Goal: Task Accomplishment & Management: Use online tool/utility

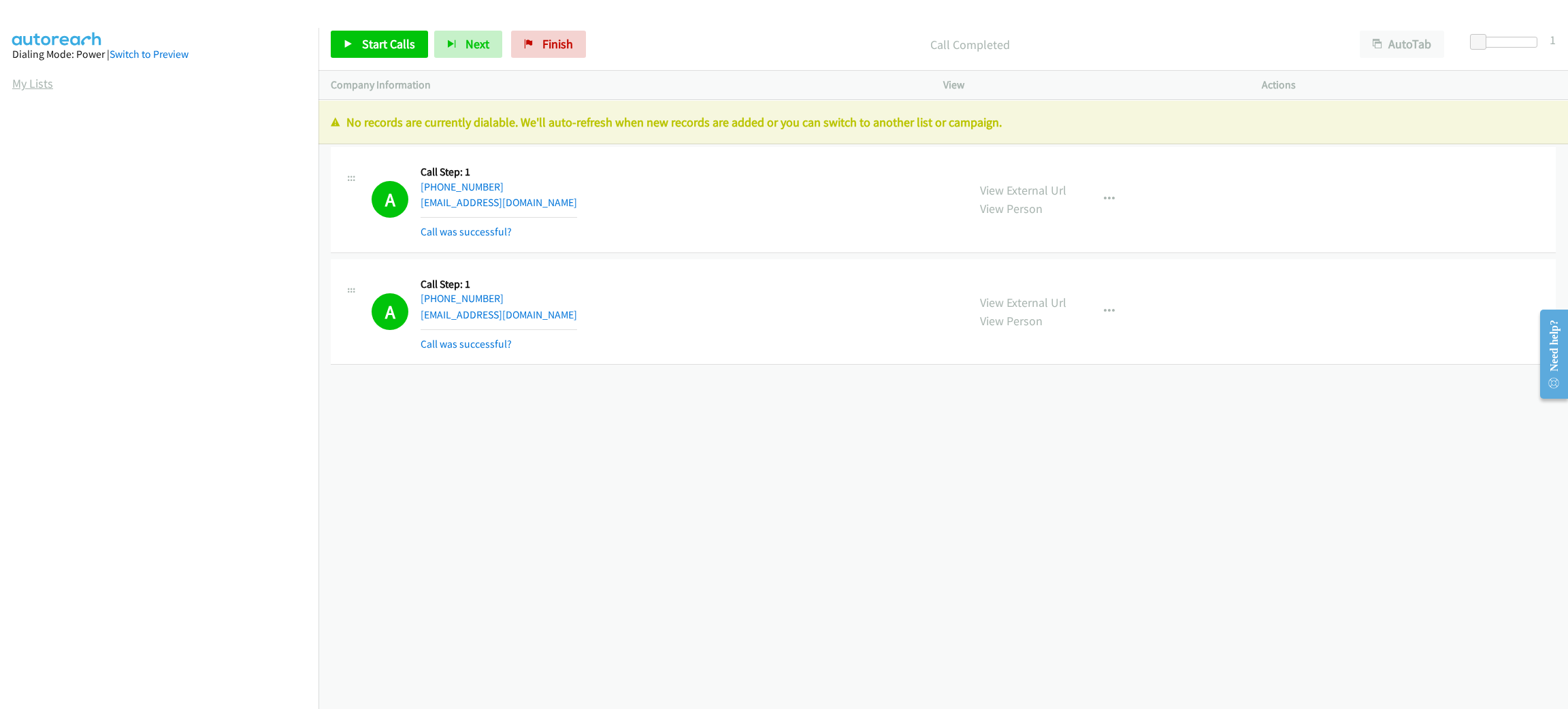
click at [46, 84] on link "My Lists" at bounding box center [33, 83] width 41 height 16
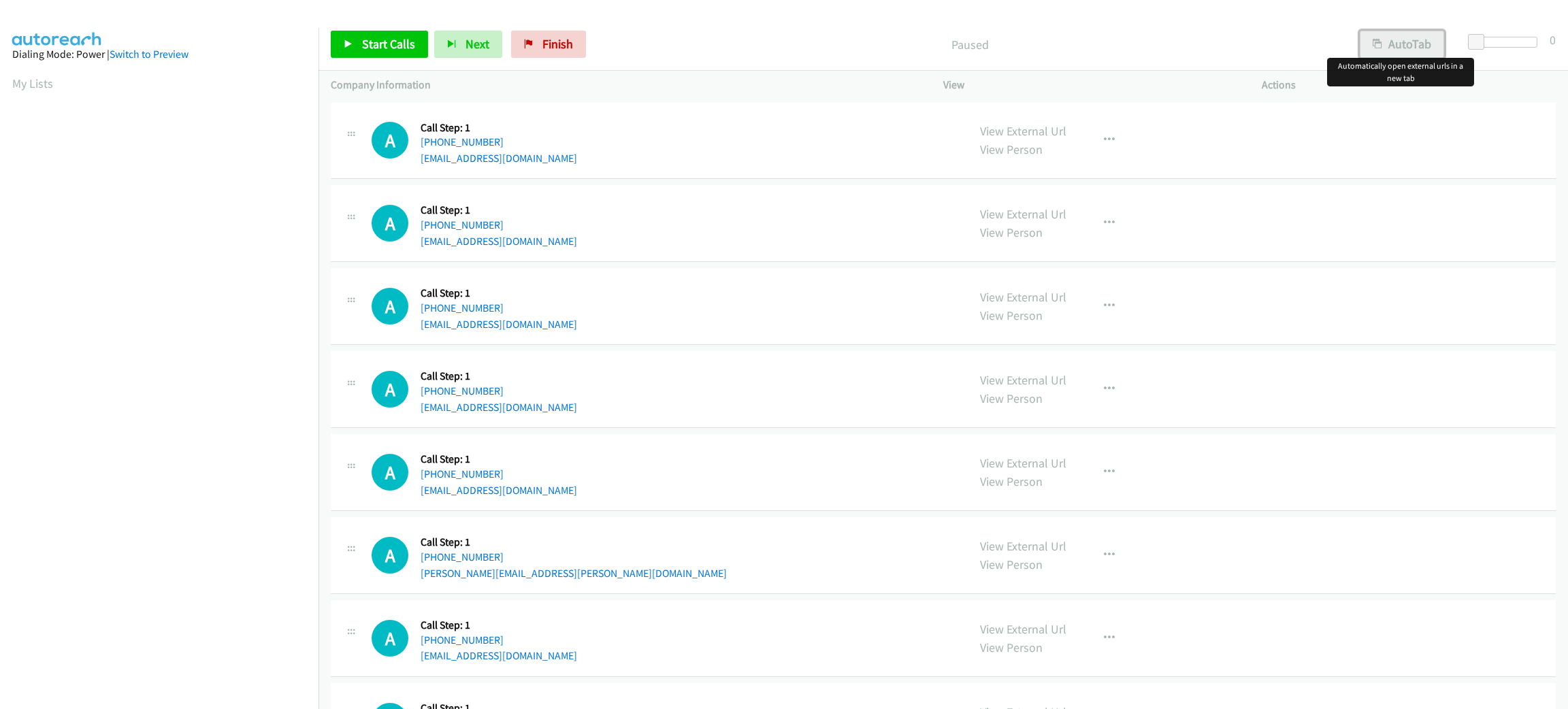
click at [1387, 42] on button "AutoTab" at bounding box center [1401, 43] width 85 height 27
click at [1465, 38] on div at bounding box center [1506, 48] width 87 height 21
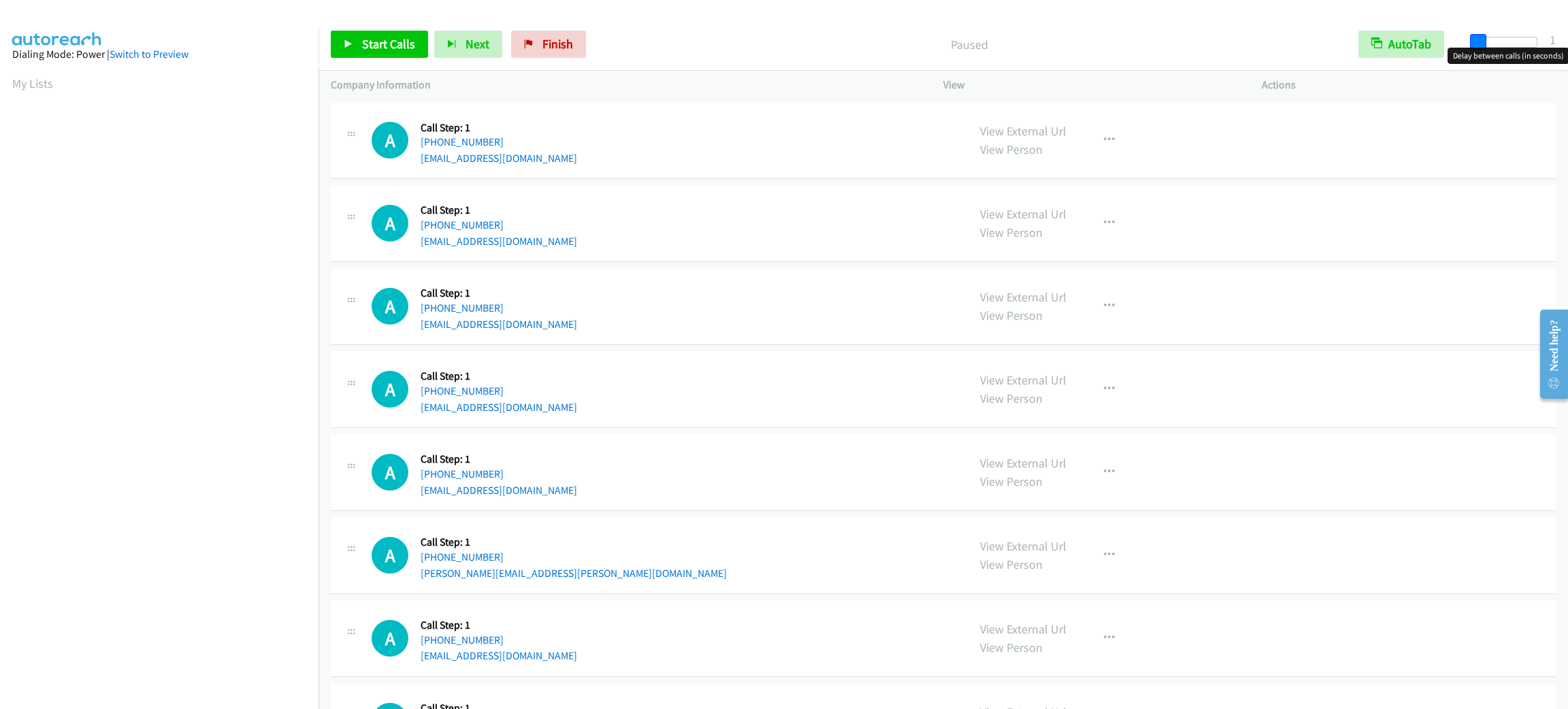
click at [1471, 36] on span at bounding box center [1479, 42] width 16 height 16
click at [373, 33] on link "Start Calls" at bounding box center [379, 43] width 98 height 27
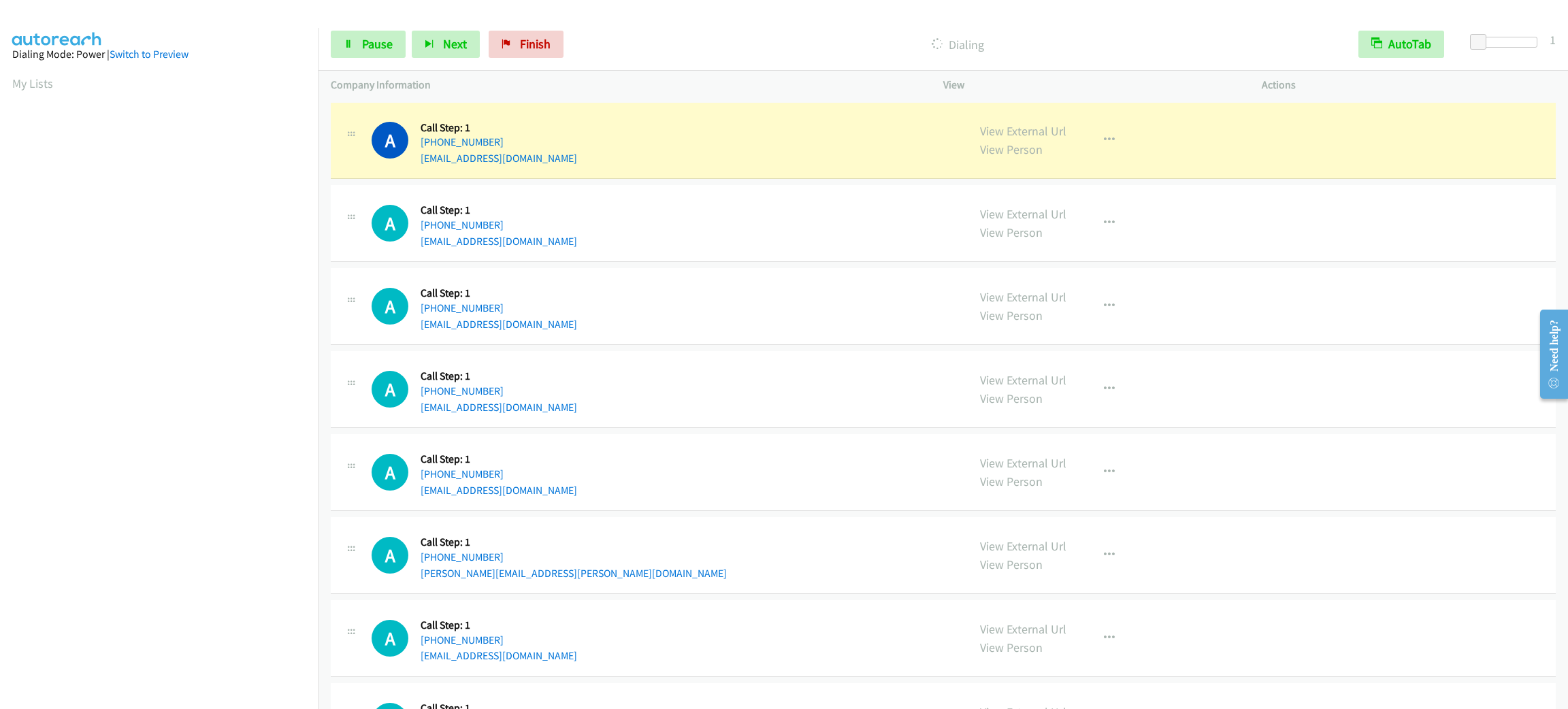
scroll to position [59, 0]
click at [377, 46] on span "Pause" at bounding box center [377, 43] width 30 height 16
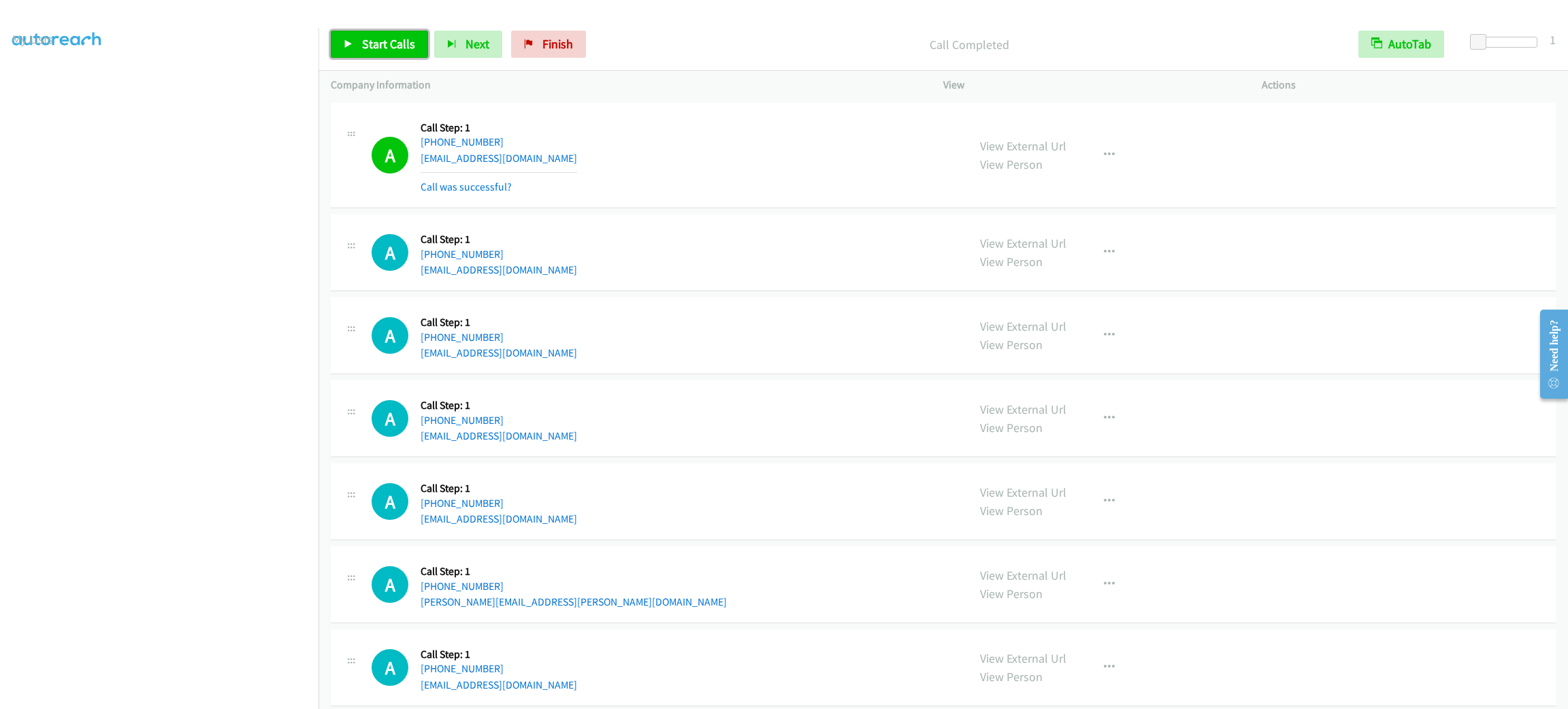
click at [403, 45] on span "Start Calls" at bounding box center [388, 43] width 53 height 16
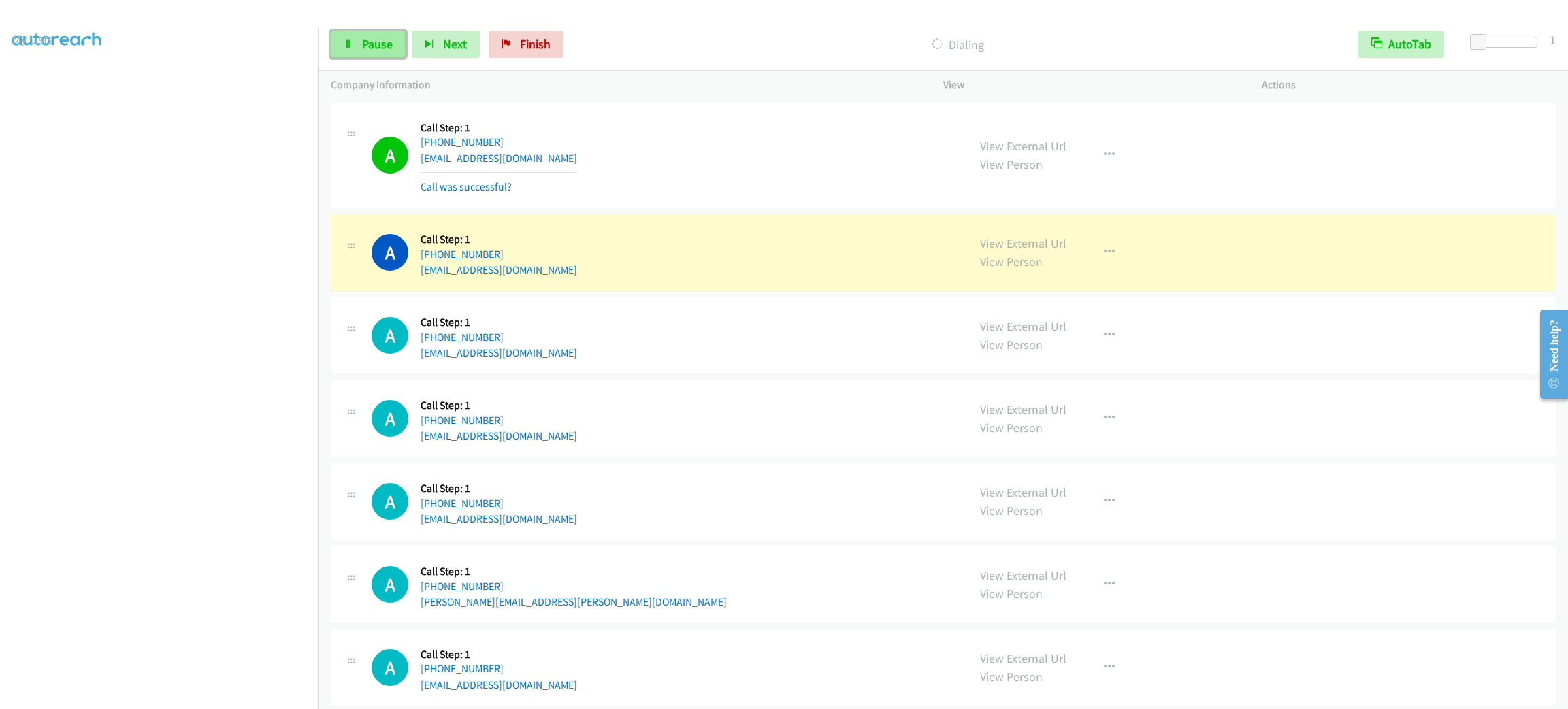
click at [375, 34] on link "Pause" at bounding box center [368, 43] width 75 height 27
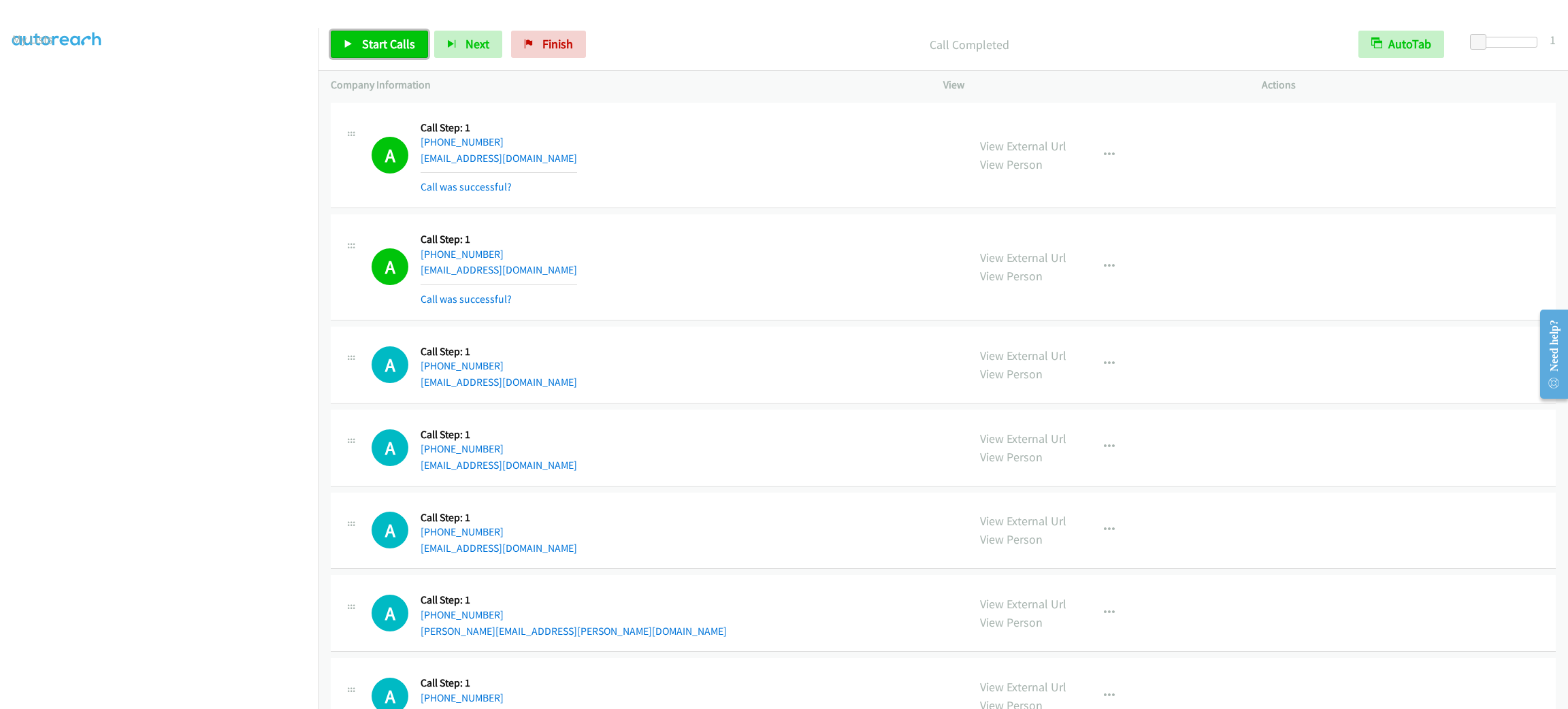
click at [395, 45] on span "Start Calls" at bounding box center [388, 43] width 53 height 16
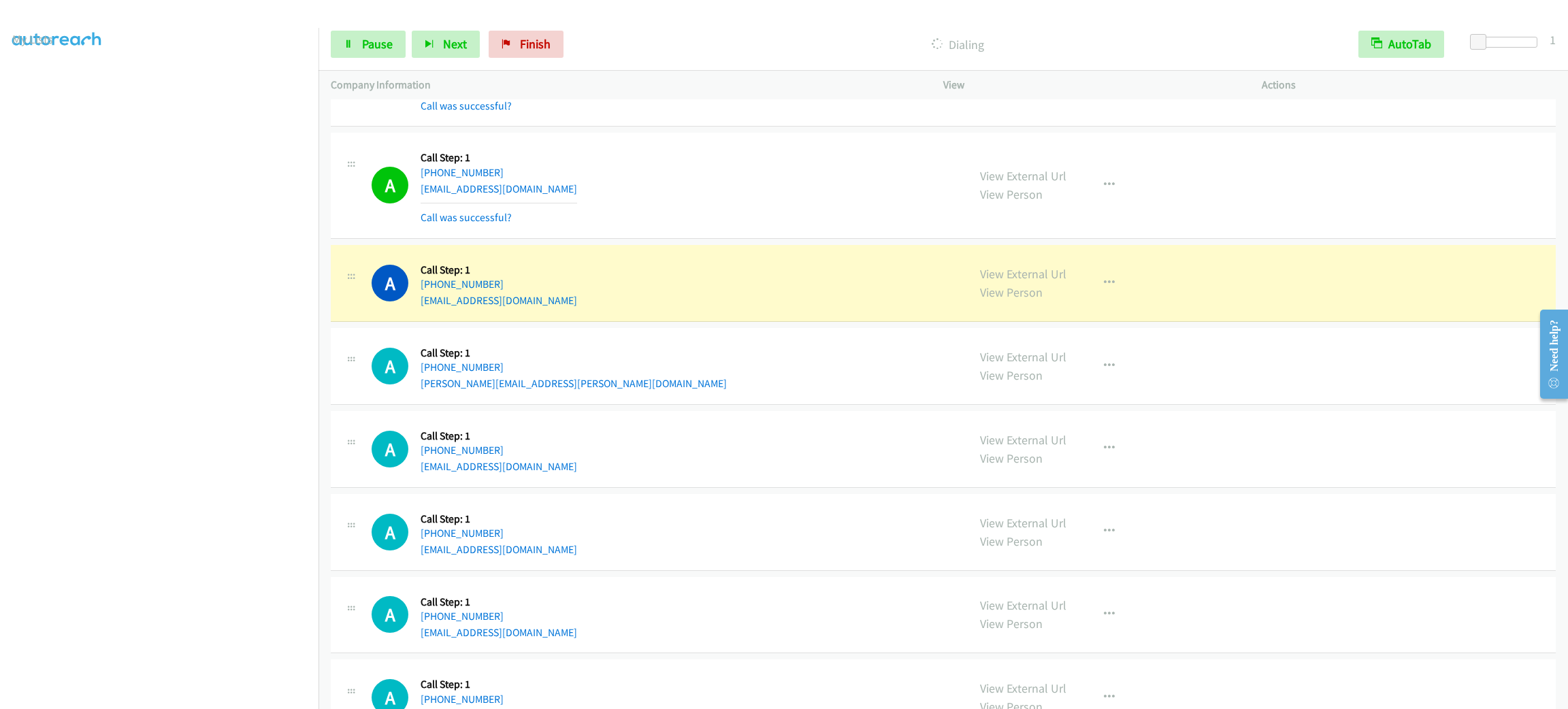
scroll to position [409, 0]
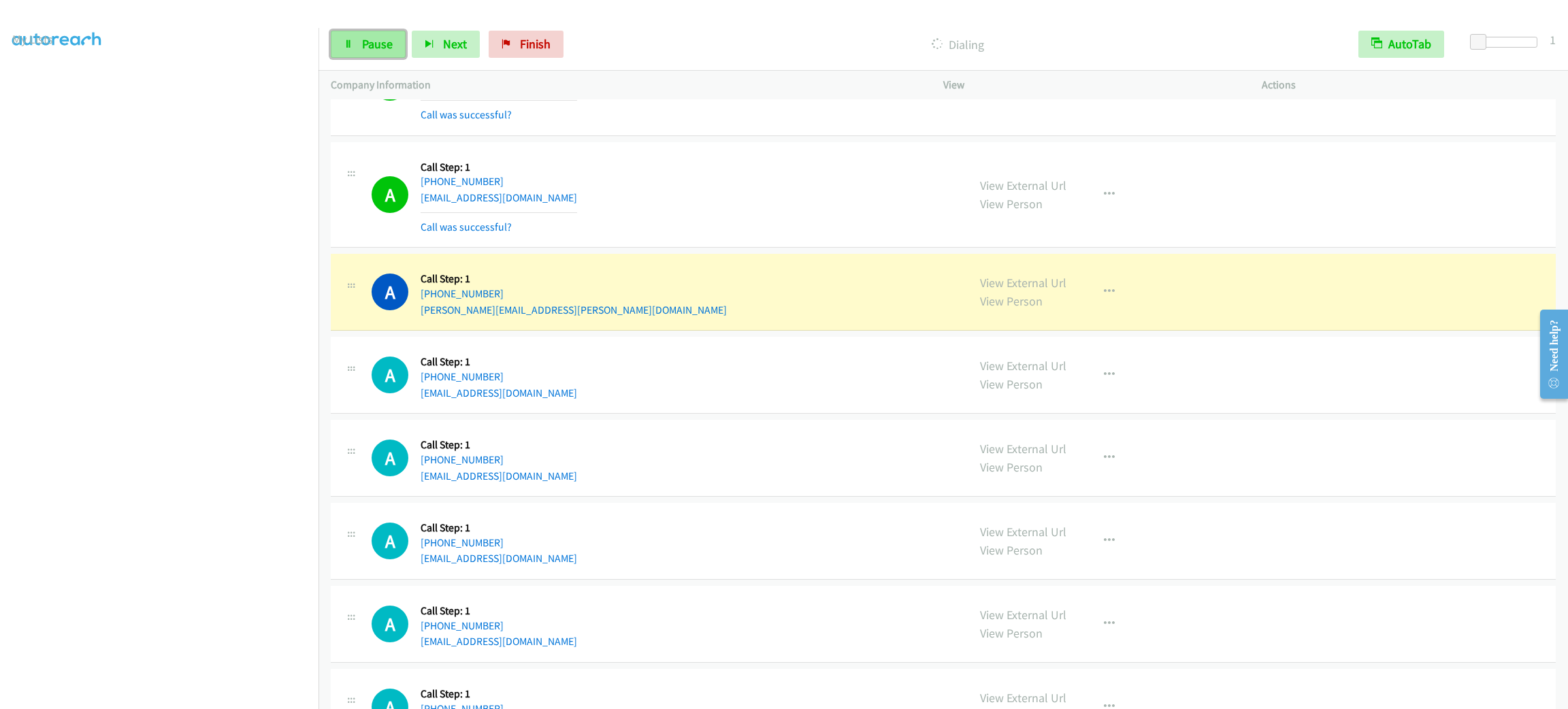
click at [386, 49] on span "Pause" at bounding box center [377, 43] width 30 height 16
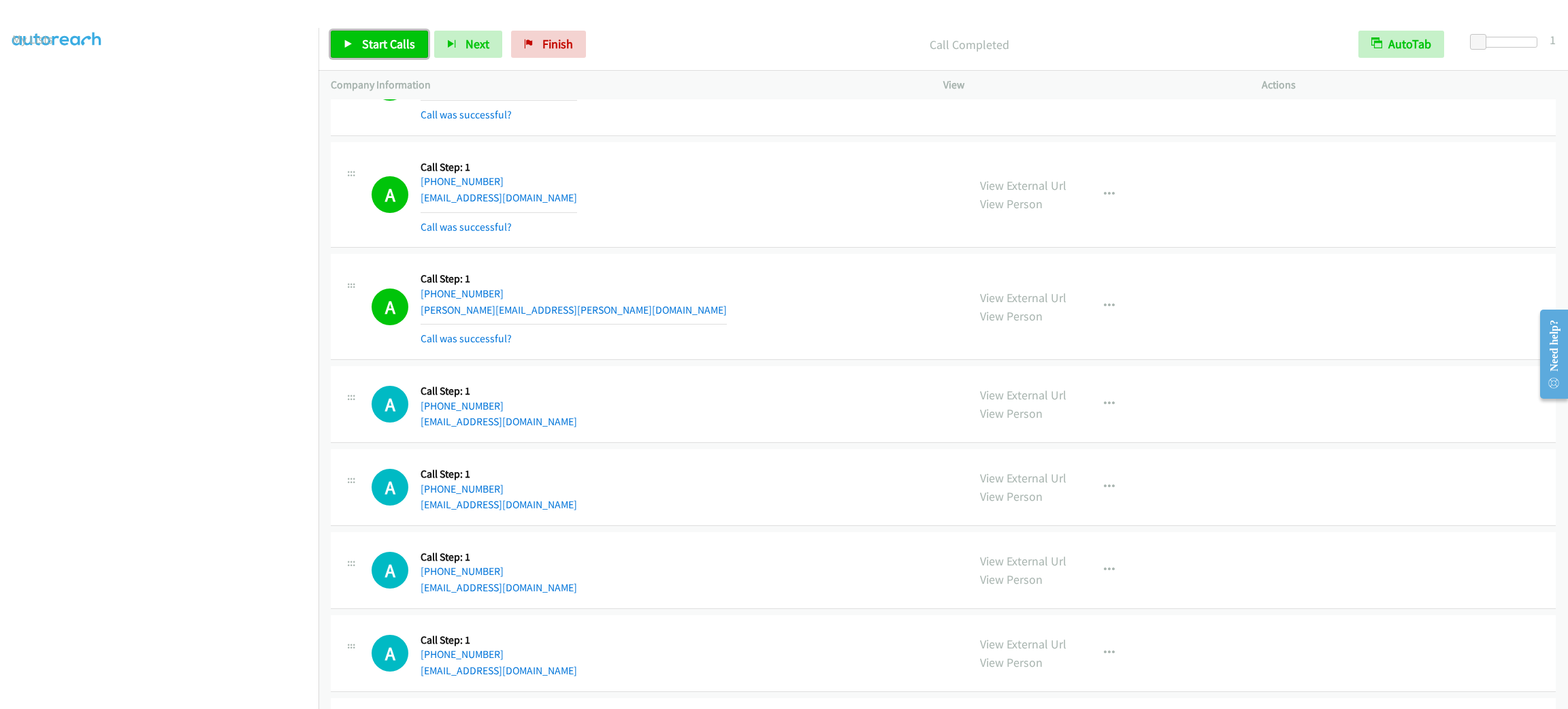
click at [409, 41] on span "Start Calls" at bounding box center [388, 43] width 53 height 16
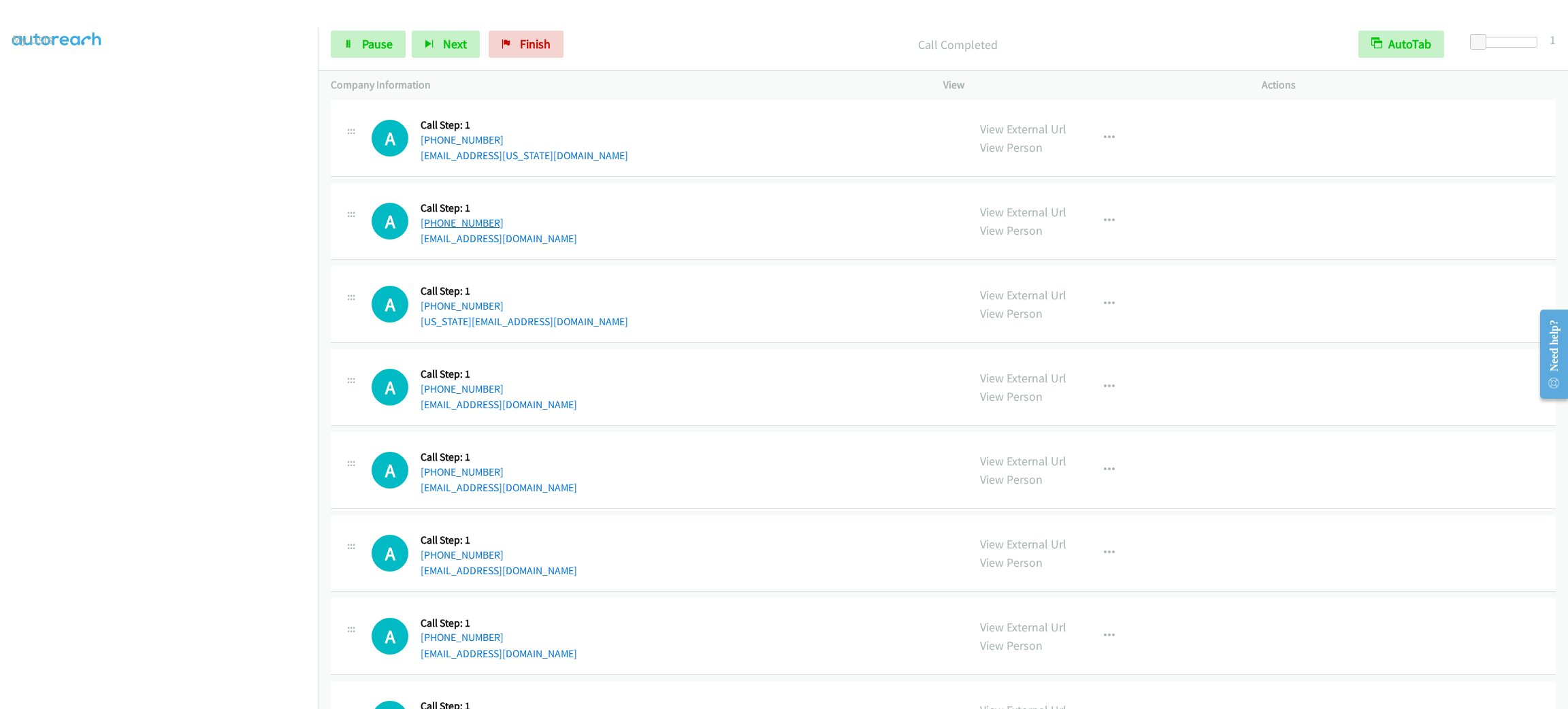
scroll to position [1152, 0]
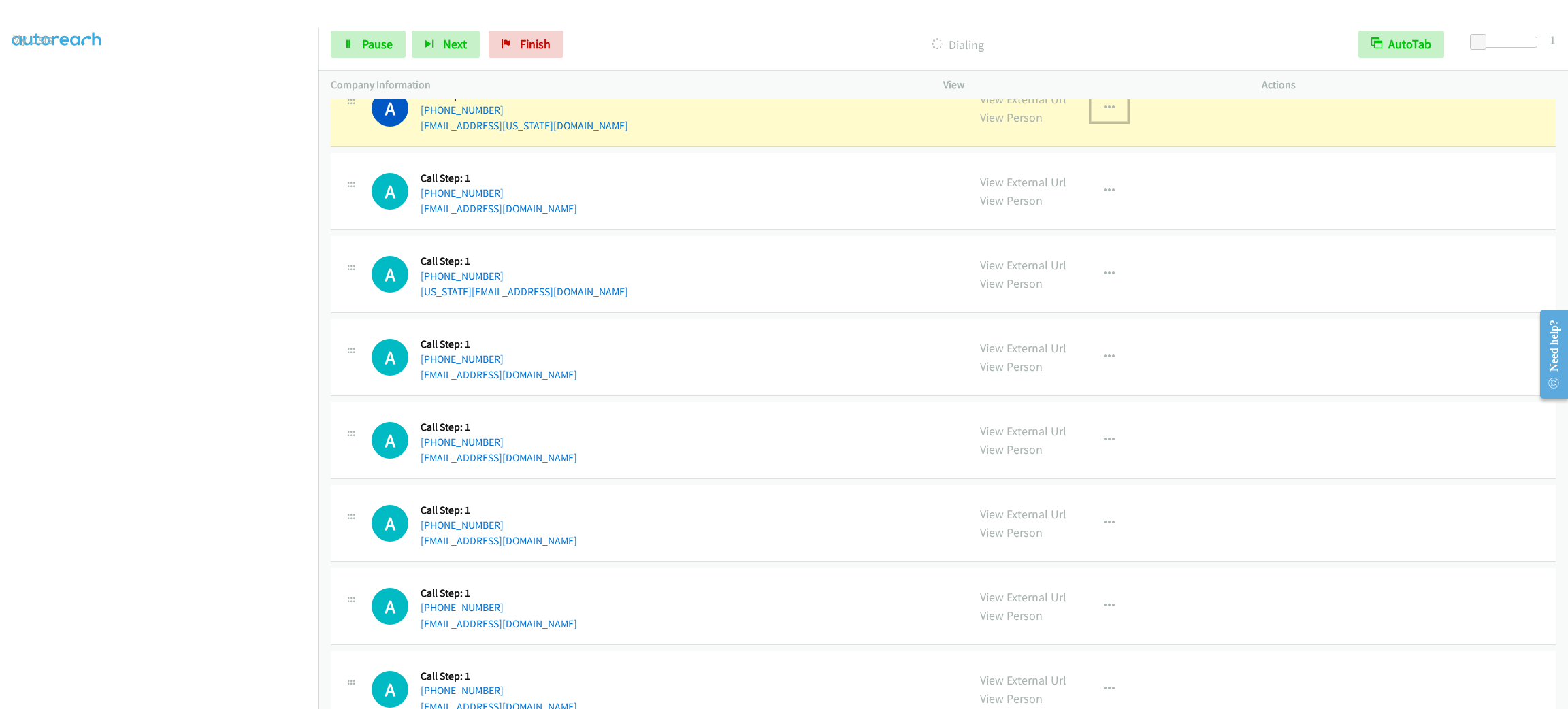
click at [1104, 117] on button "button" at bounding box center [1109, 107] width 37 height 27
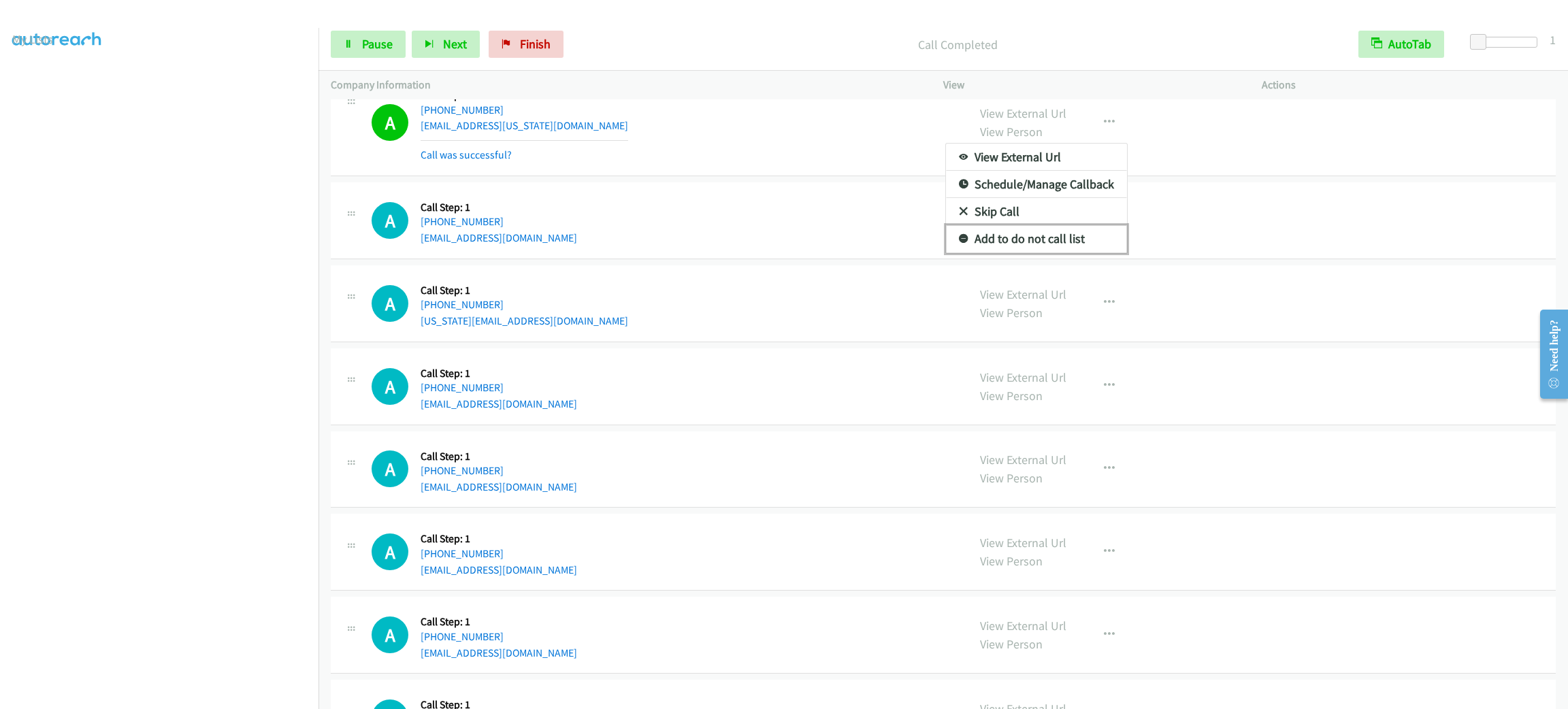
click at [1073, 249] on link "Add to do not call list" at bounding box center [1036, 239] width 181 height 27
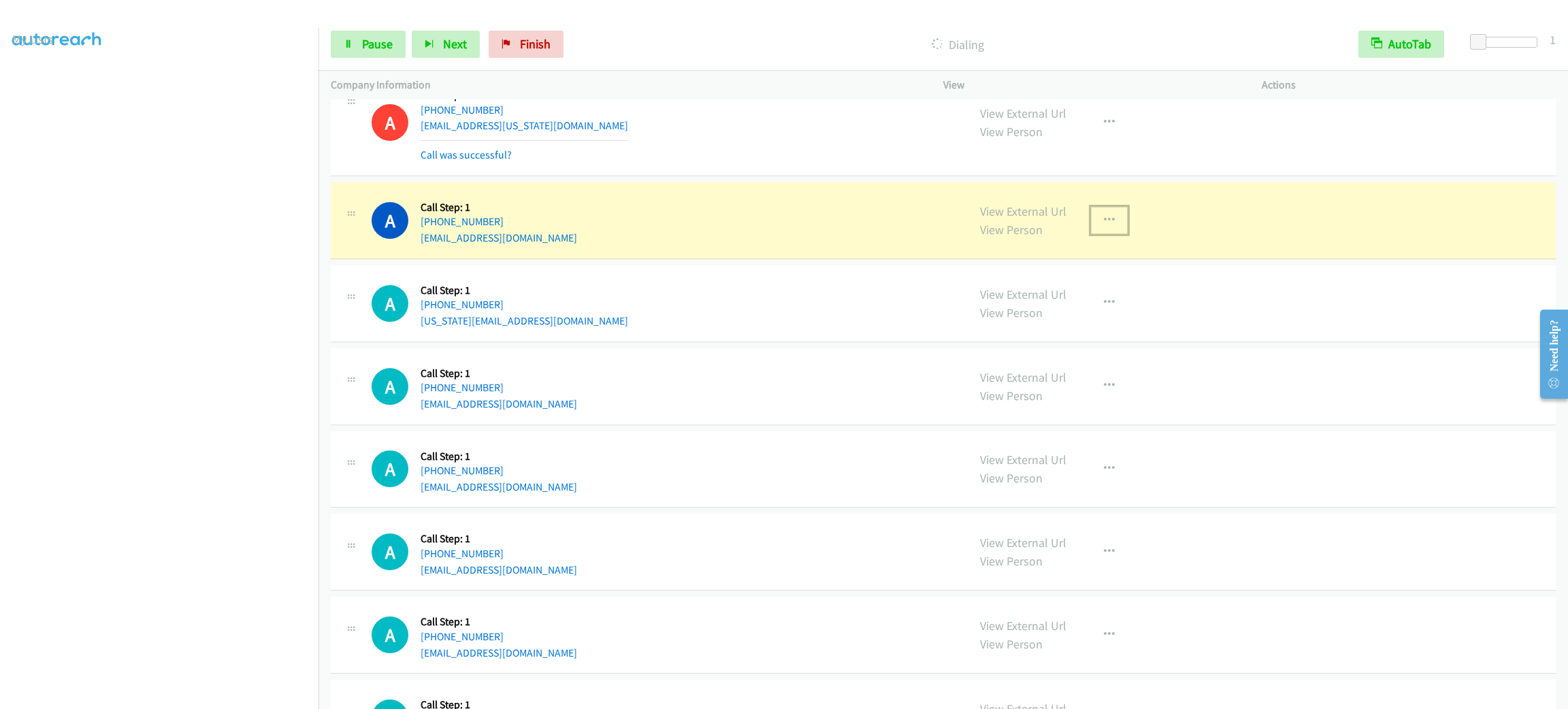
click at [1102, 233] on button "button" at bounding box center [1109, 220] width 37 height 27
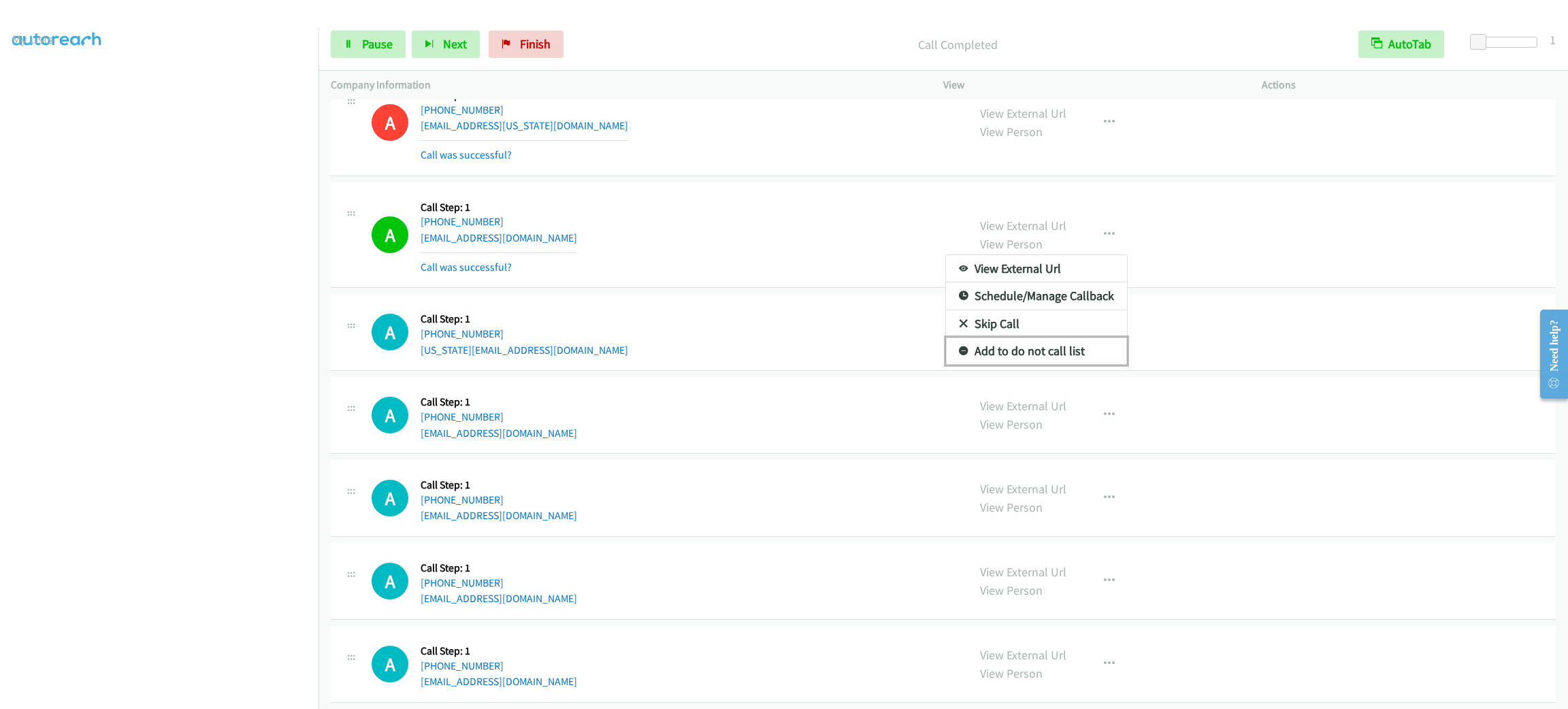
click at [1045, 353] on link "Add to do not call list" at bounding box center [1036, 350] width 181 height 27
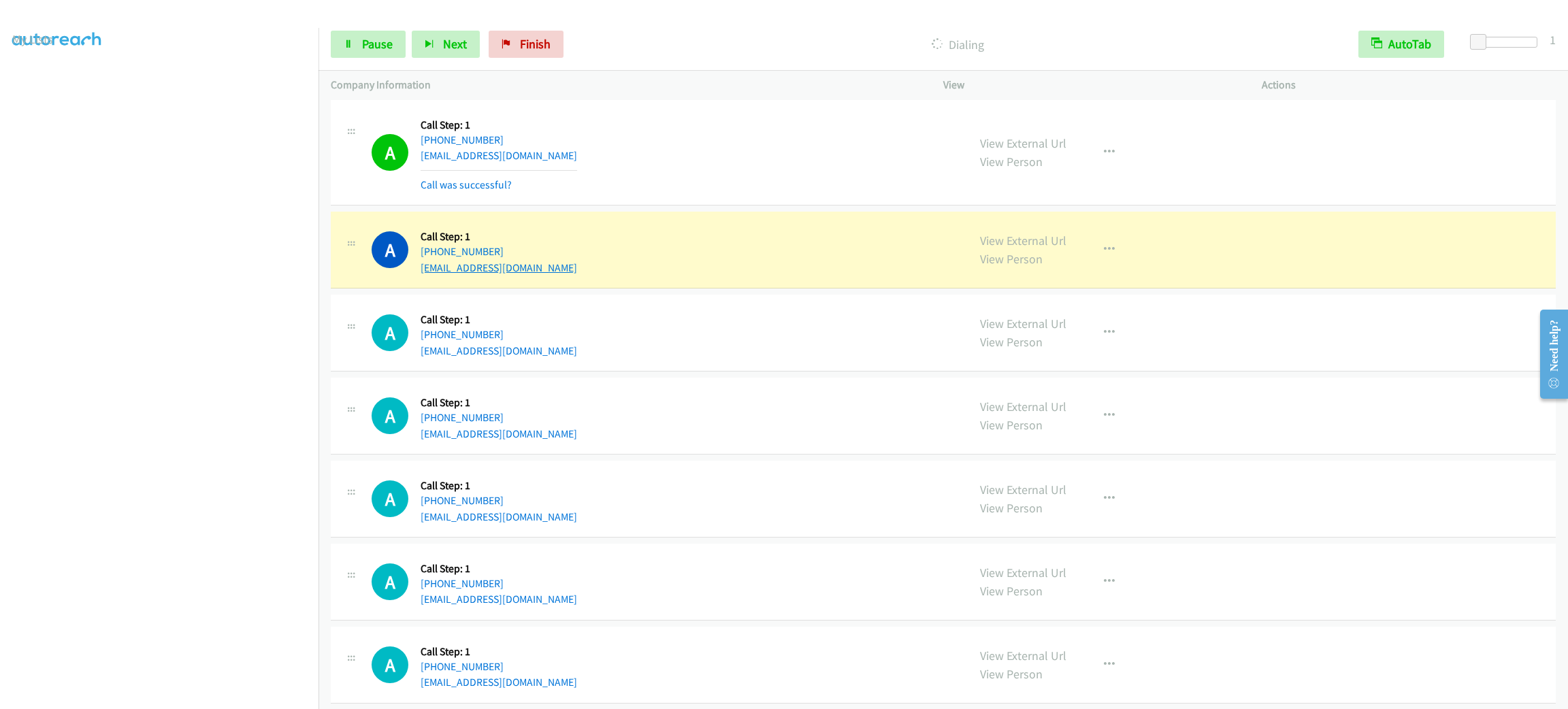
scroll to position [1561, 0]
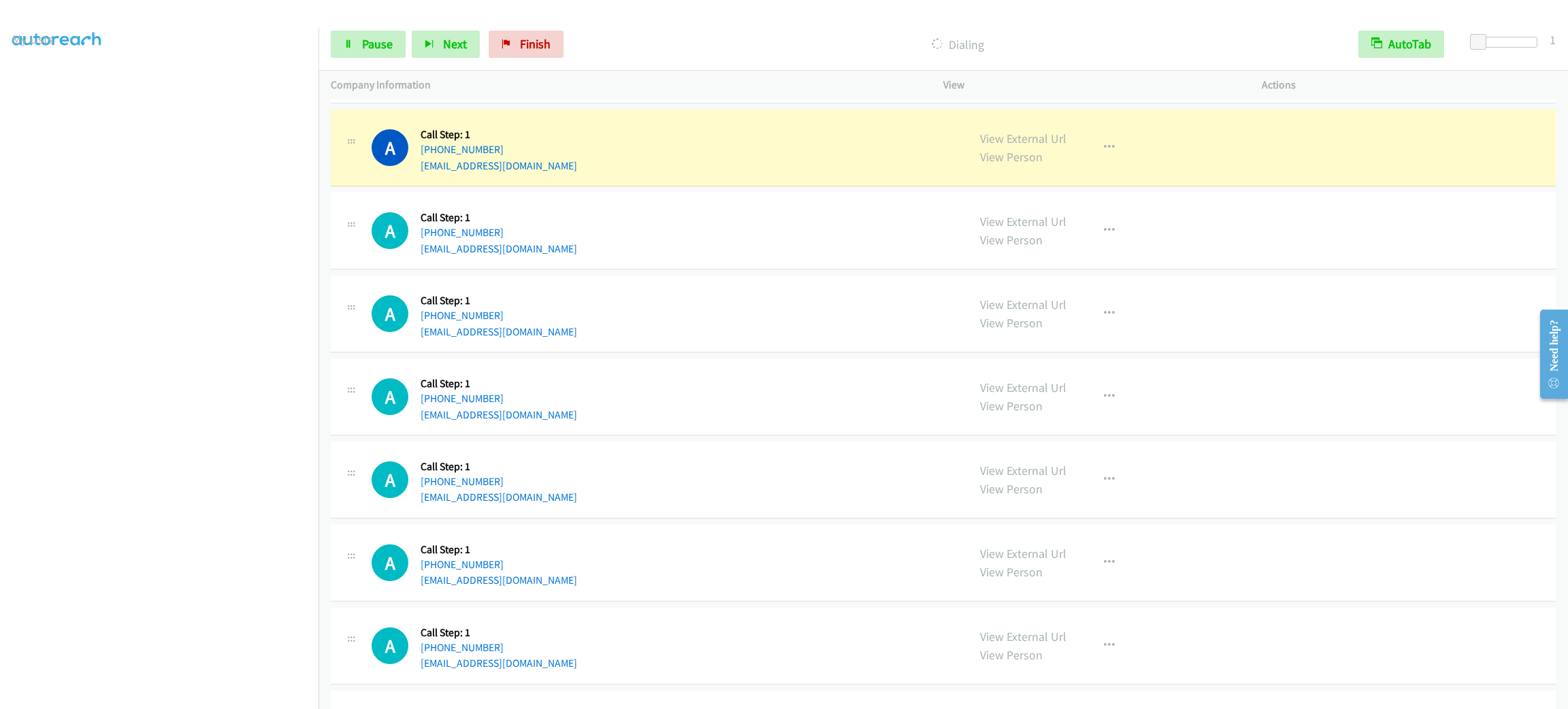
click at [1105, 133] on div "View External Url View Person View External Url Email Schedule/Manage Callback …" at bounding box center [1133, 147] width 331 height 52
click at [1104, 137] on button "button" at bounding box center [1109, 147] width 37 height 27
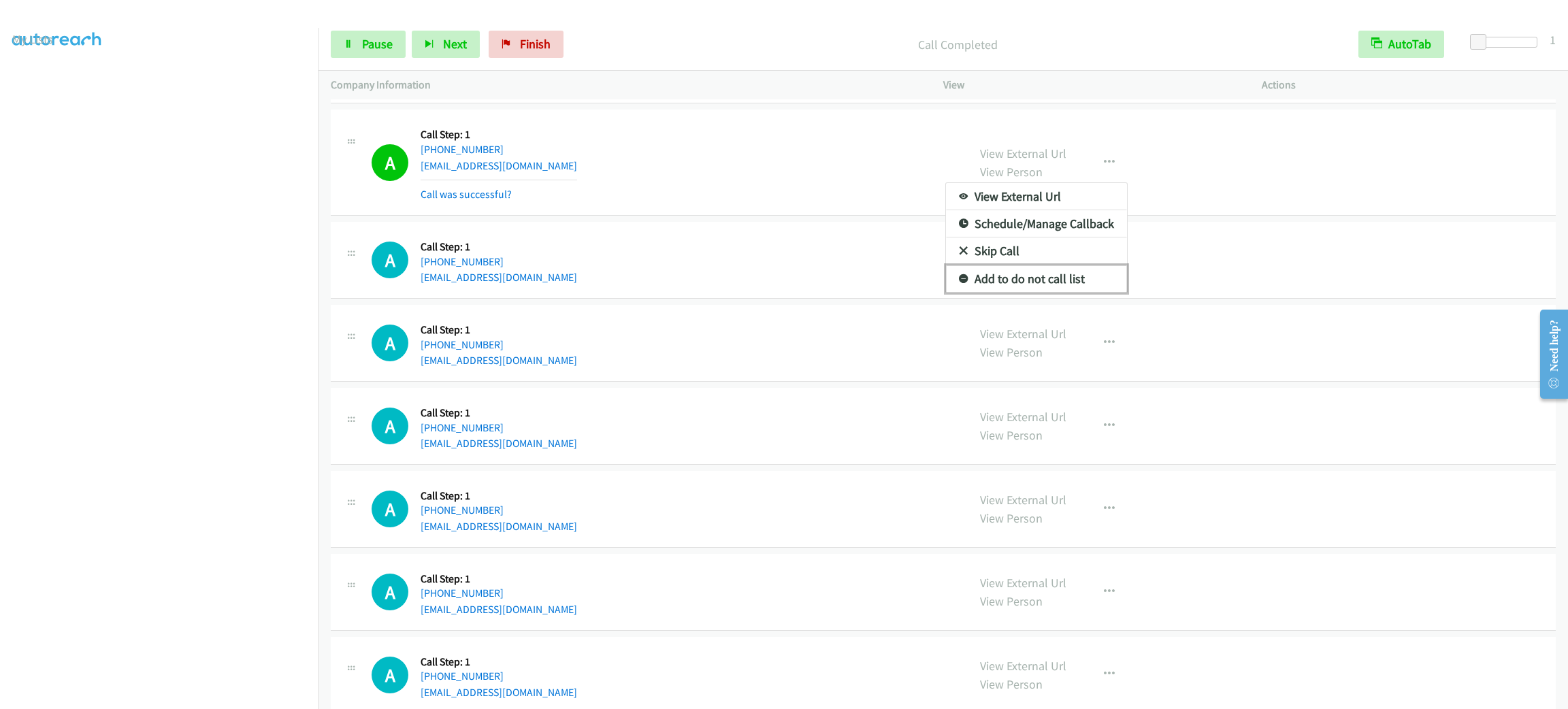
click at [1051, 291] on link "Add to do not call list" at bounding box center [1036, 279] width 181 height 27
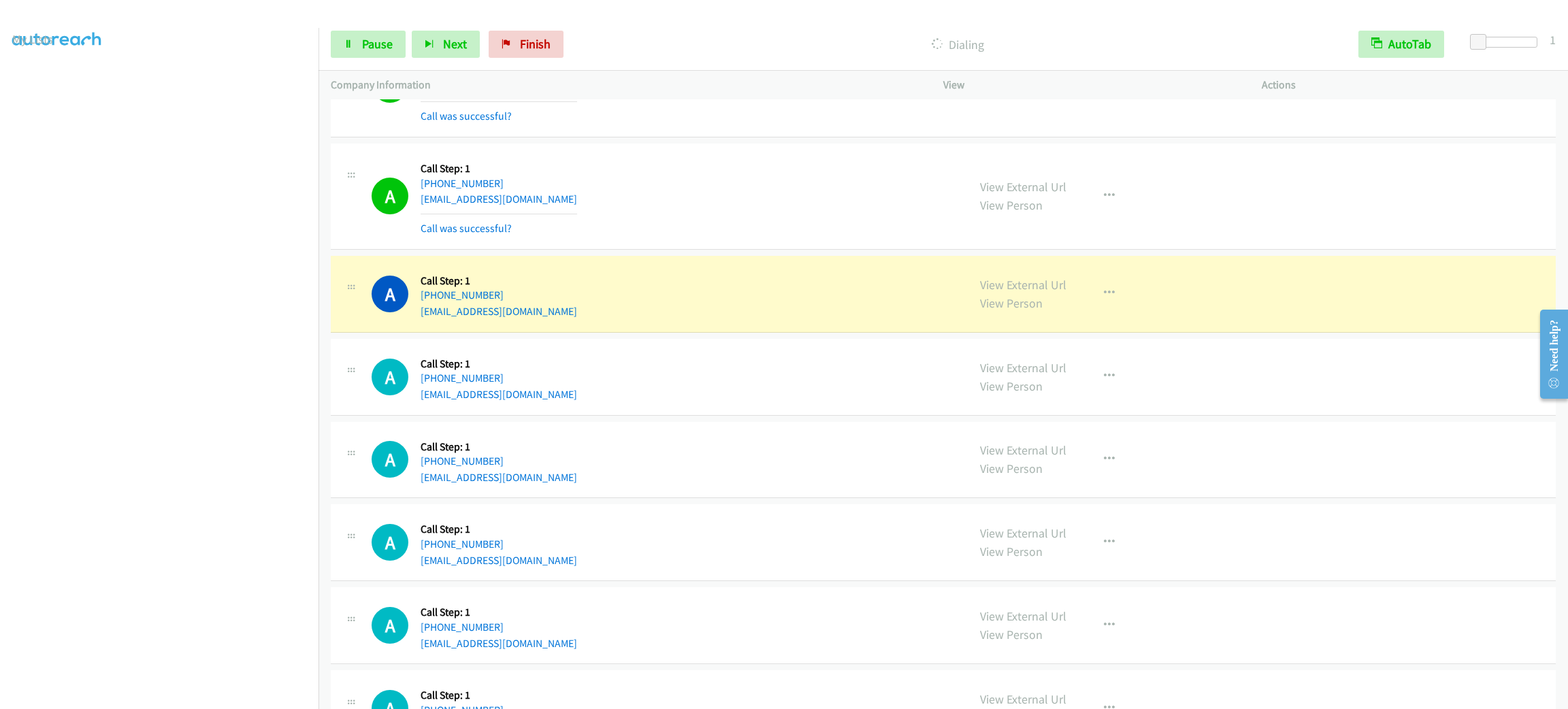
scroll to position [1965, 0]
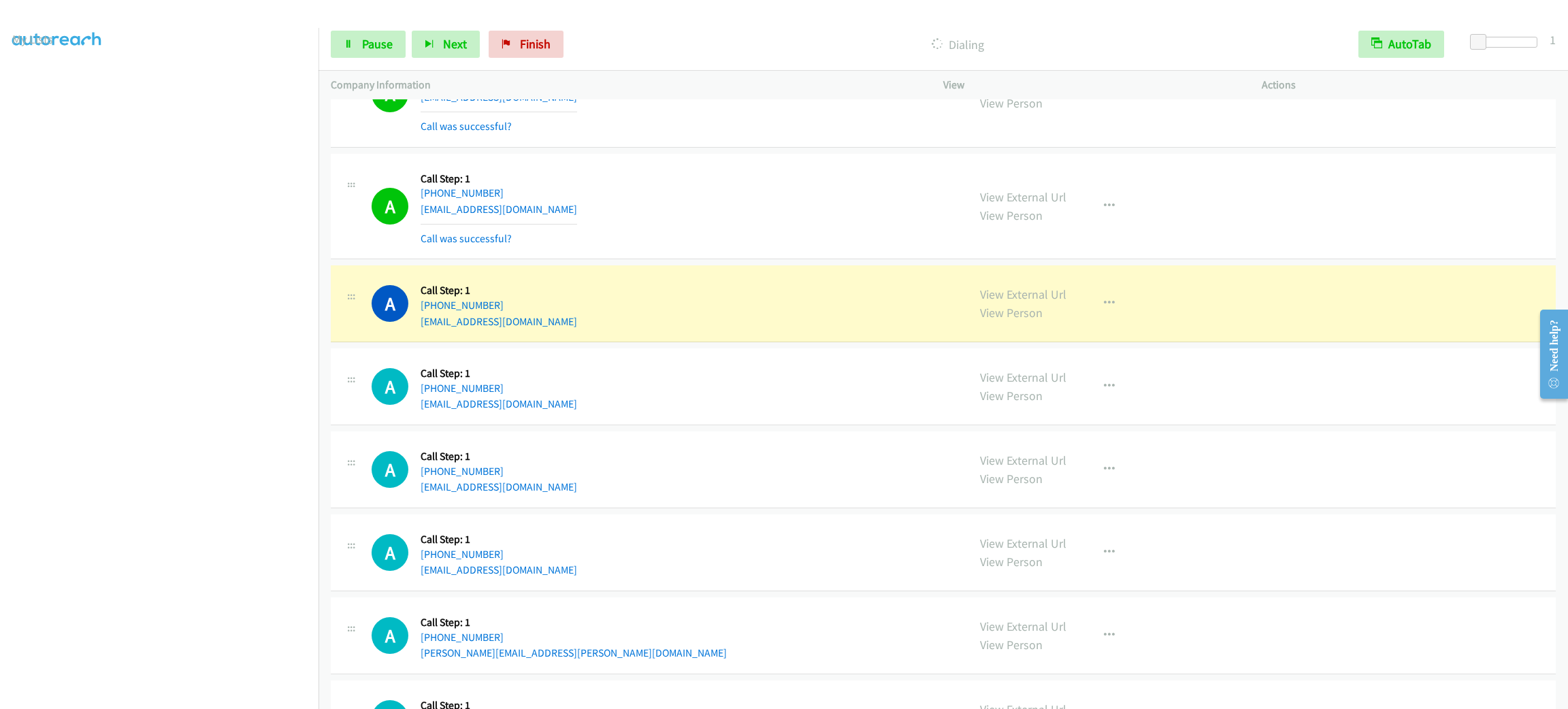
click at [1067, 310] on div "View External Url View Person View External Url Email Schedule/Manage Callback …" at bounding box center [1133, 303] width 331 height 52
click at [1083, 309] on div "View External Url View Person View External Url Email Schedule/Manage Callback …" at bounding box center [1133, 303] width 331 height 52
click at [1104, 308] on icon "button" at bounding box center [1109, 303] width 11 height 11
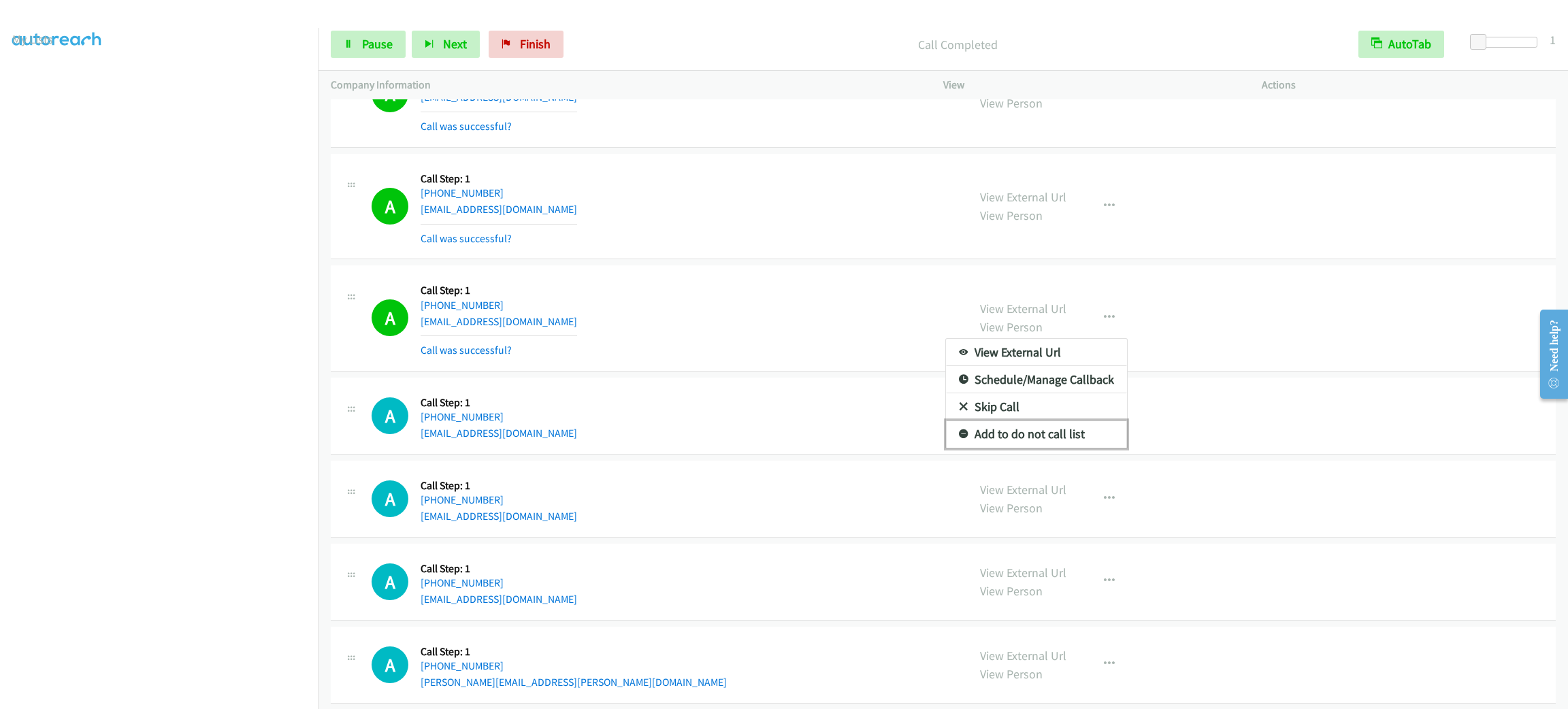
click at [1093, 441] on link "Add to do not call list" at bounding box center [1036, 434] width 181 height 27
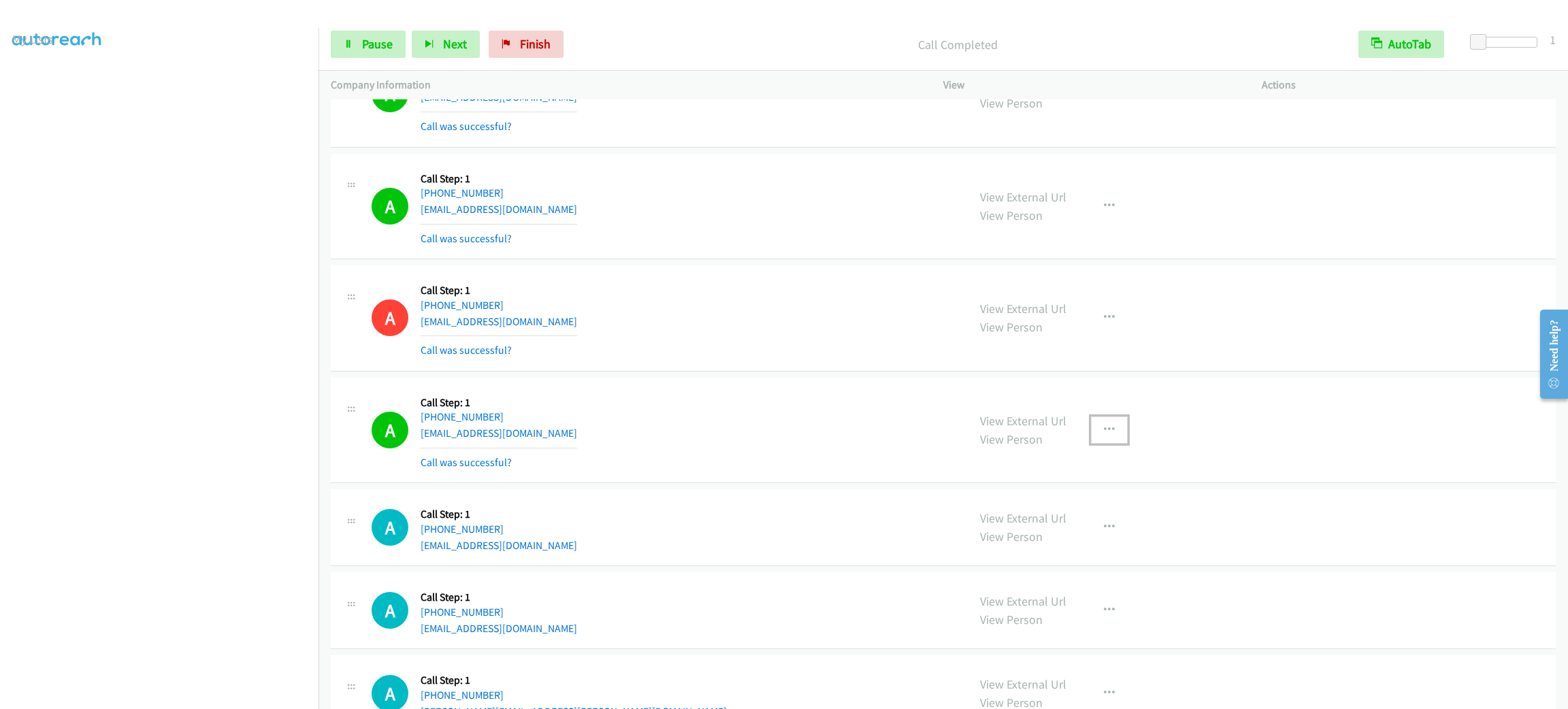
drag, startPoint x: 1097, startPoint y: 437, endPoint x: 1099, endPoint y: 452, distance: 15.1
click at [1104, 436] on icon "button" at bounding box center [1109, 430] width 11 height 11
click at [1077, 559] on link "Add to do not call list" at bounding box center [1036, 547] width 181 height 27
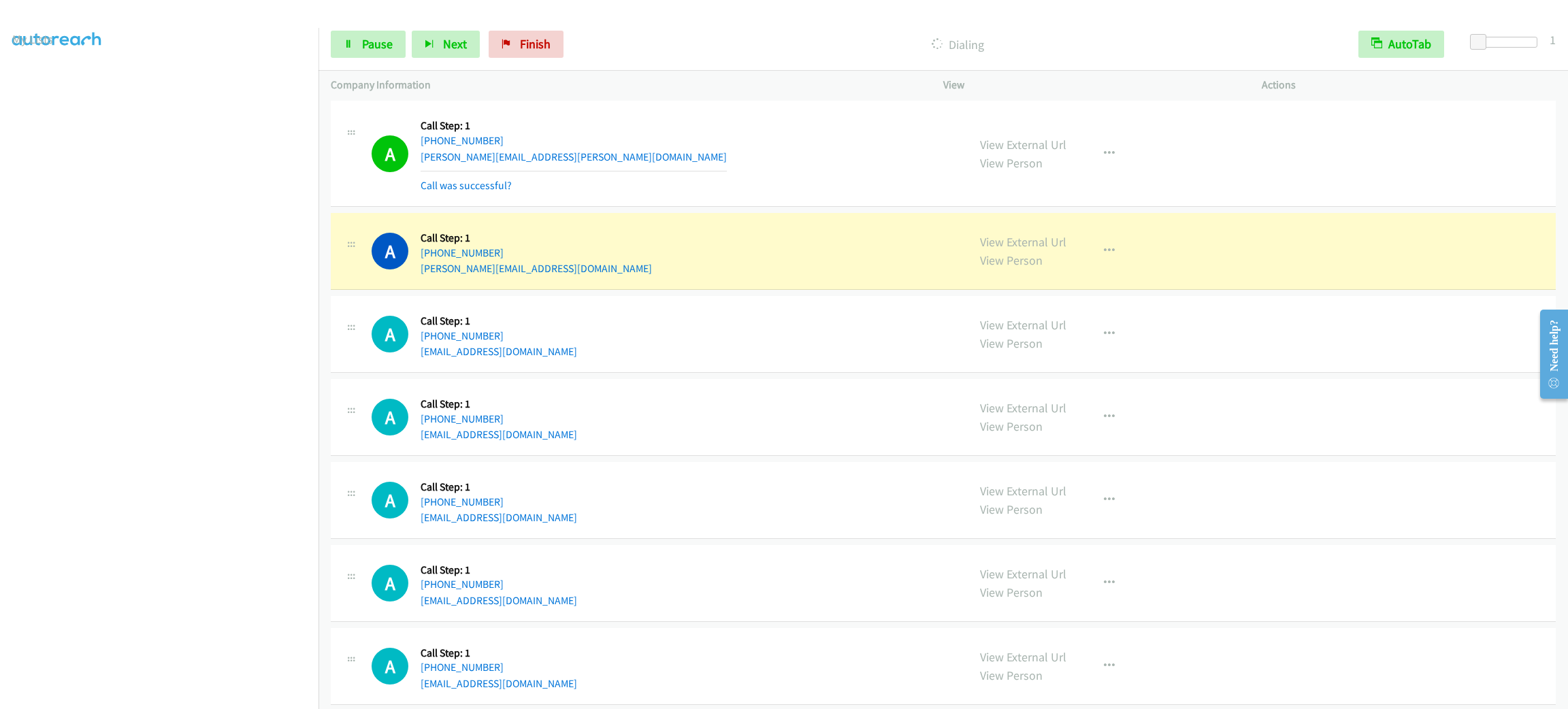
scroll to position [2680, 0]
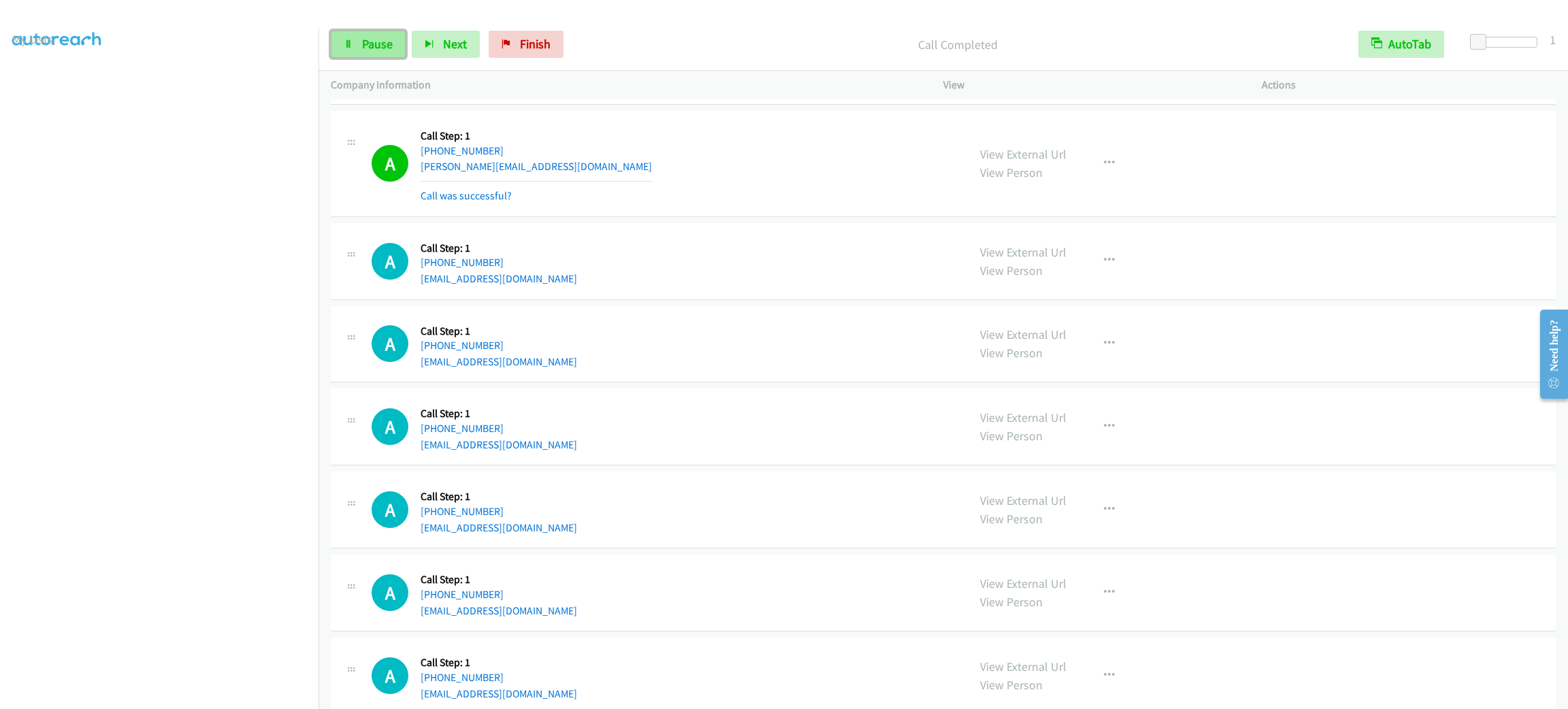
click at [377, 48] on span "Pause" at bounding box center [377, 43] width 30 height 16
click at [377, 48] on span "Start Calls" at bounding box center [388, 43] width 53 height 16
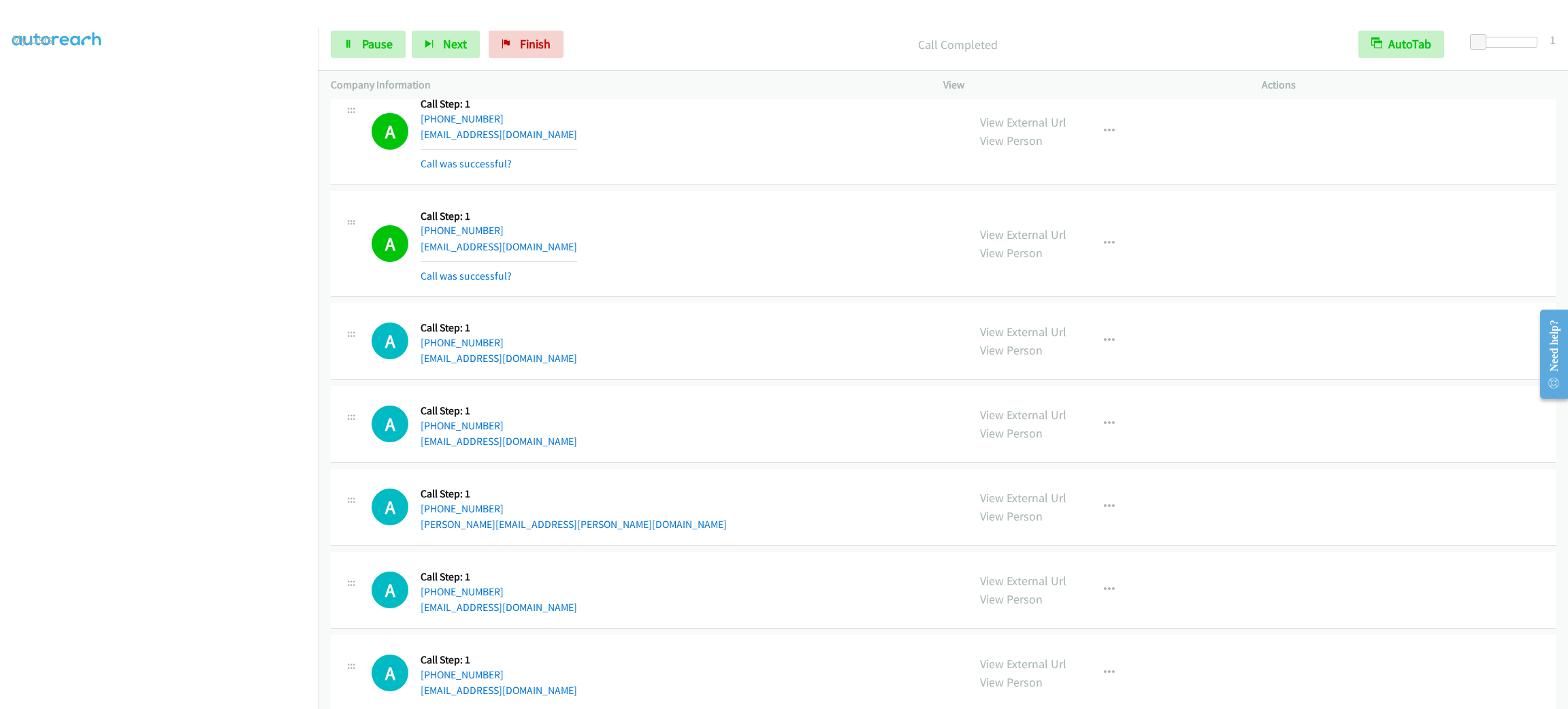
scroll to position [3905, 0]
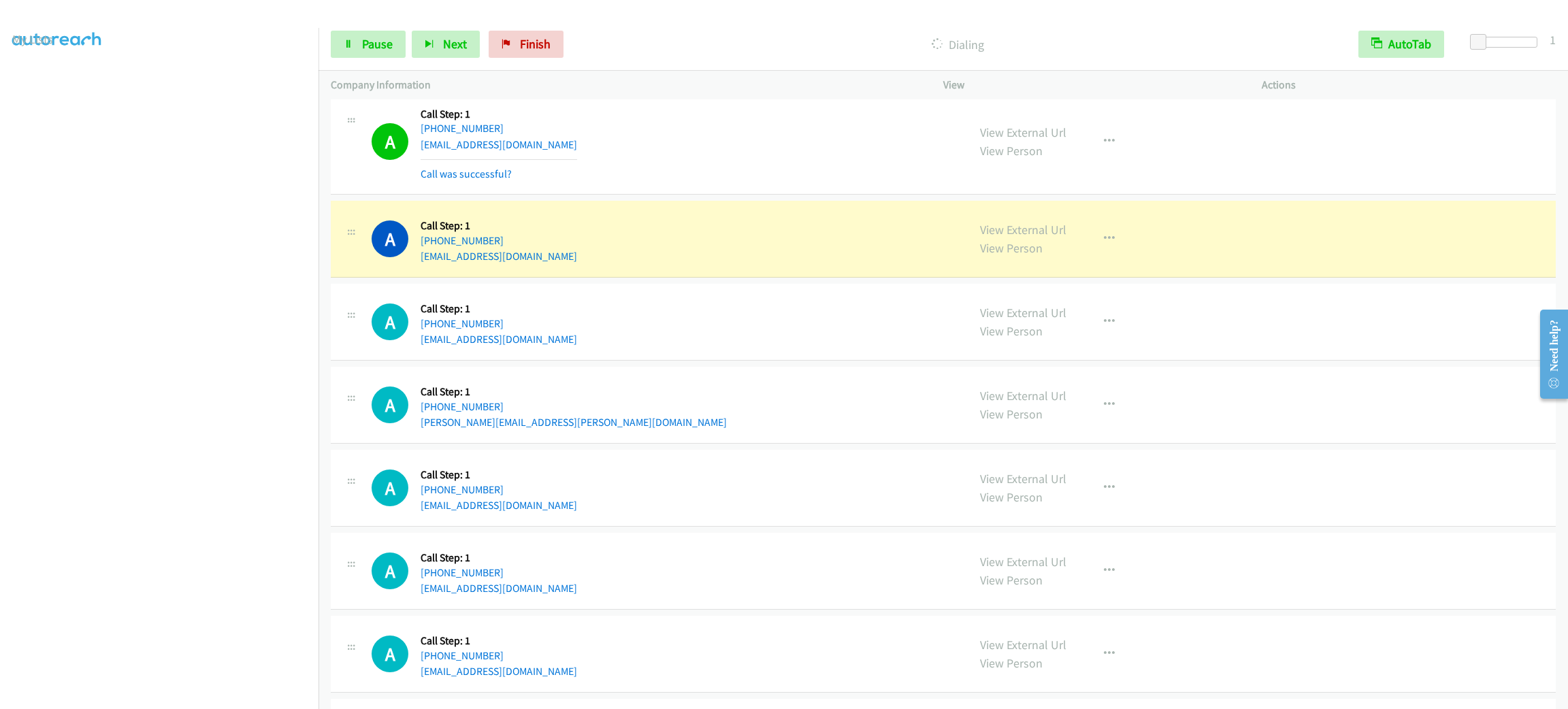
click at [775, 157] on div "A Callback Scheduled Call Step: 1 America/Los_Angeles +1 760-330-6728 volksaman…" at bounding box center [664, 142] width 584 height 81
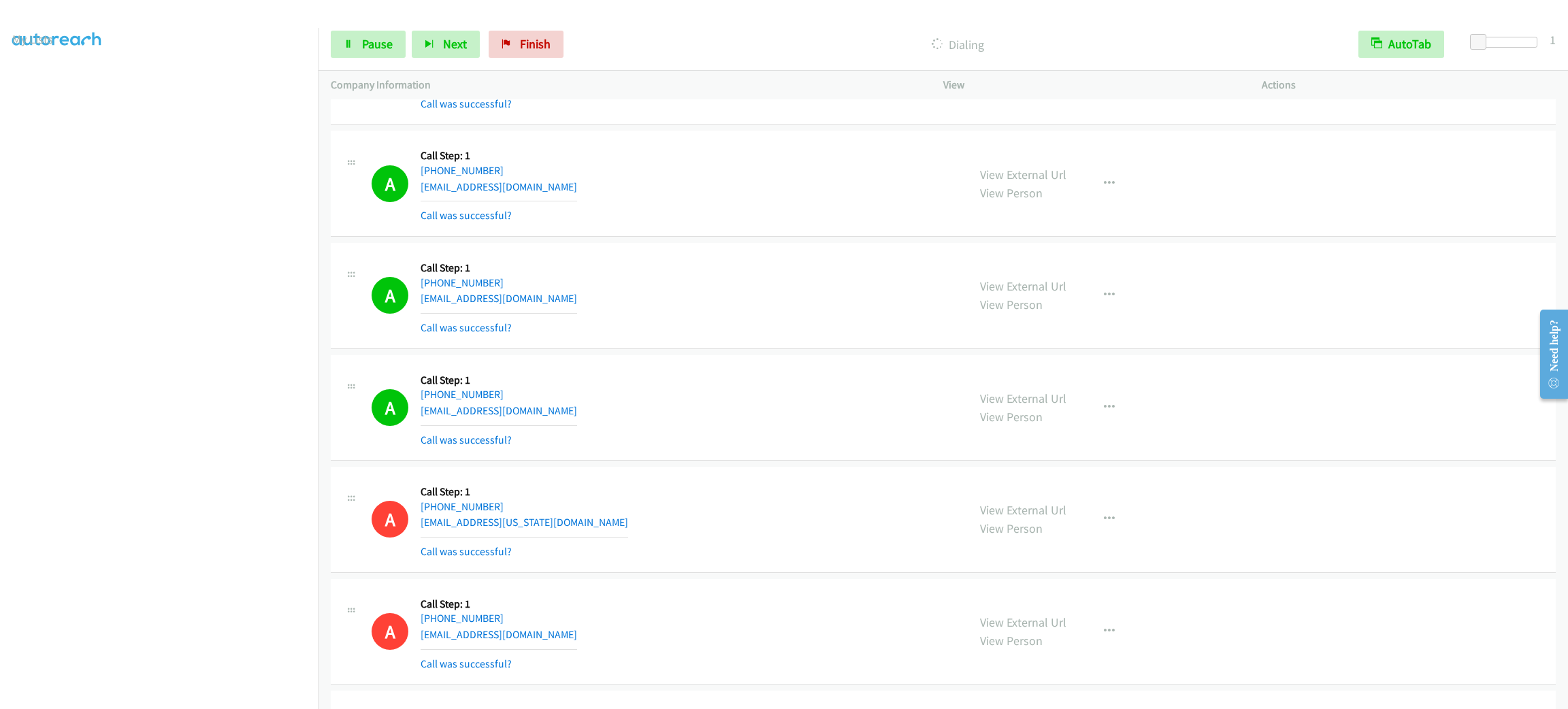
click at [1081, 424] on div "View External Url View Person View External Url Email Schedule/Manage Callback …" at bounding box center [1133, 408] width 331 height 81
click at [1097, 421] on button "button" at bounding box center [1109, 407] width 37 height 27
click at [1092, 533] on link "Add to do not call list" at bounding box center [1036, 524] width 181 height 27
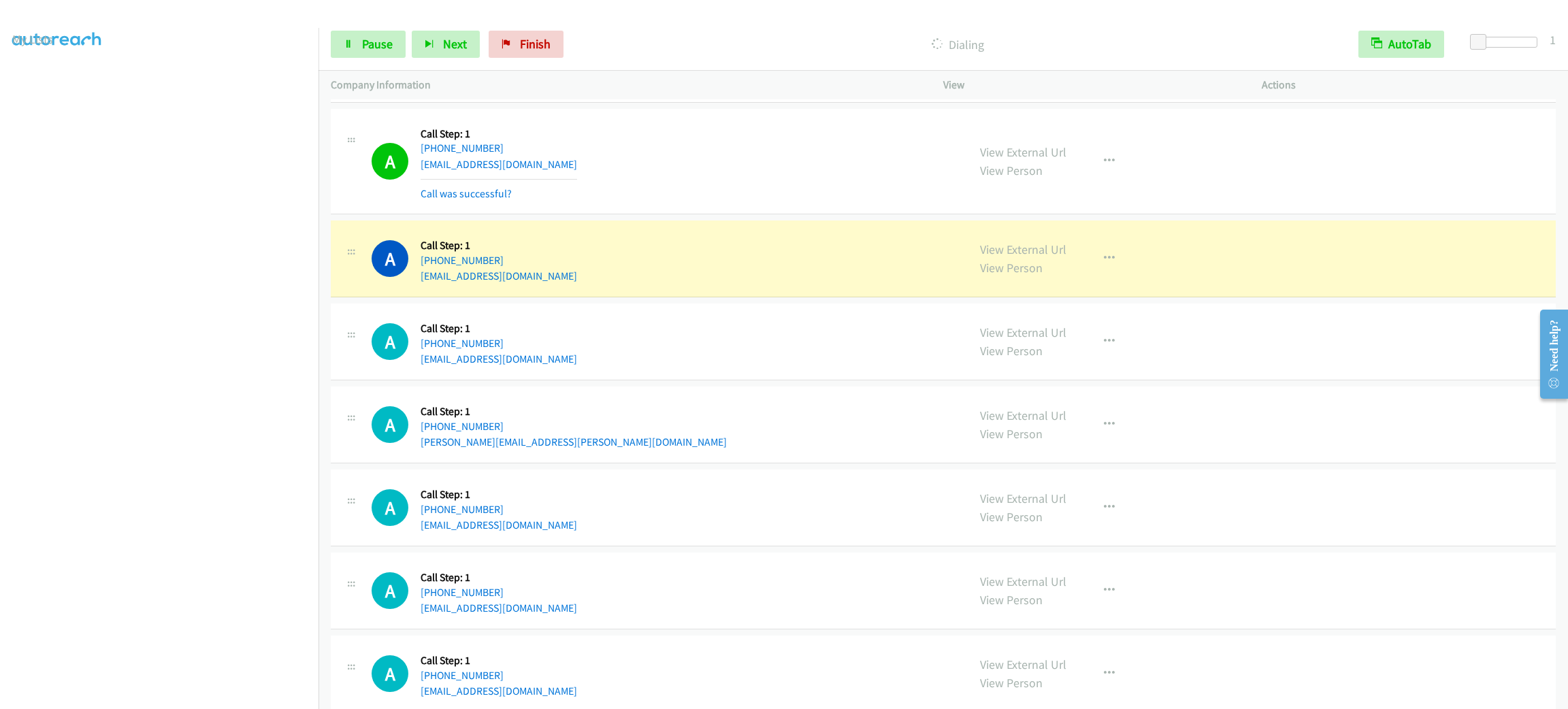
scroll to position [3988, 0]
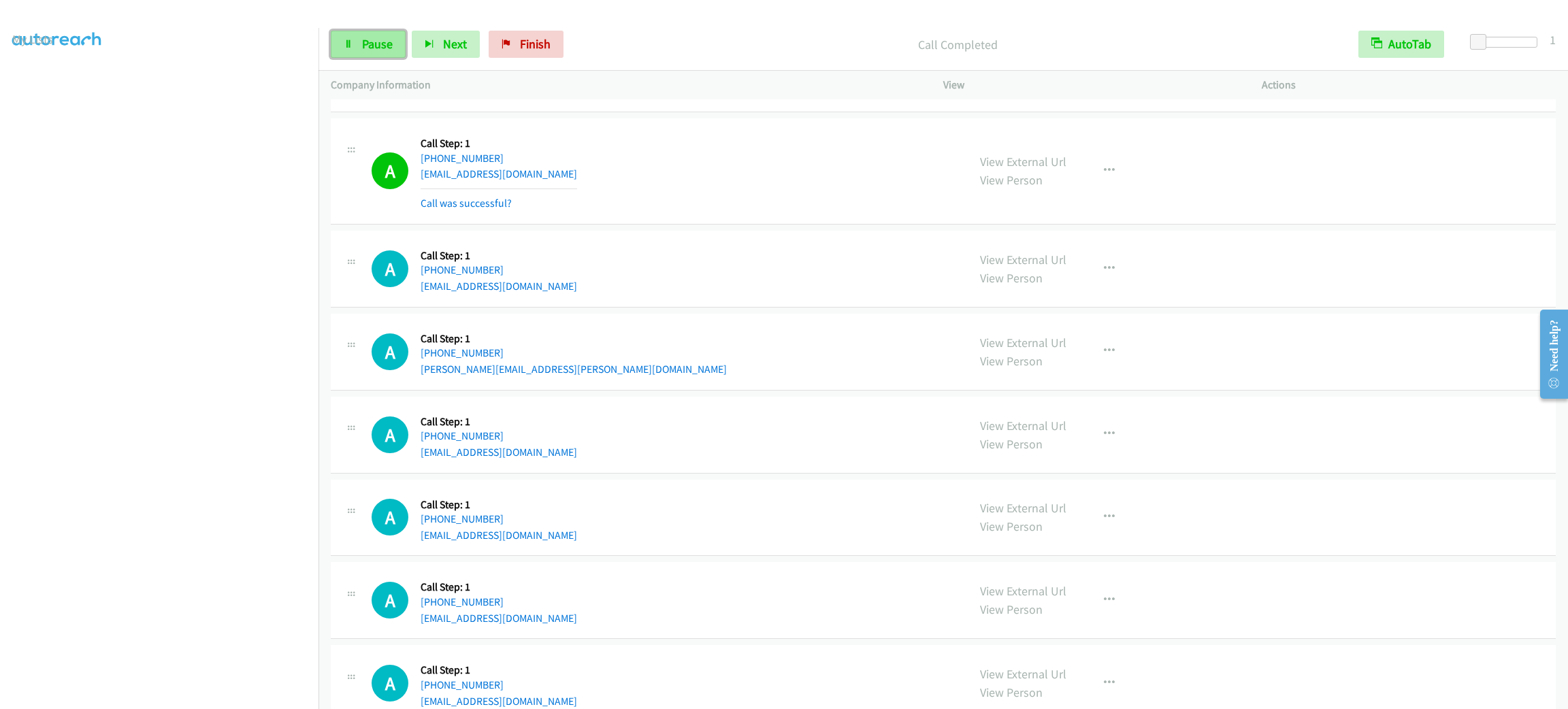
click at [373, 54] on link "Pause" at bounding box center [368, 43] width 75 height 27
click at [373, 50] on span "Start Calls" at bounding box center [388, 43] width 53 height 16
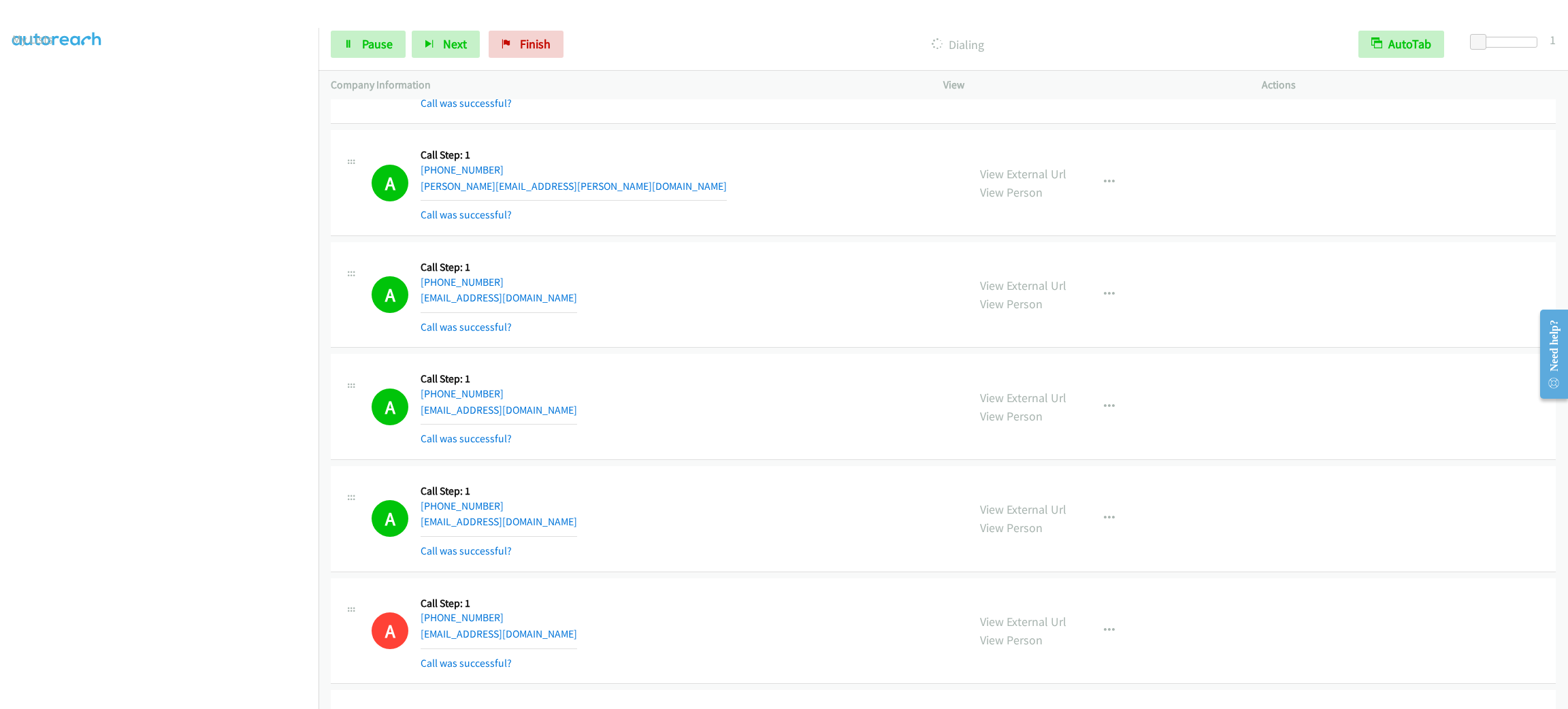
scroll to position [0, 0]
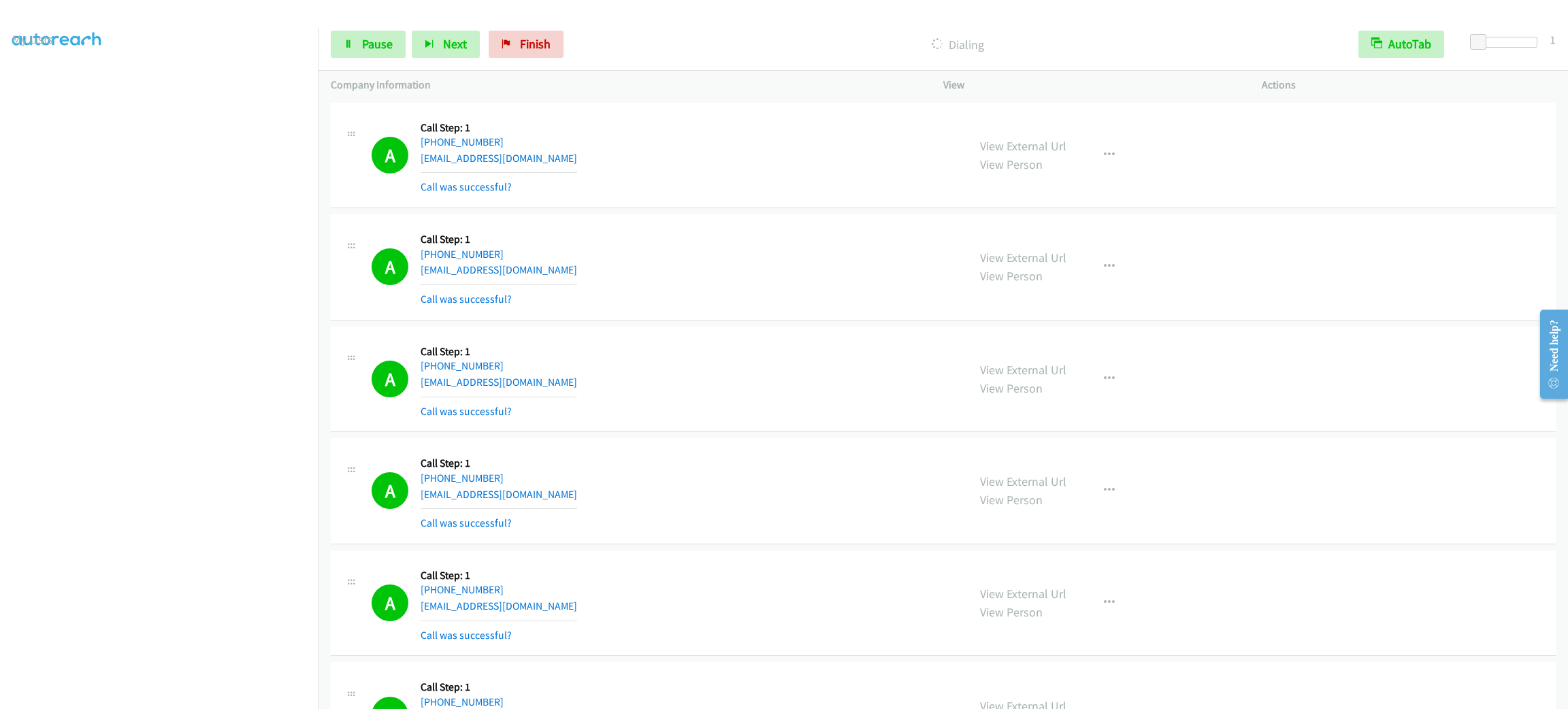
drag, startPoint x: 771, startPoint y: 433, endPoint x: 752, endPoint y: 208, distance: 225.8
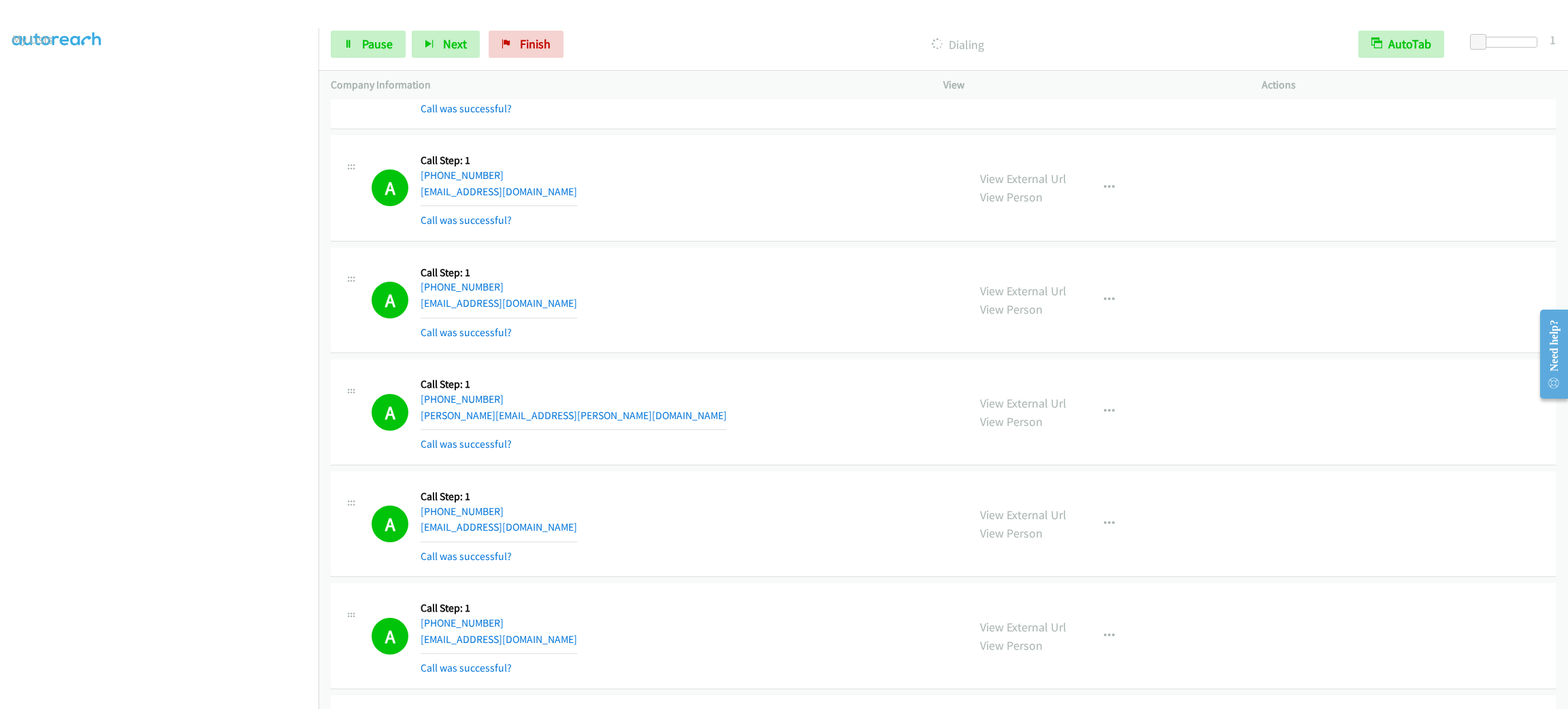
drag, startPoint x: 752, startPoint y: 211, endPoint x: 775, endPoint y: 364, distance: 154.7
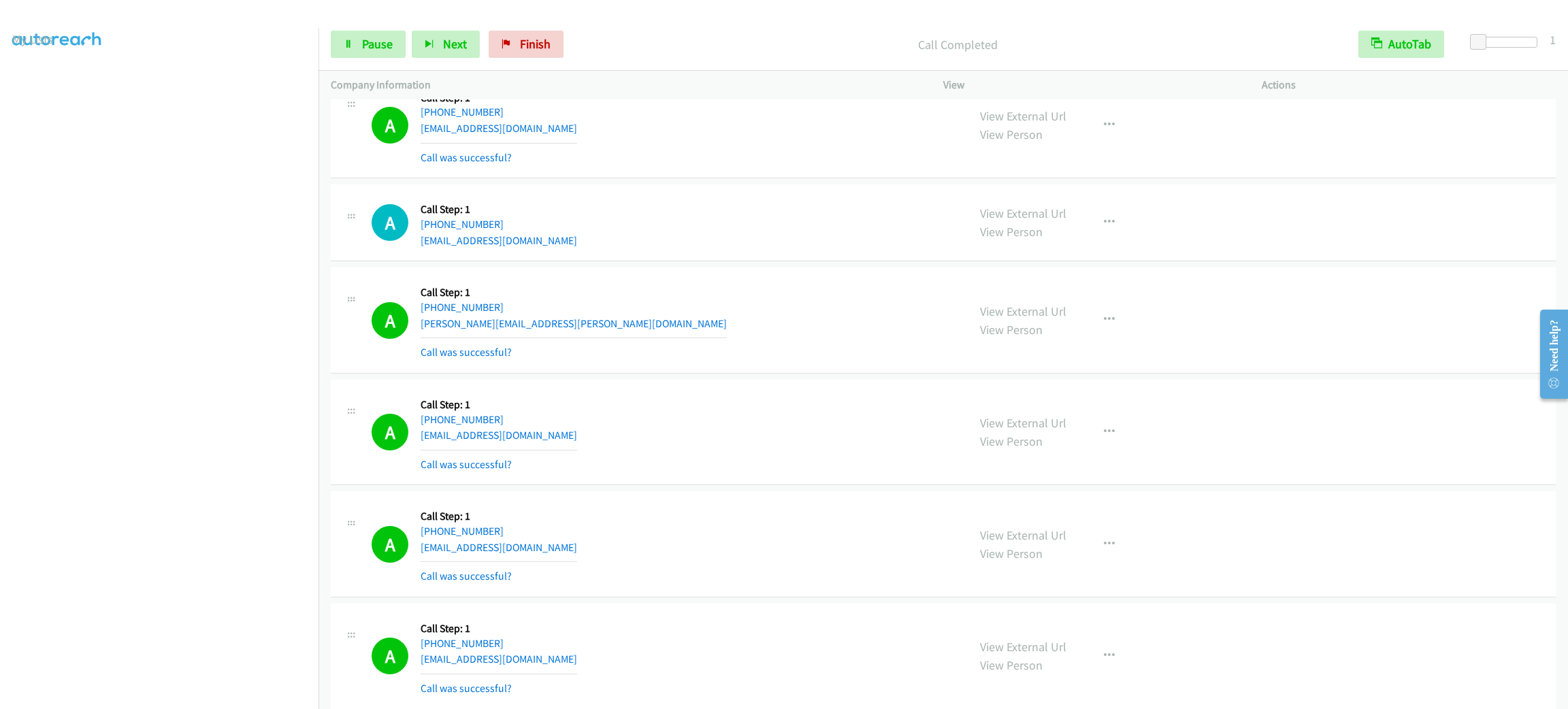
scroll to position [4323, 0]
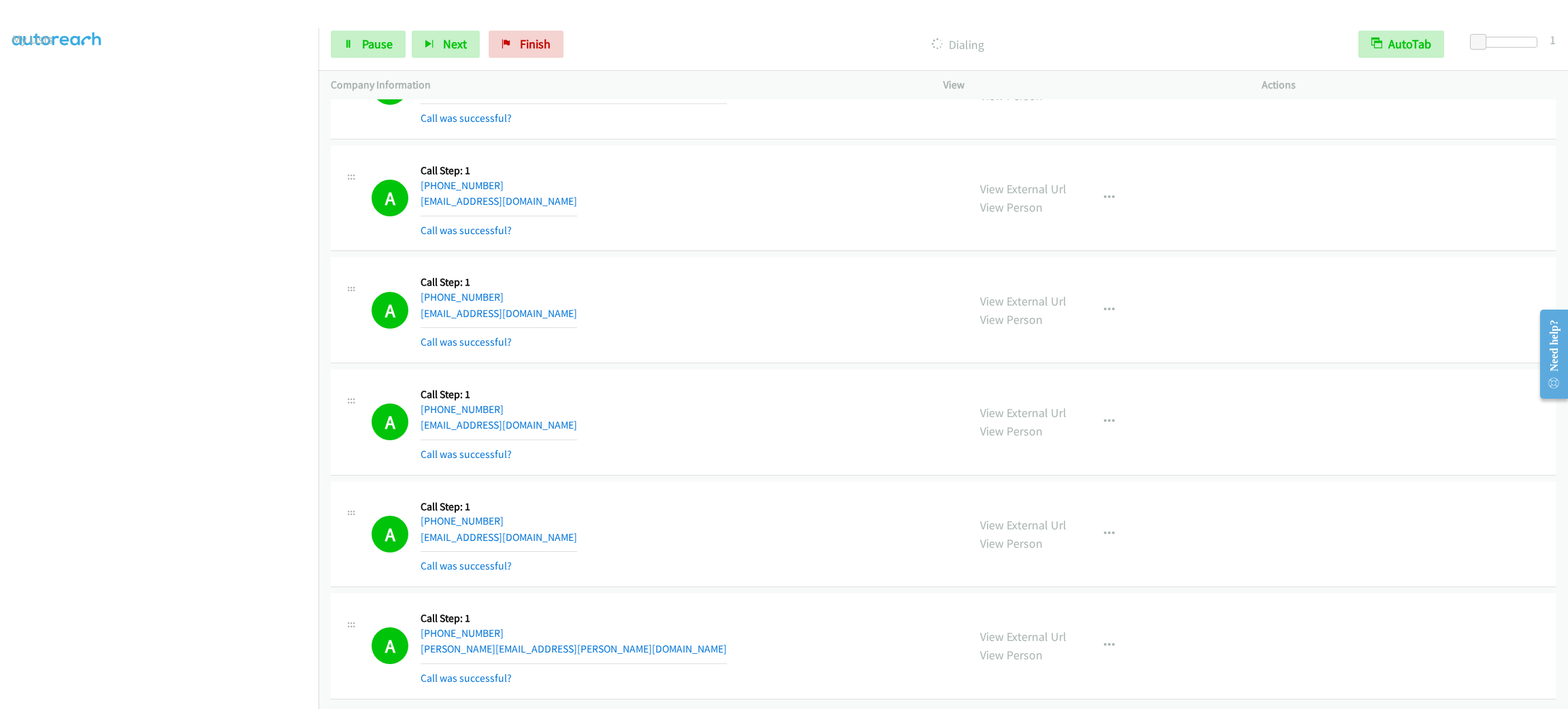
click at [802, 309] on div "A Callback Scheduled Call Step: 1 America/Chicago +1 573-965-7526 lexic1078@gma…" at bounding box center [664, 310] width 584 height 81
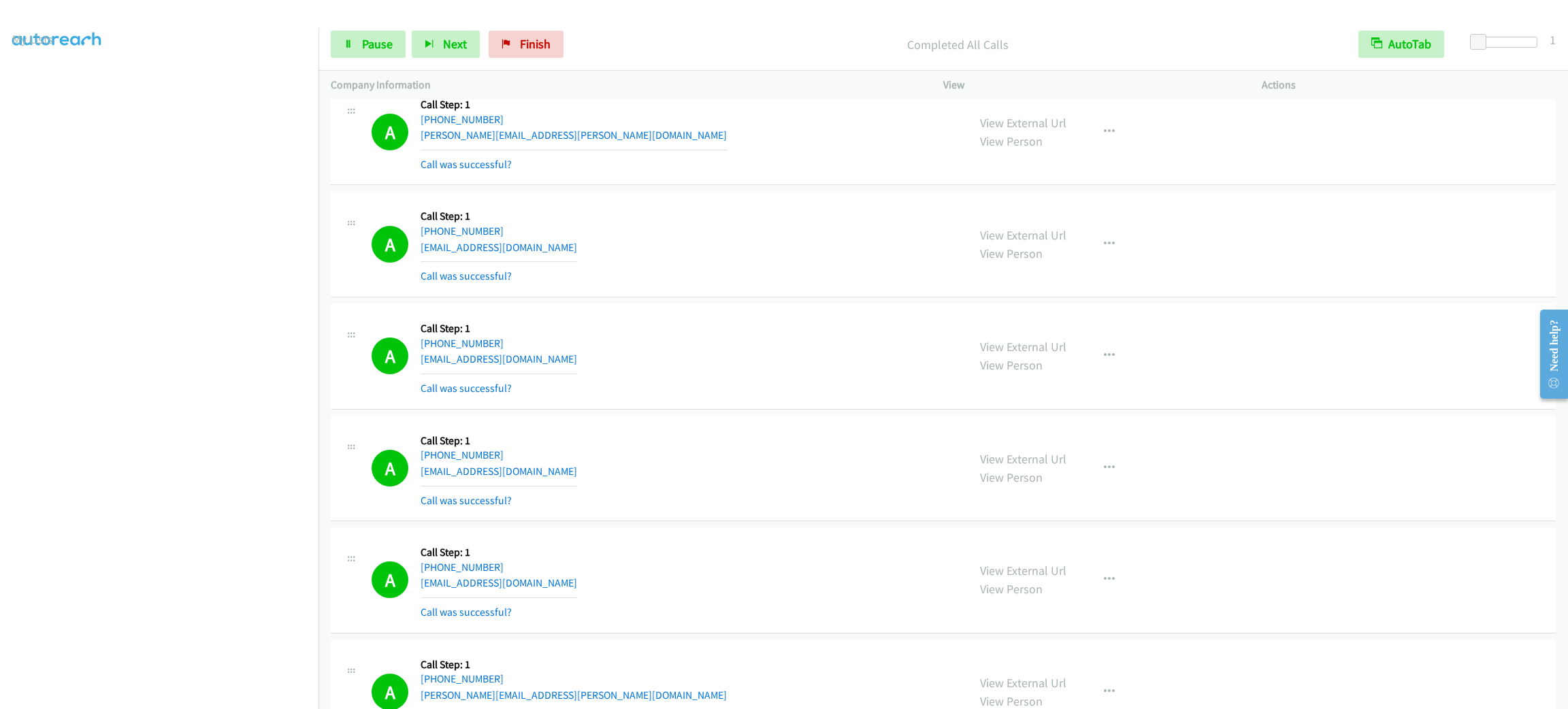
scroll to position [3944, 0]
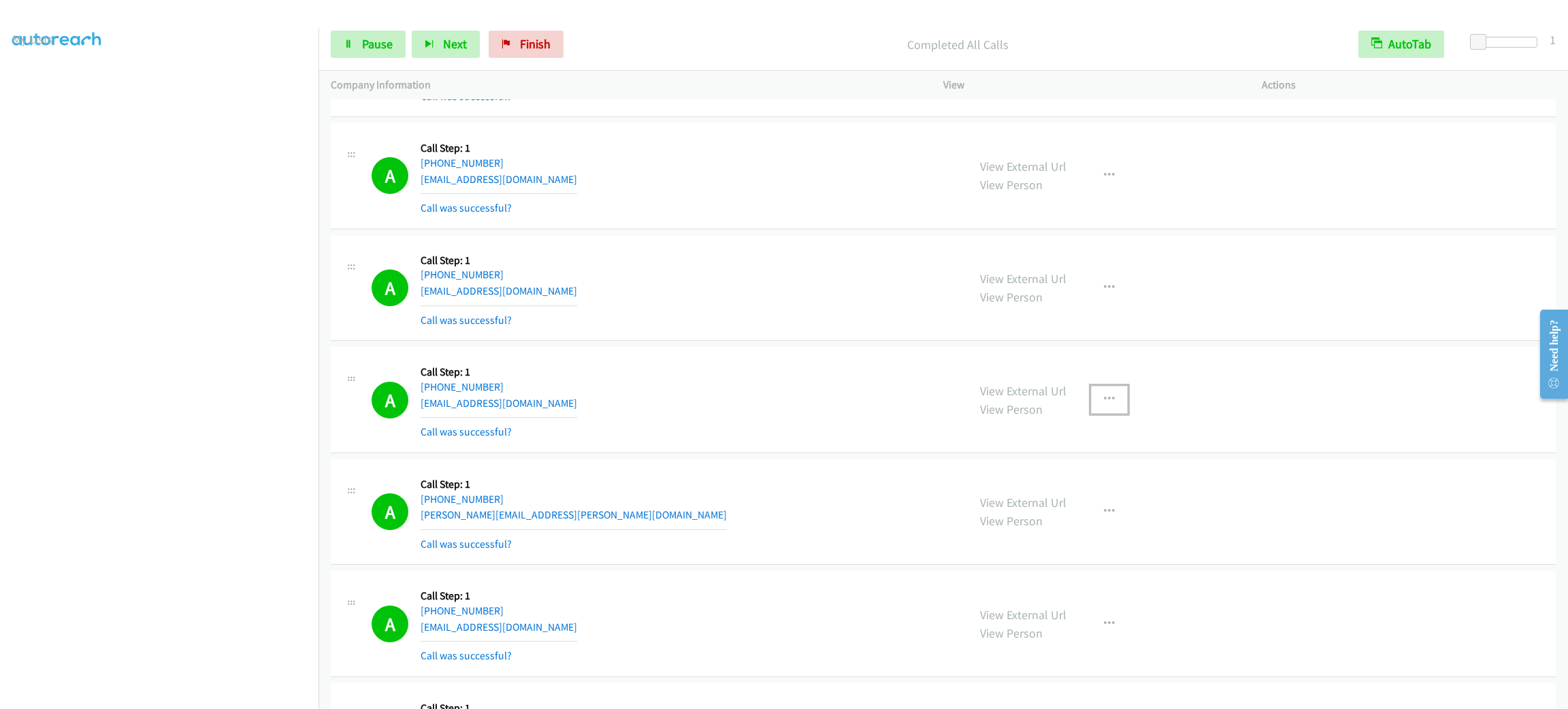
click at [1104, 405] on icon "button" at bounding box center [1109, 399] width 11 height 11
click at [1096, 521] on link "Add to do not call list" at bounding box center [1036, 515] width 181 height 27
click at [47, 82] on link "My Lists" at bounding box center [33, 83] width 41 height 16
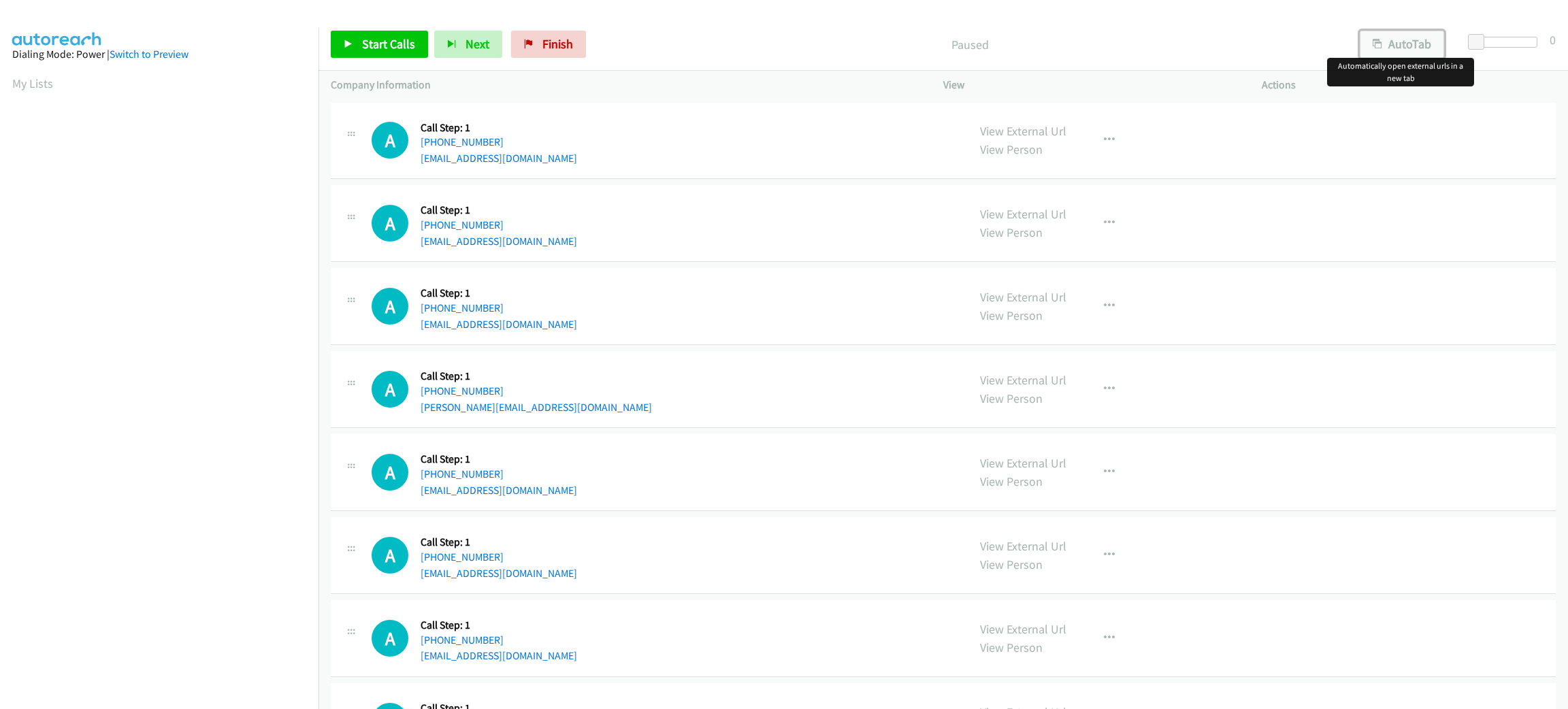
drag, startPoint x: 1406, startPoint y: 32, endPoint x: 1418, endPoint y: 39, distance: 13.9
click at [1406, 32] on button "AutoTab" at bounding box center [1401, 43] width 85 height 27
click at [1473, 36] on span at bounding box center [1479, 42] width 16 height 16
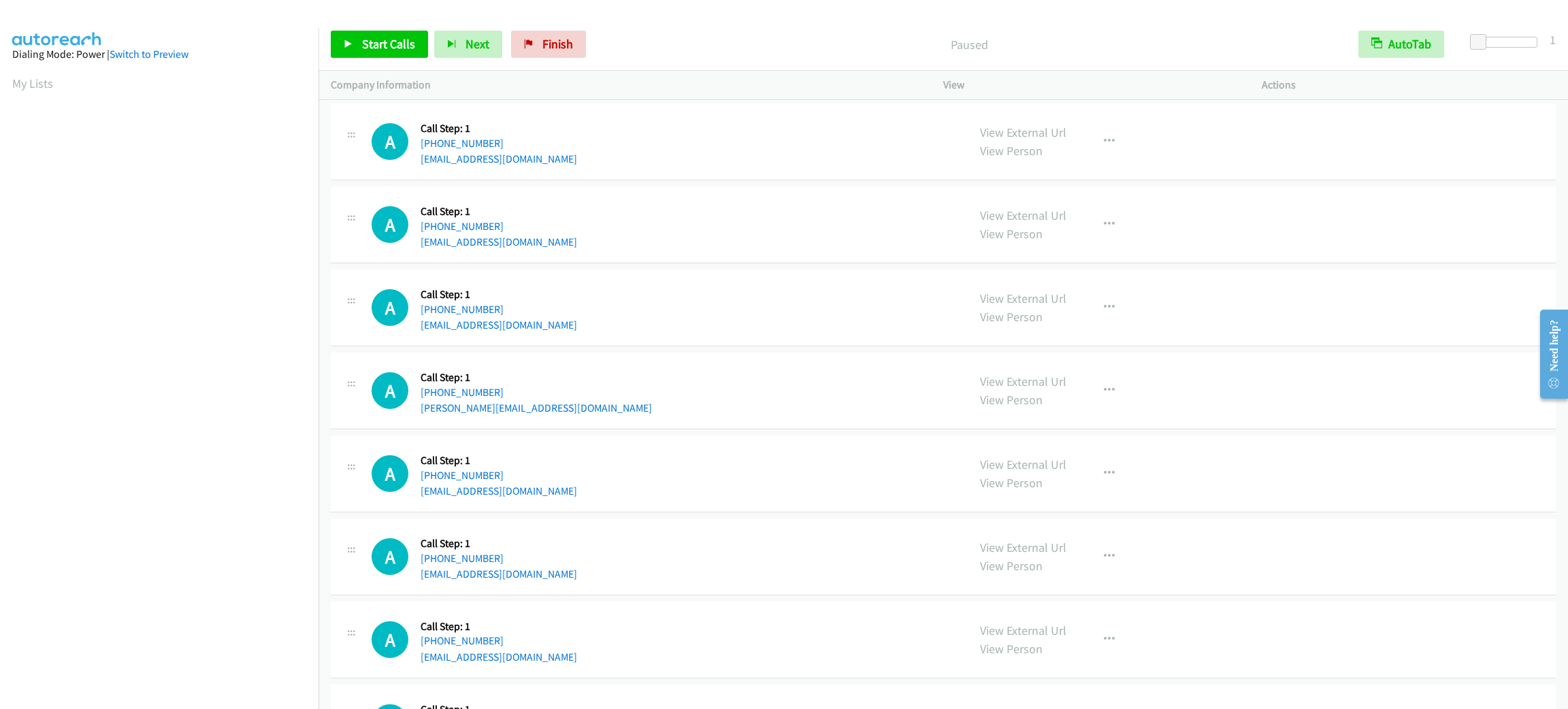
scroll to position [59, 0]
click at [377, 36] on span "Start Calls" at bounding box center [388, 43] width 53 height 16
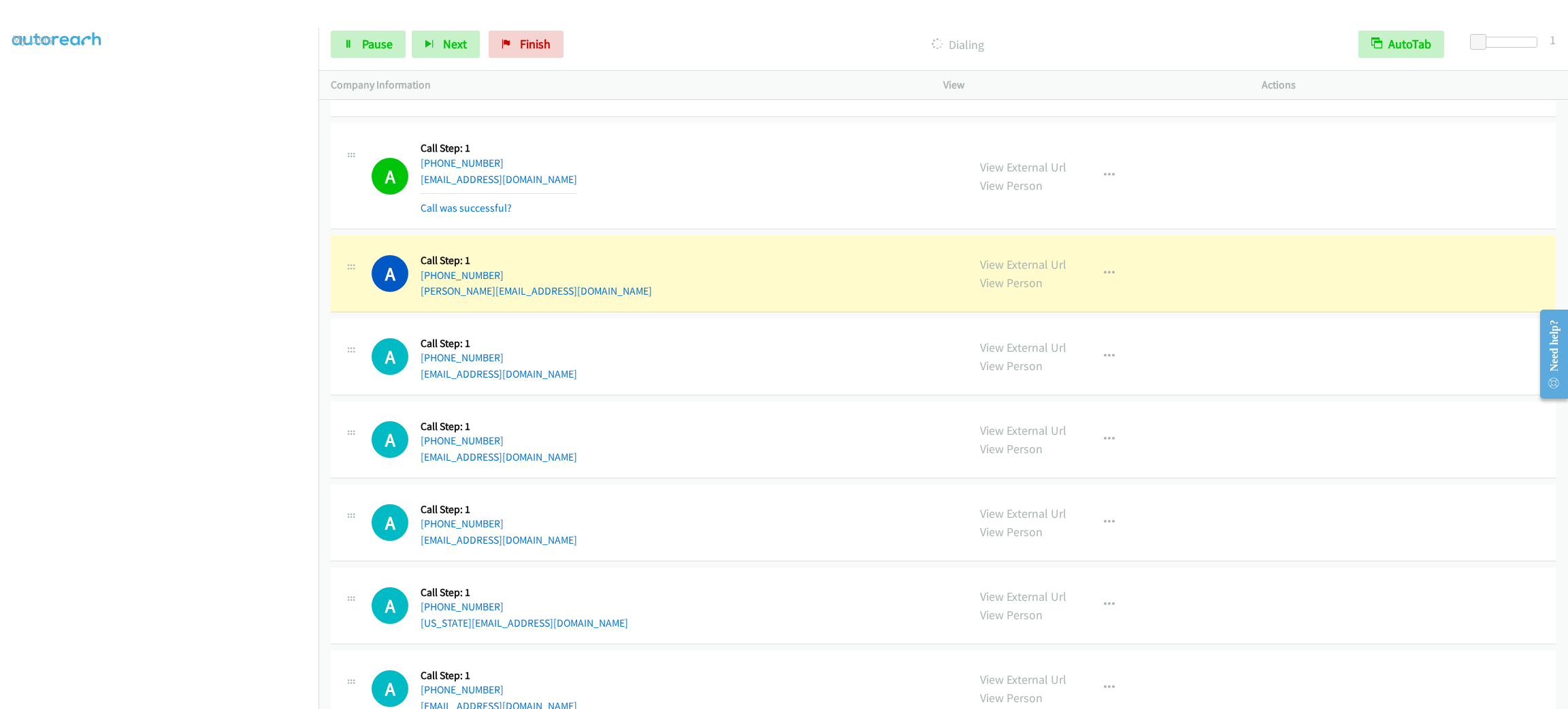
scroll to position [305, 0]
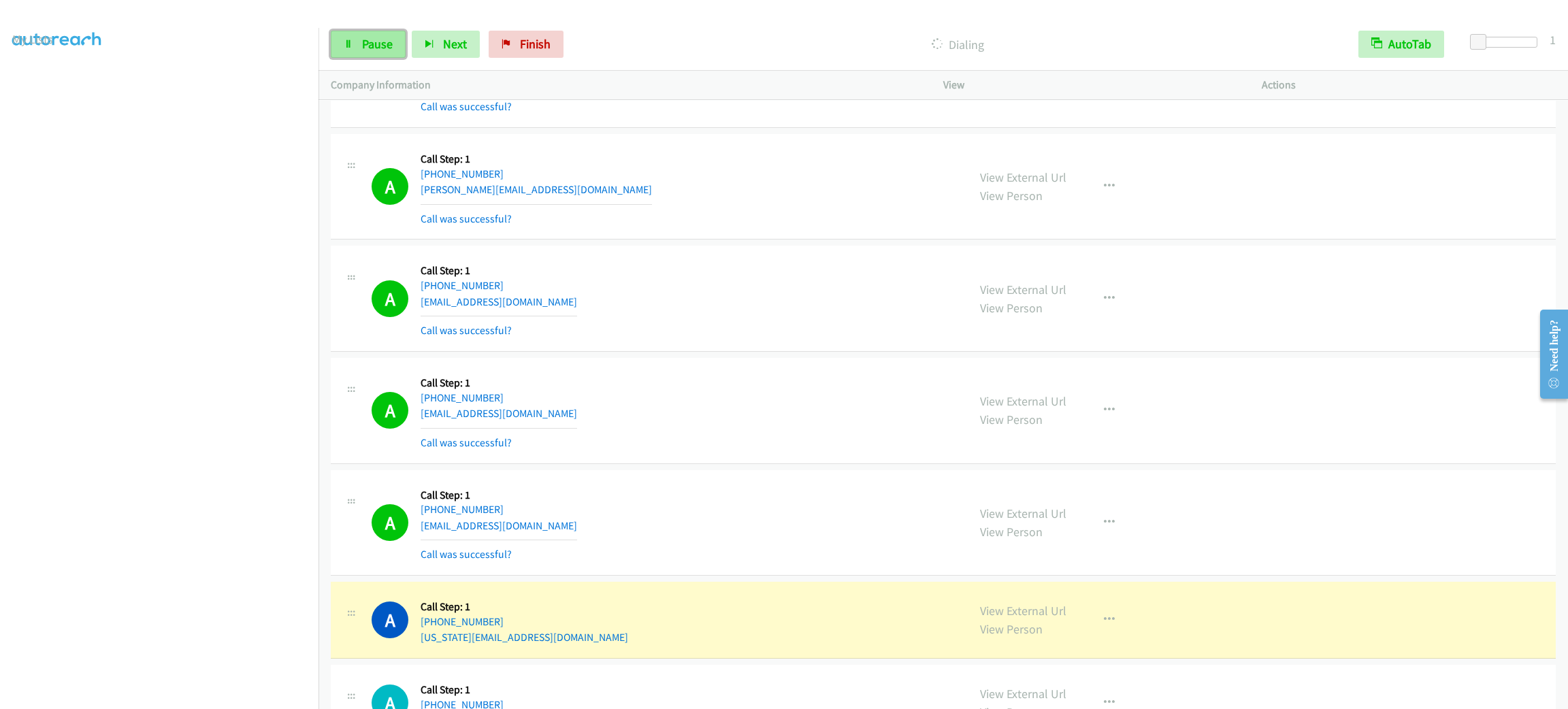
click at [370, 37] on span "Pause" at bounding box center [377, 43] width 30 height 16
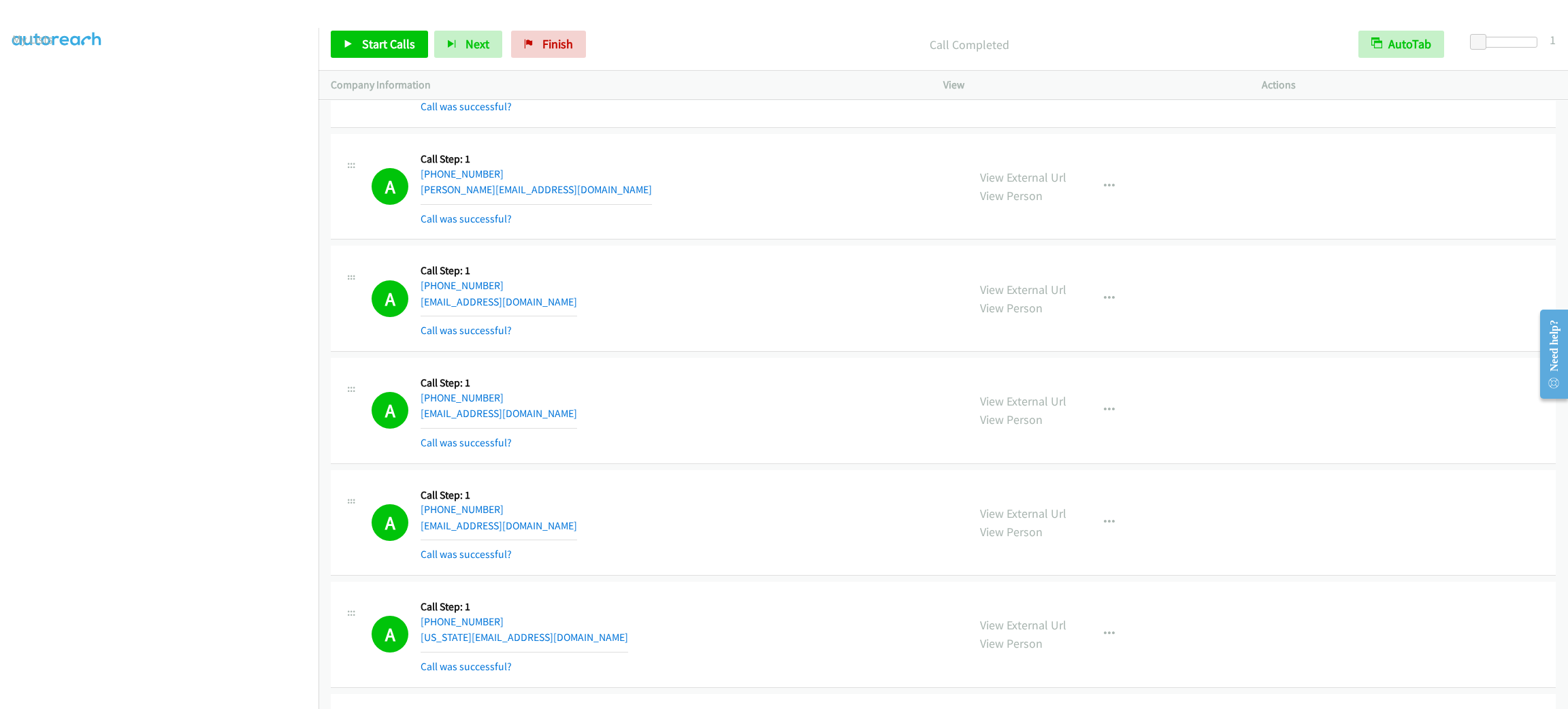
click at [669, 412] on div "A Callback Scheduled Call Step: 1 America/New_York +1 781-953-7624 jimyoung968@…" at bounding box center [664, 410] width 584 height 81
click at [1096, 192] on button "button" at bounding box center [1109, 186] width 37 height 27
click at [1076, 290] on link "Skip Call" at bounding box center [1036, 275] width 181 height 27
click at [1116, 178] on button "button" at bounding box center [1109, 186] width 37 height 27
click at [1093, 304] on link "Add to do not call list" at bounding box center [1036, 303] width 181 height 27
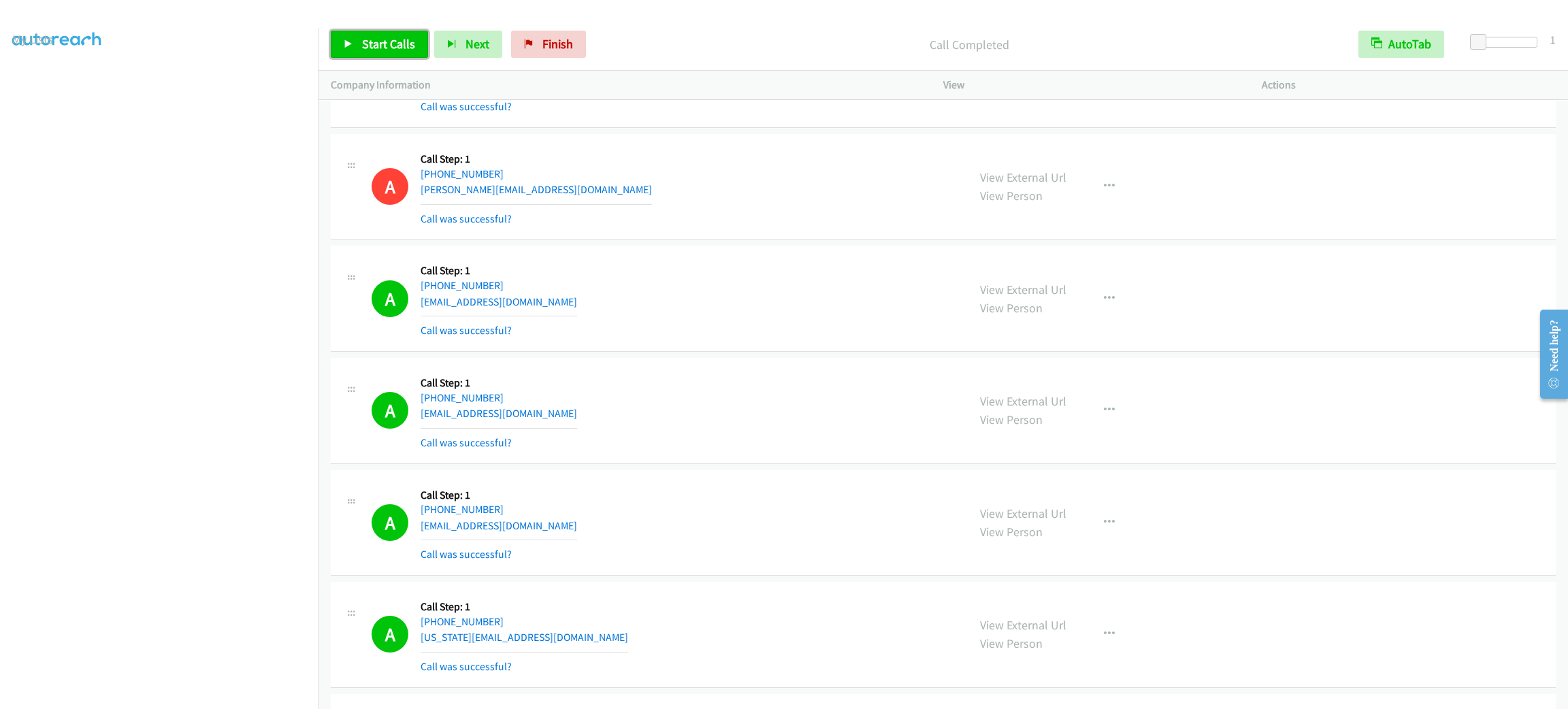
click at [382, 44] on span "Start Calls" at bounding box center [388, 43] width 53 height 16
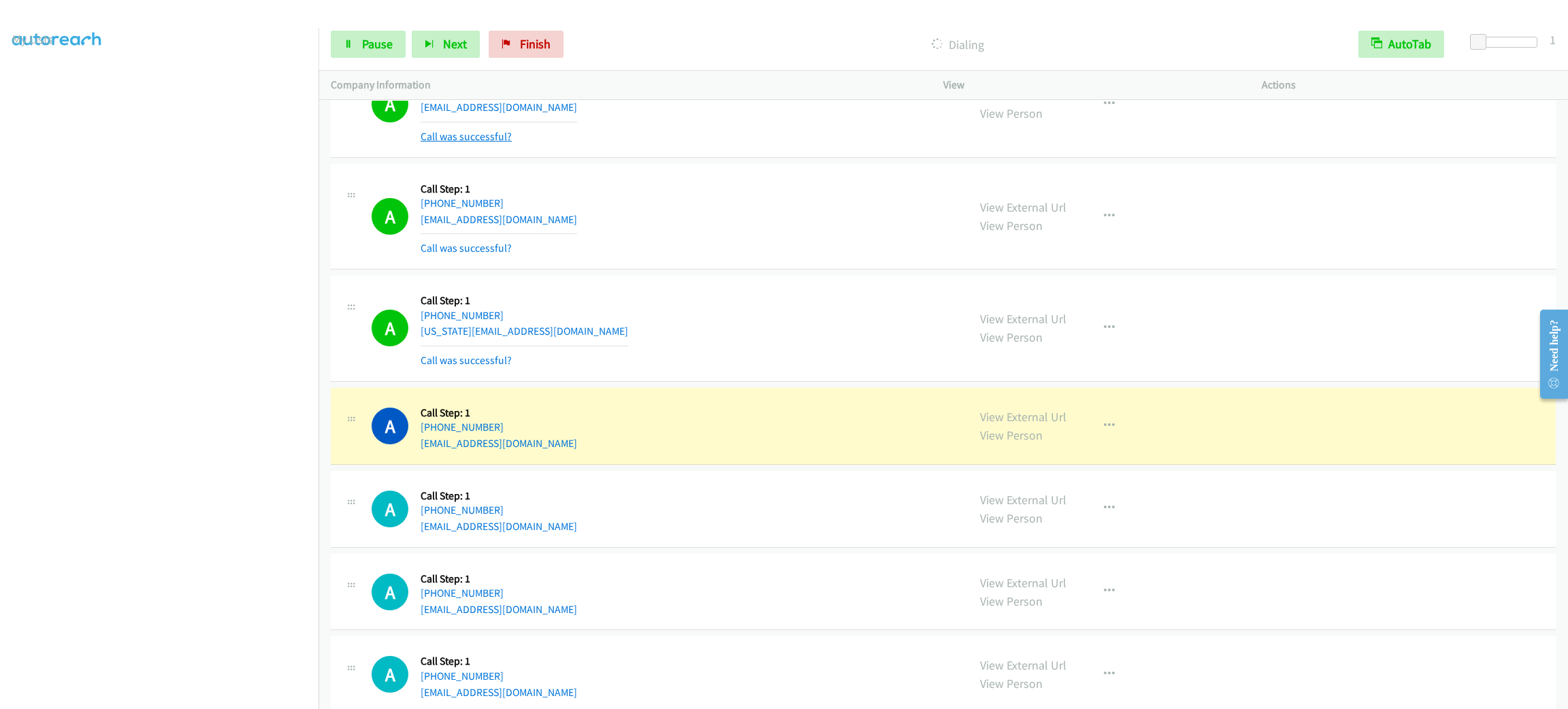
scroll to position [715, 0]
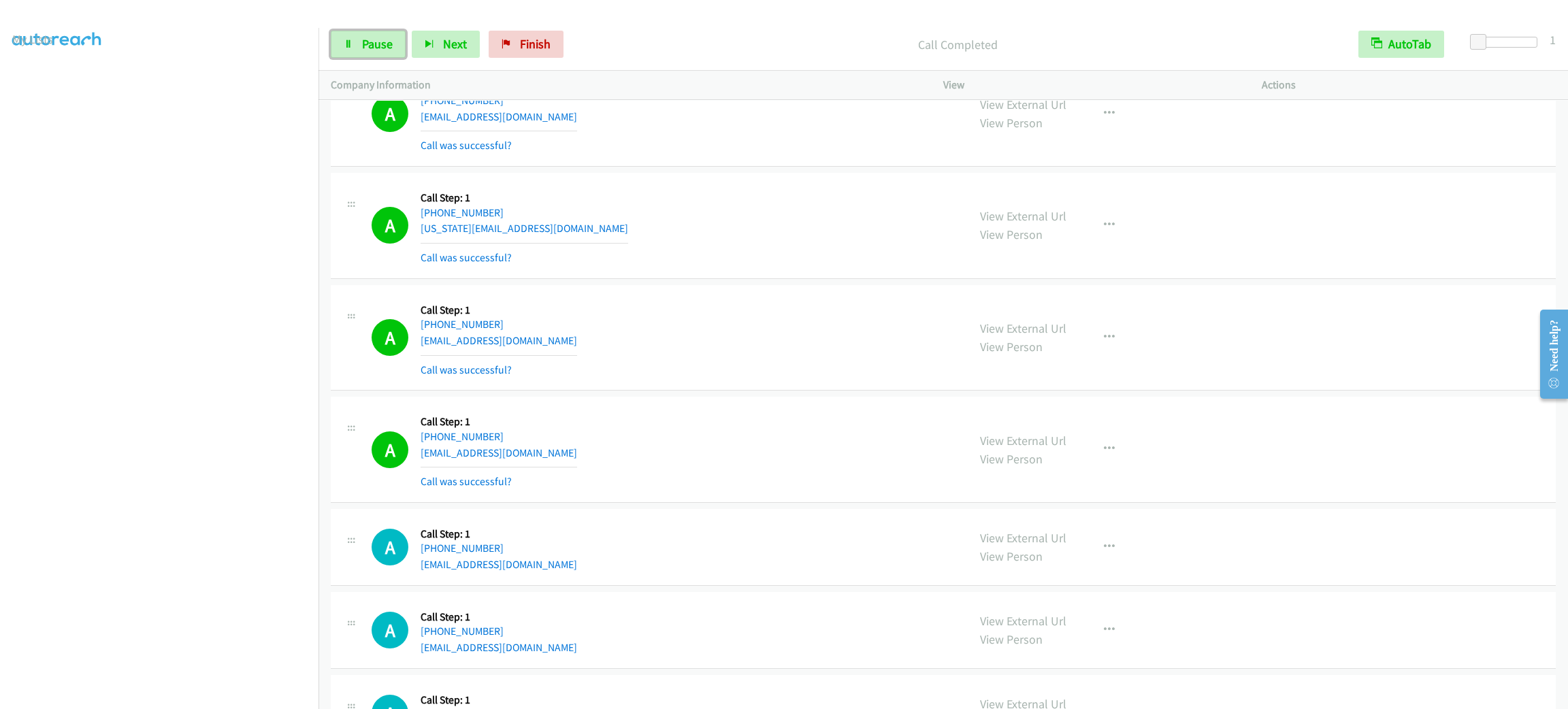
drag, startPoint x: 382, startPoint y: 48, endPoint x: 375, endPoint y: 100, distance: 52.5
click at [382, 48] on span "Pause" at bounding box center [377, 43] width 30 height 16
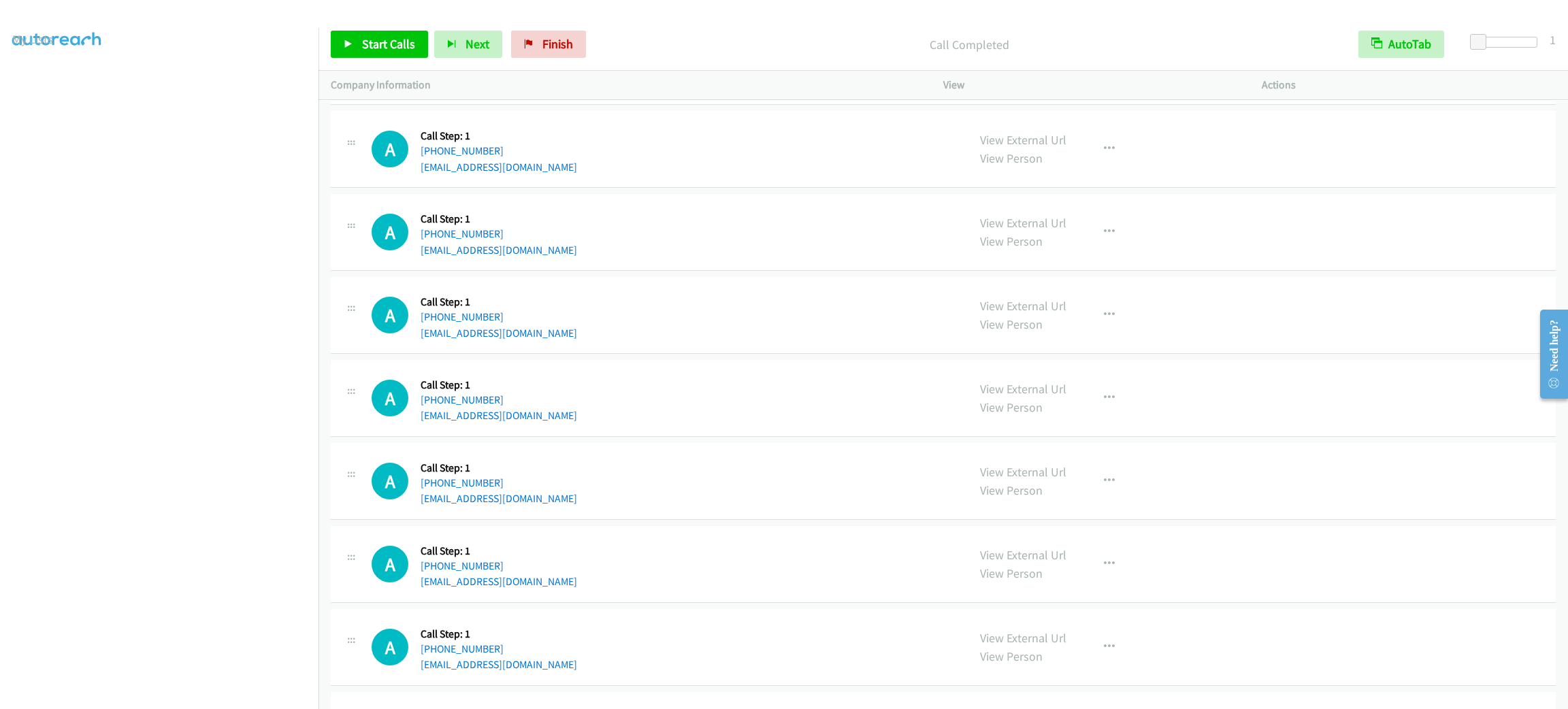
scroll to position [1123, 0]
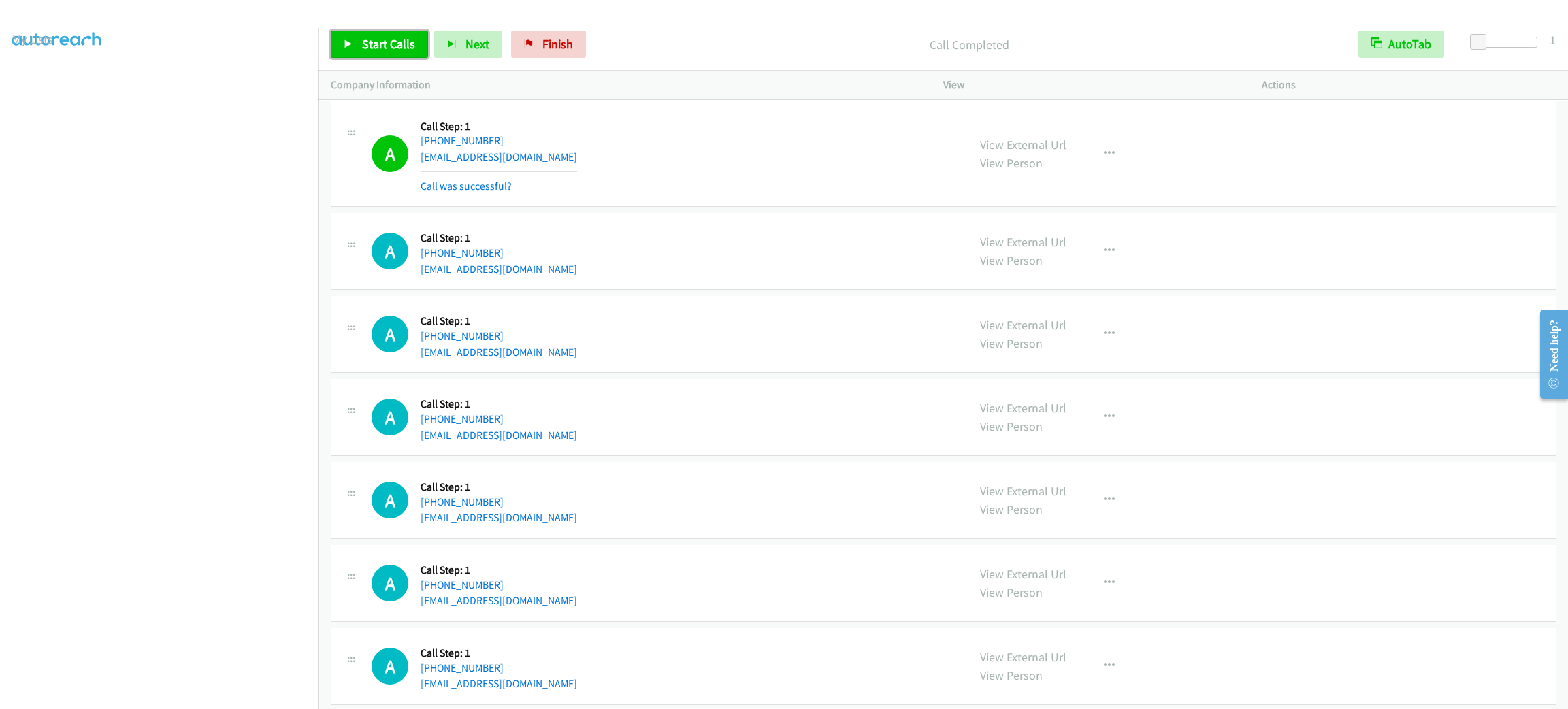
click at [391, 45] on span "Start Calls" at bounding box center [388, 43] width 53 height 16
click at [386, 43] on span "Pause" at bounding box center [377, 43] width 30 height 16
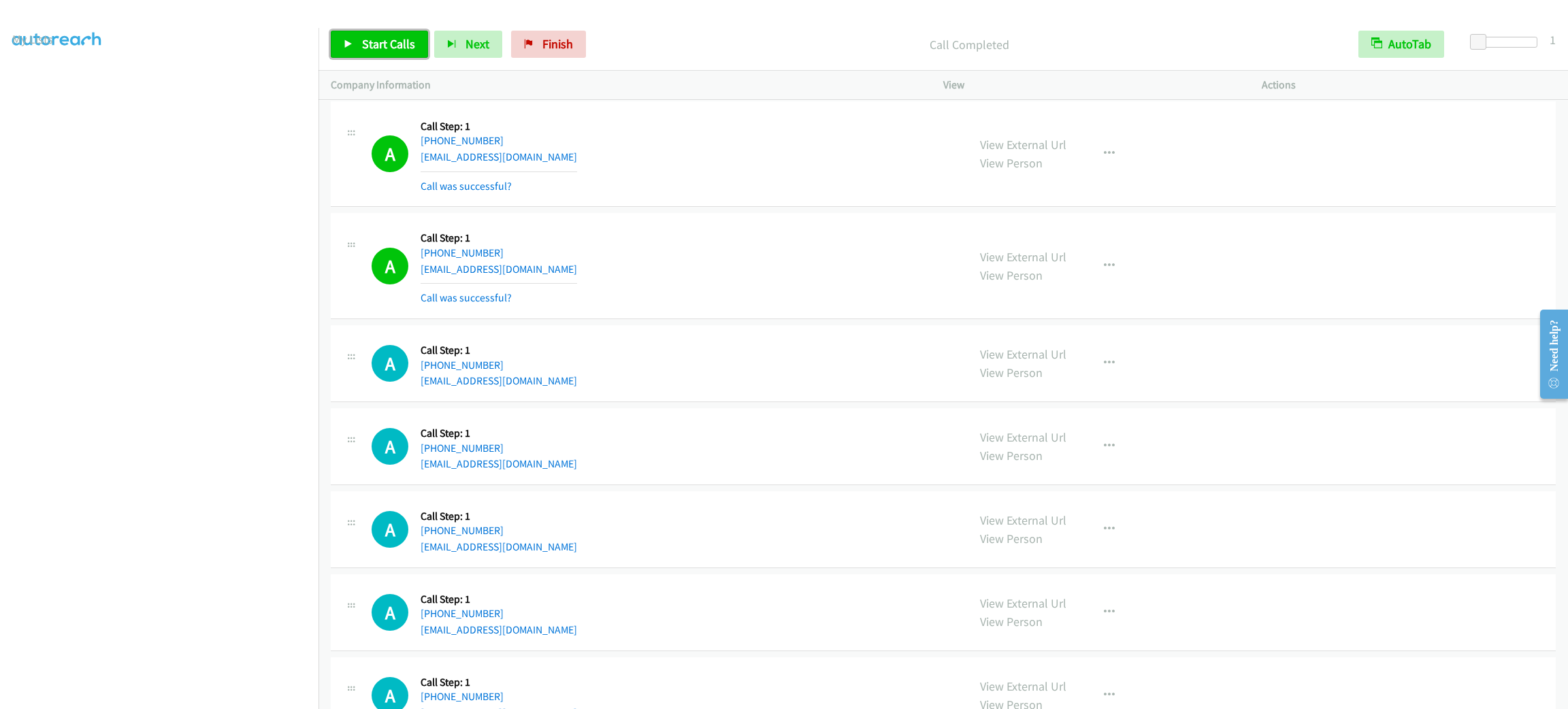
click at [382, 41] on span "Start Calls" at bounding box center [388, 43] width 53 height 16
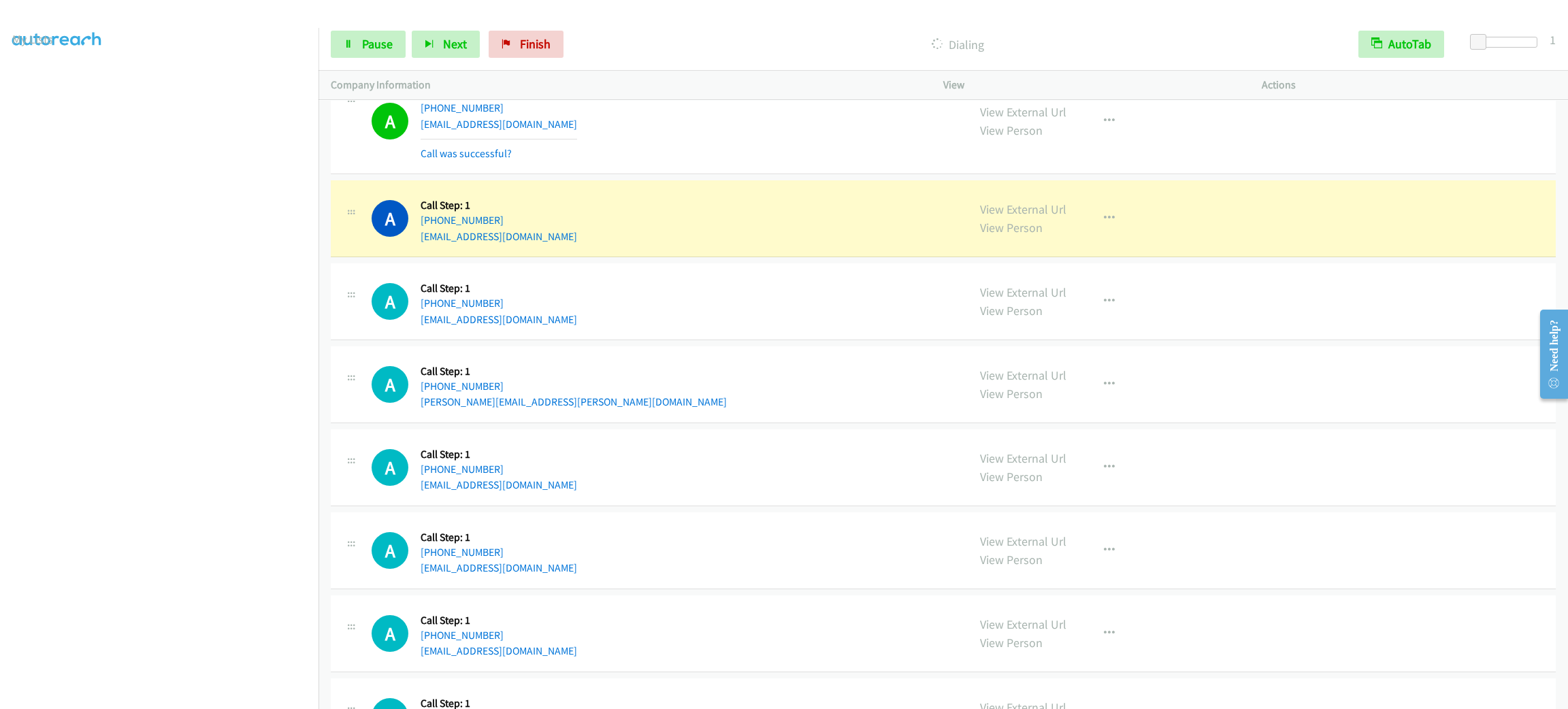
scroll to position [2042, 0]
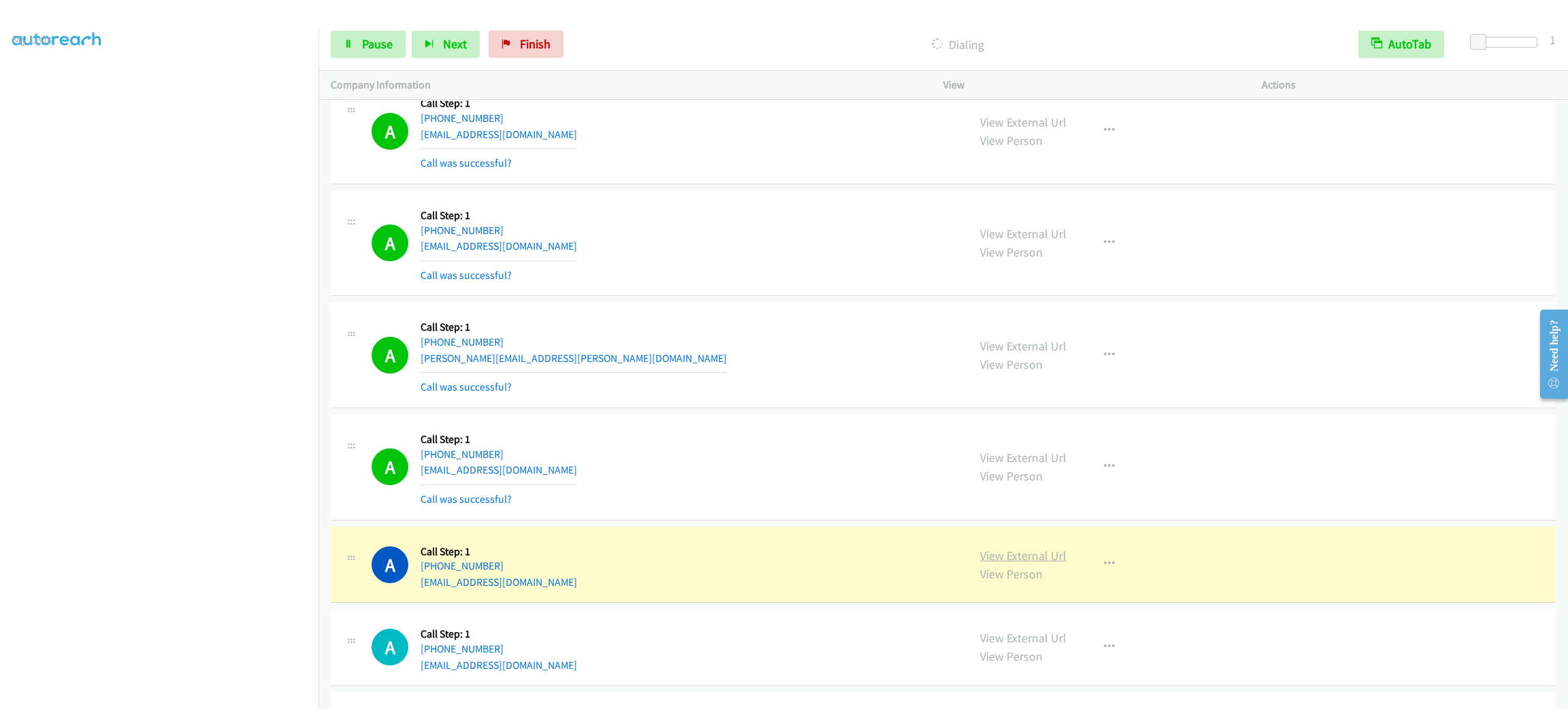
click at [1024, 564] on link "View External Url" at bounding box center [1023, 556] width 86 height 16
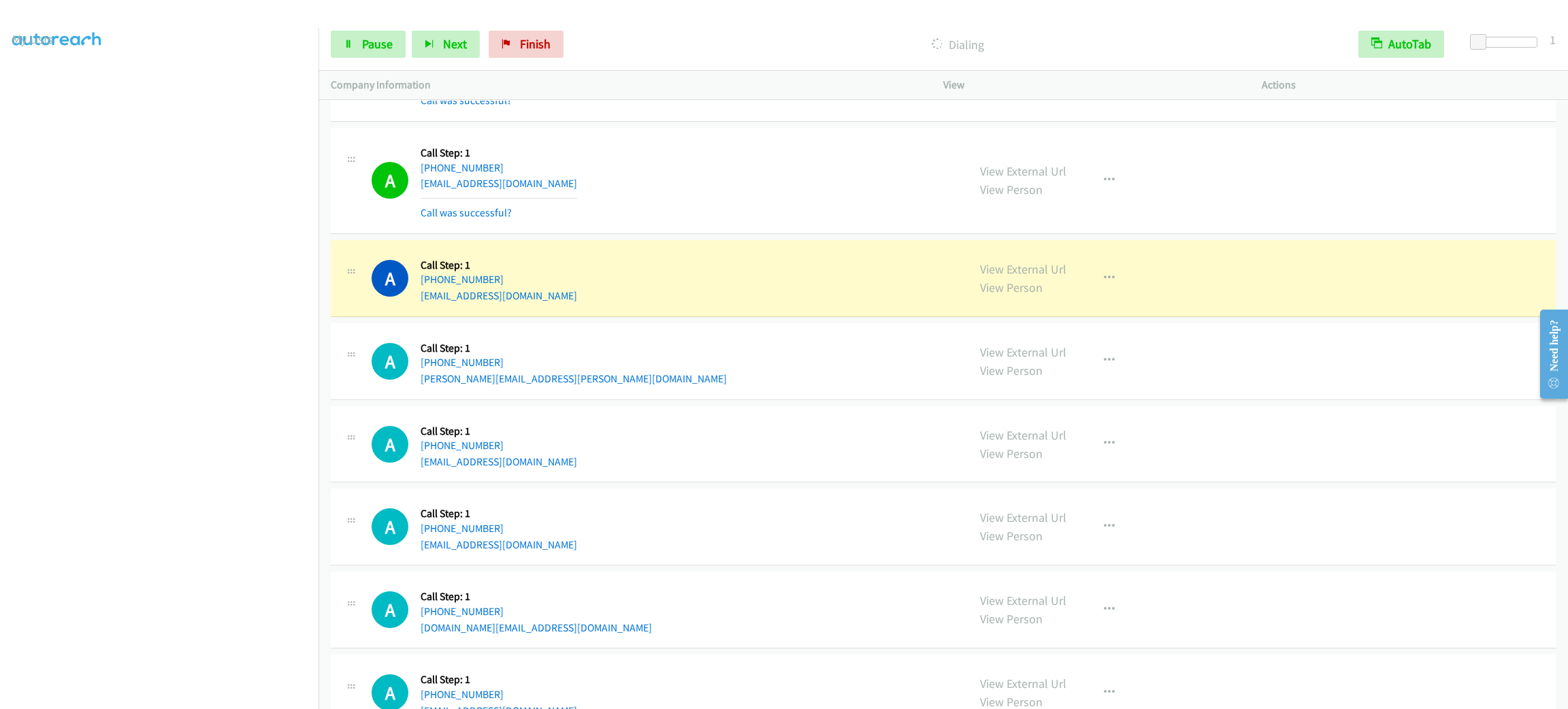
scroll to position [2654, 0]
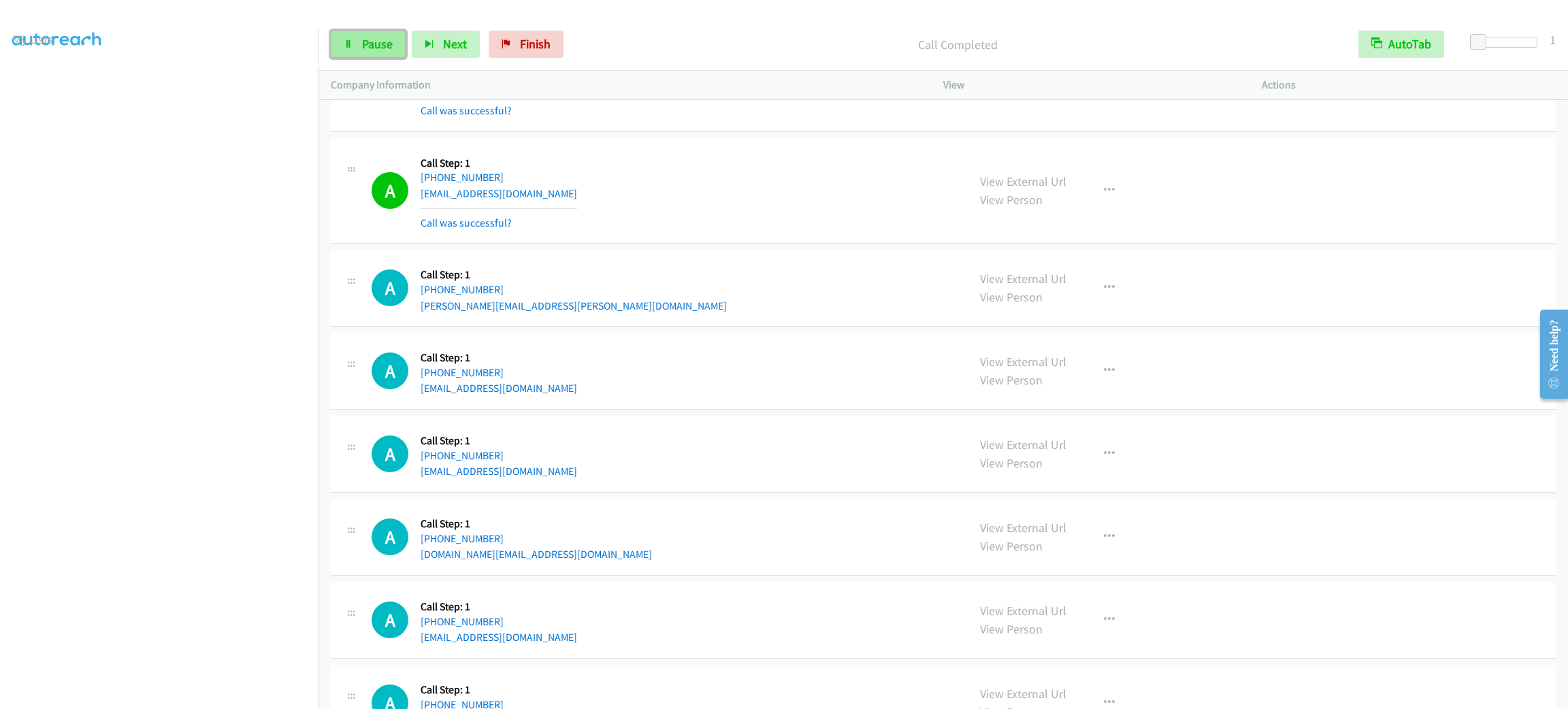
click at [387, 49] on span "Pause" at bounding box center [377, 43] width 30 height 16
click at [387, 49] on span "Start Calls" at bounding box center [388, 43] width 53 height 16
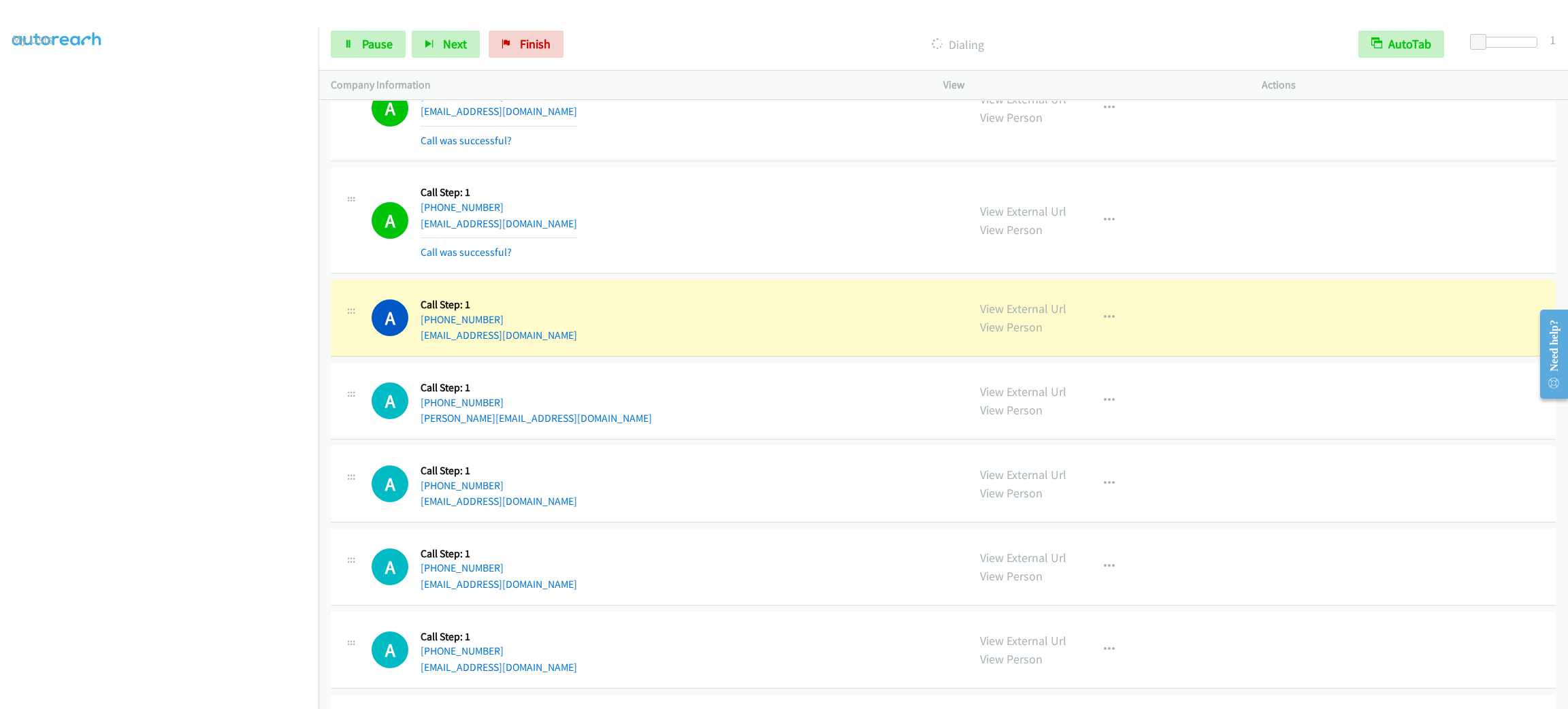
scroll to position [3529, 0]
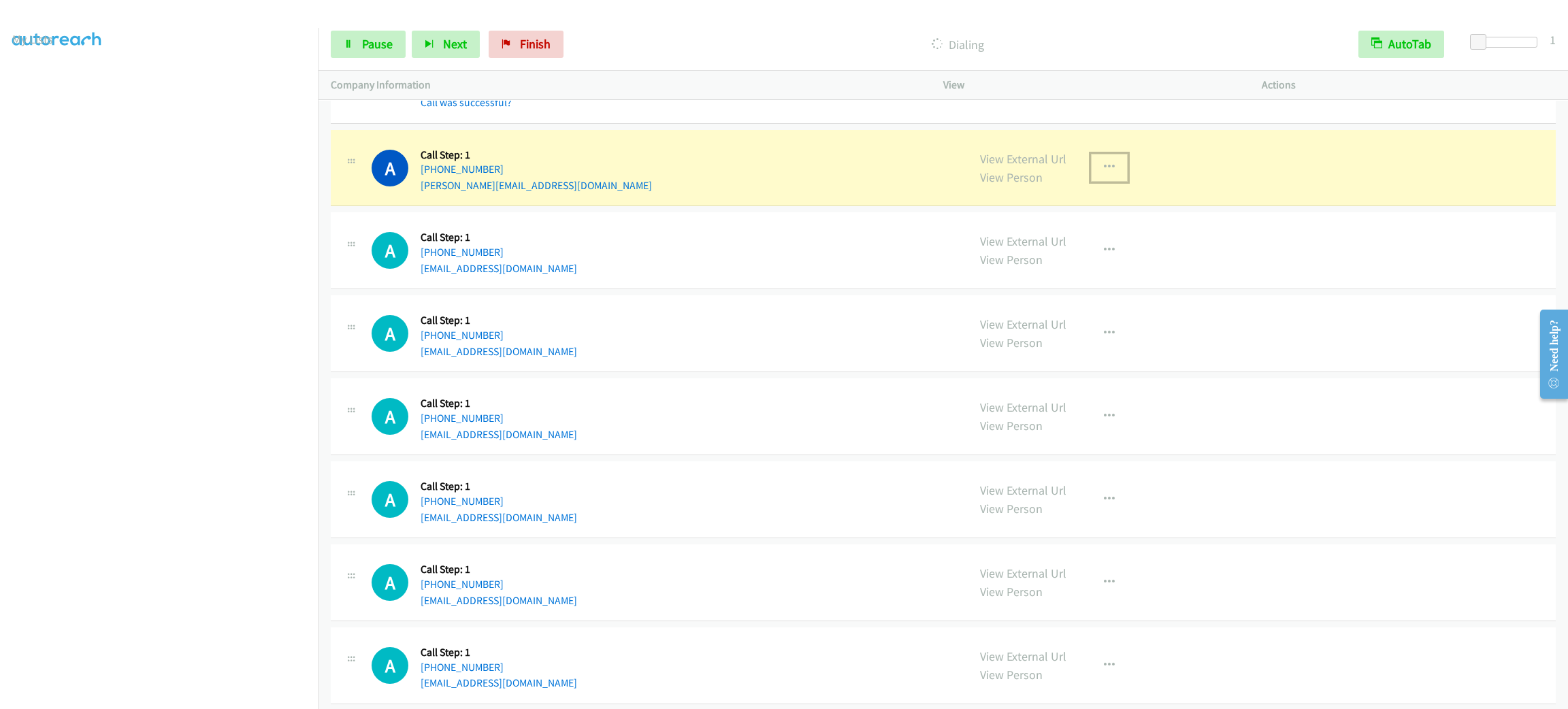
click at [1113, 170] on button "button" at bounding box center [1109, 167] width 37 height 27
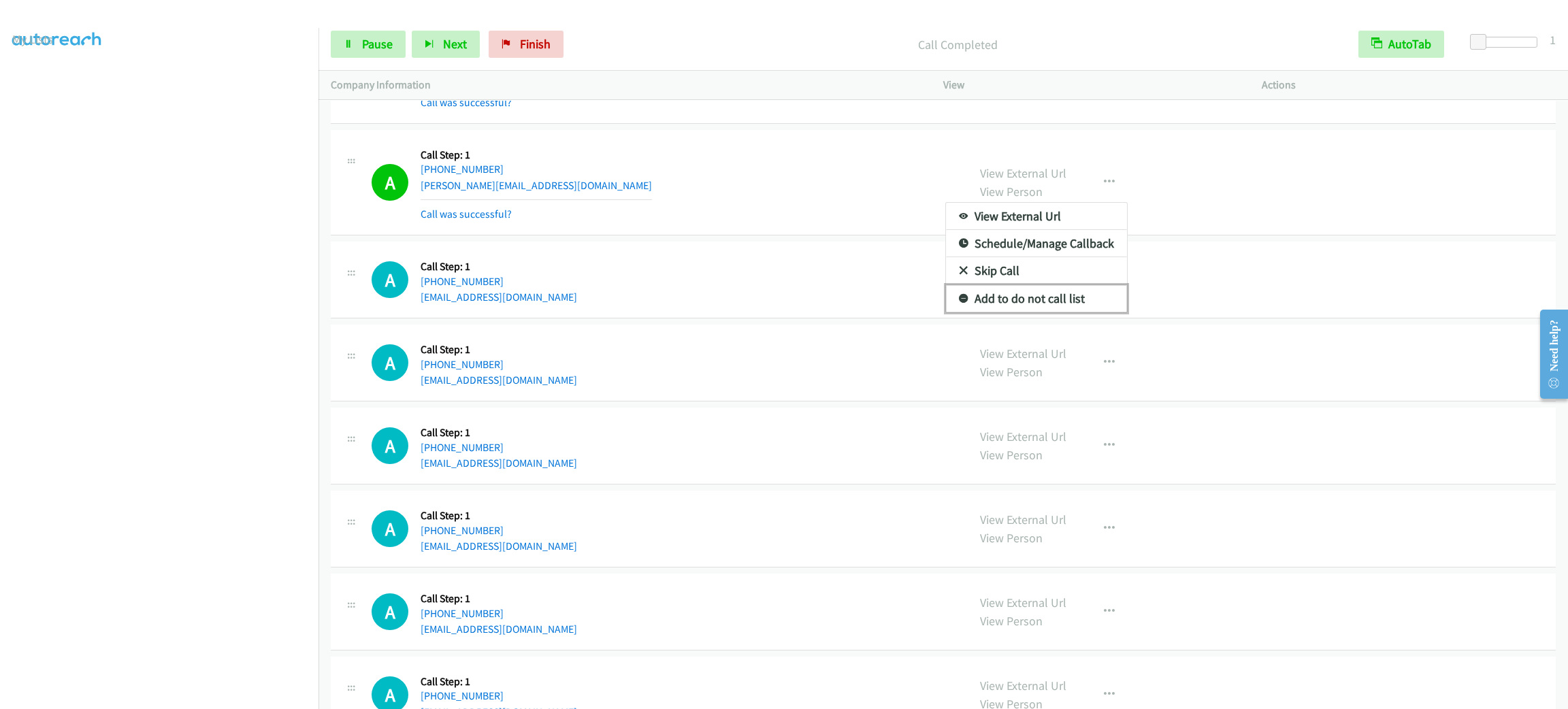
click at [1034, 309] on link "Add to do not call list" at bounding box center [1036, 299] width 181 height 27
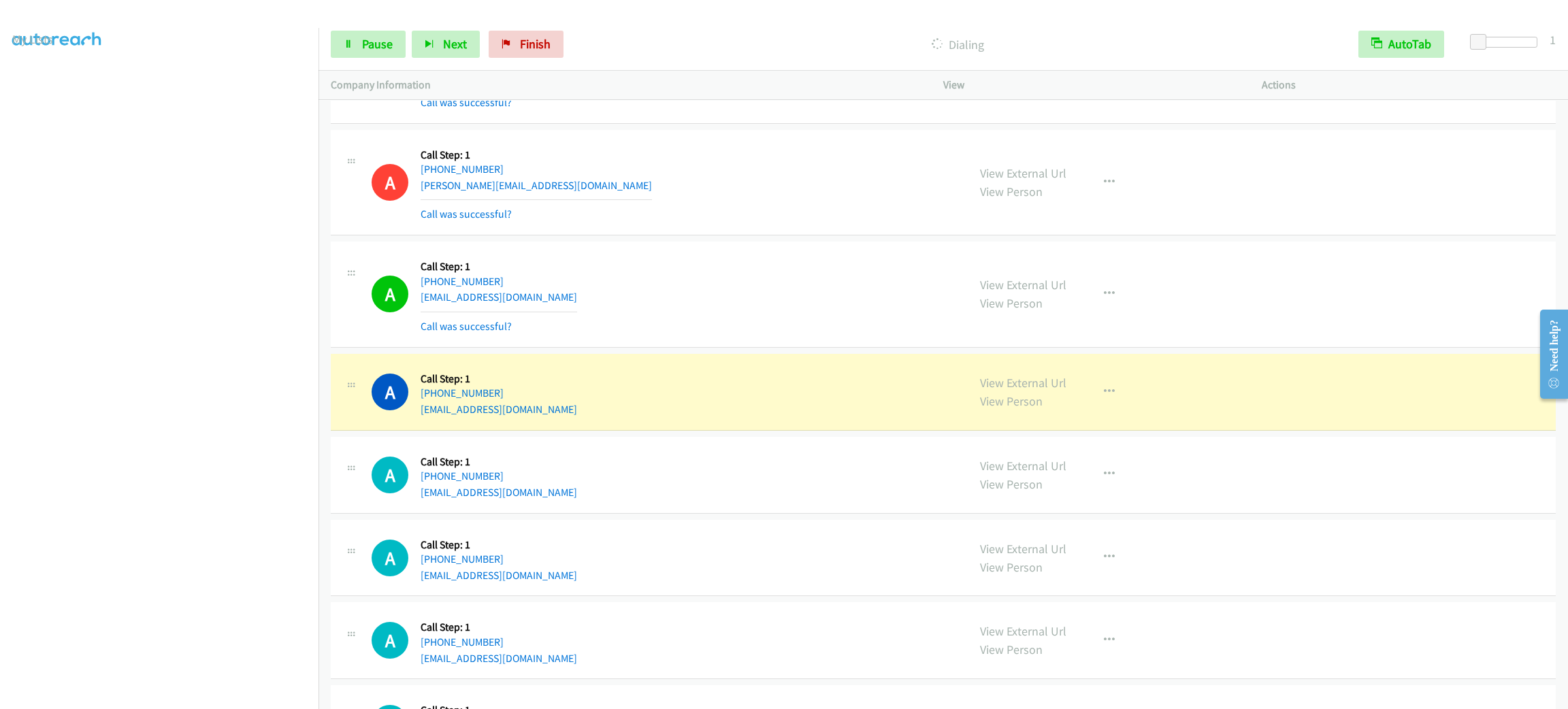
scroll to position [3836, 0]
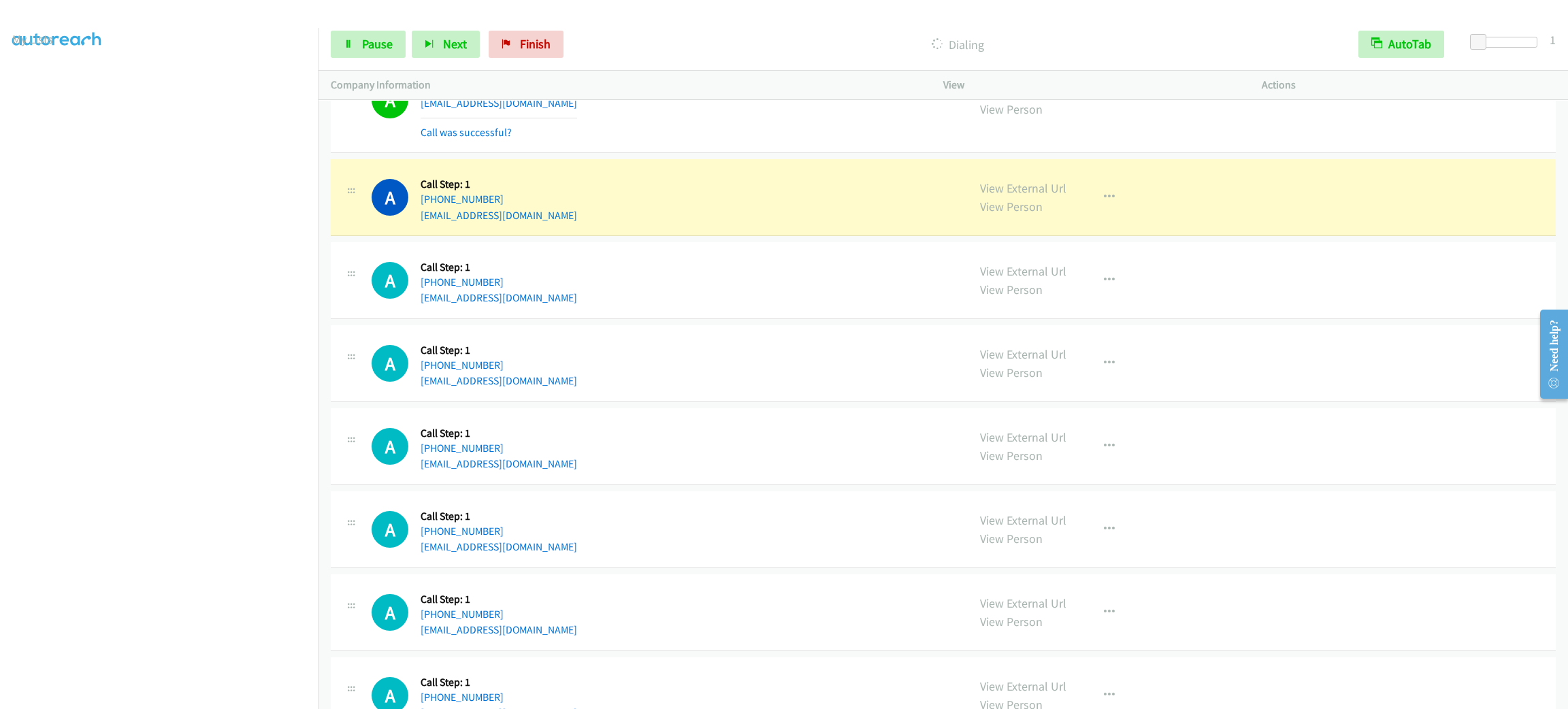
click at [636, 186] on div "A Callback Scheduled Call Step: 1 America/New_York +1 603-548-6927 debcuenca20@…" at bounding box center [664, 197] width 584 height 52
click at [995, 379] on link "View Person" at bounding box center [1012, 373] width 62 height 16
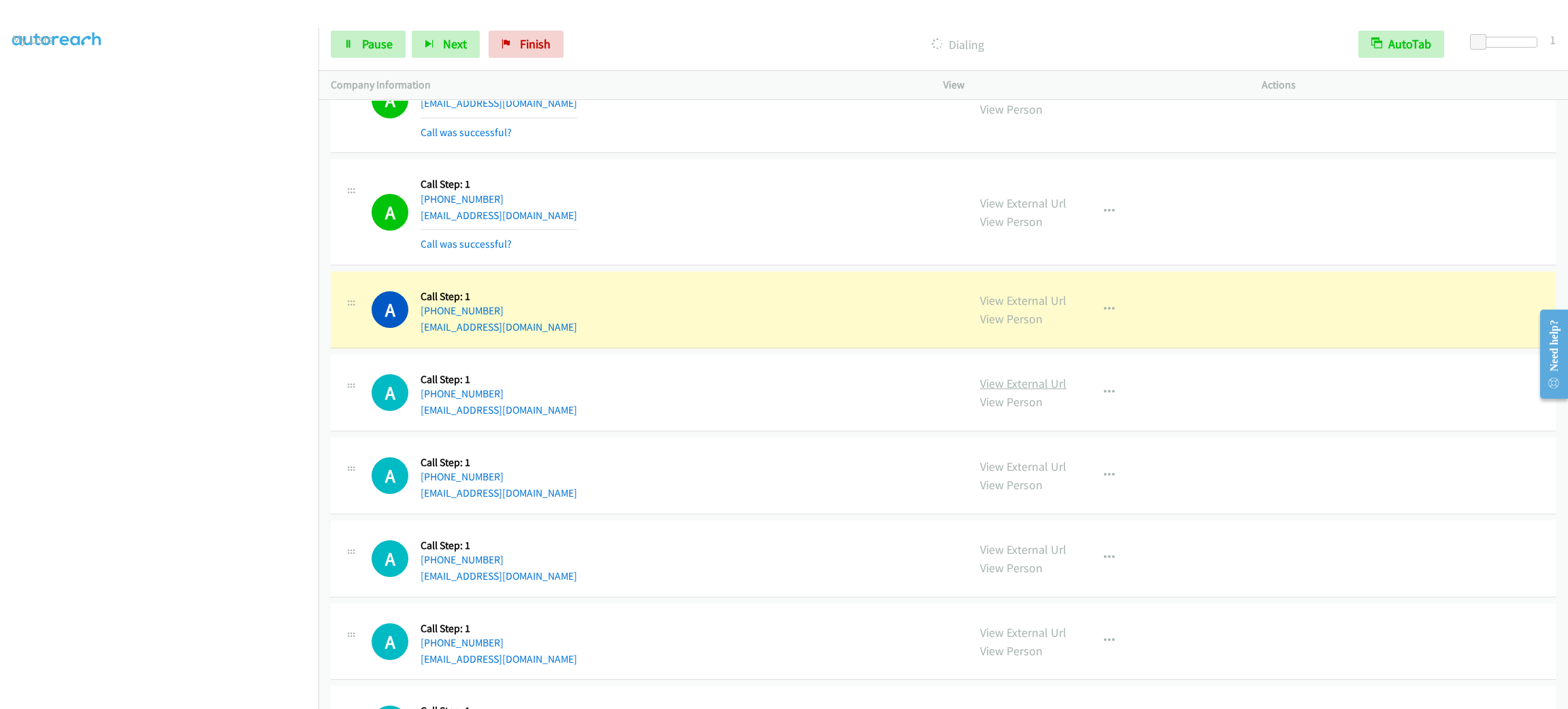
click at [1031, 391] on link "View External Url" at bounding box center [1023, 383] width 86 height 16
click at [999, 309] on link "View External Url" at bounding box center [1023, 300] width 86 height 16
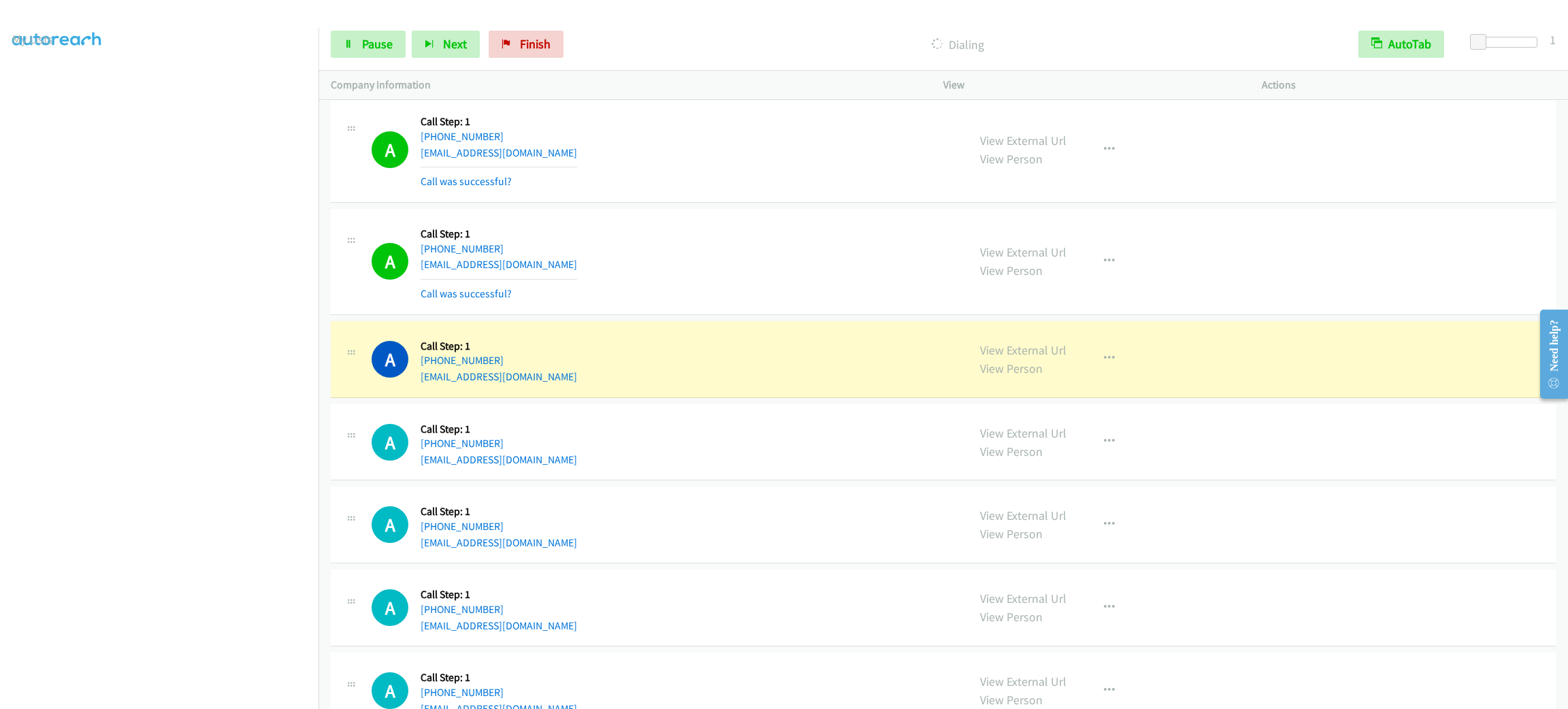
scroll to position [4551, 0]
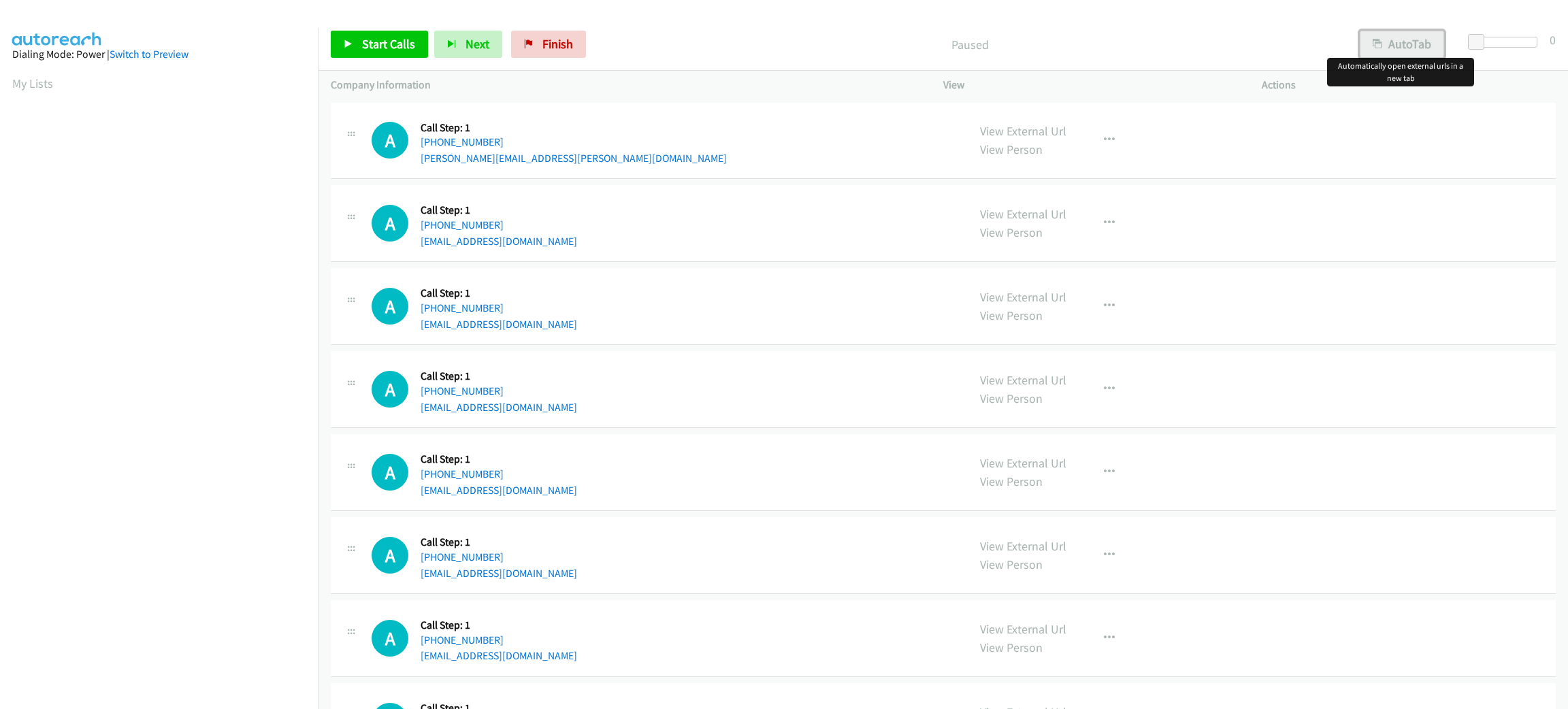
click at [1430, 45] on button "AutoTab" at bounding box center [1401, 43] width 85 height 27
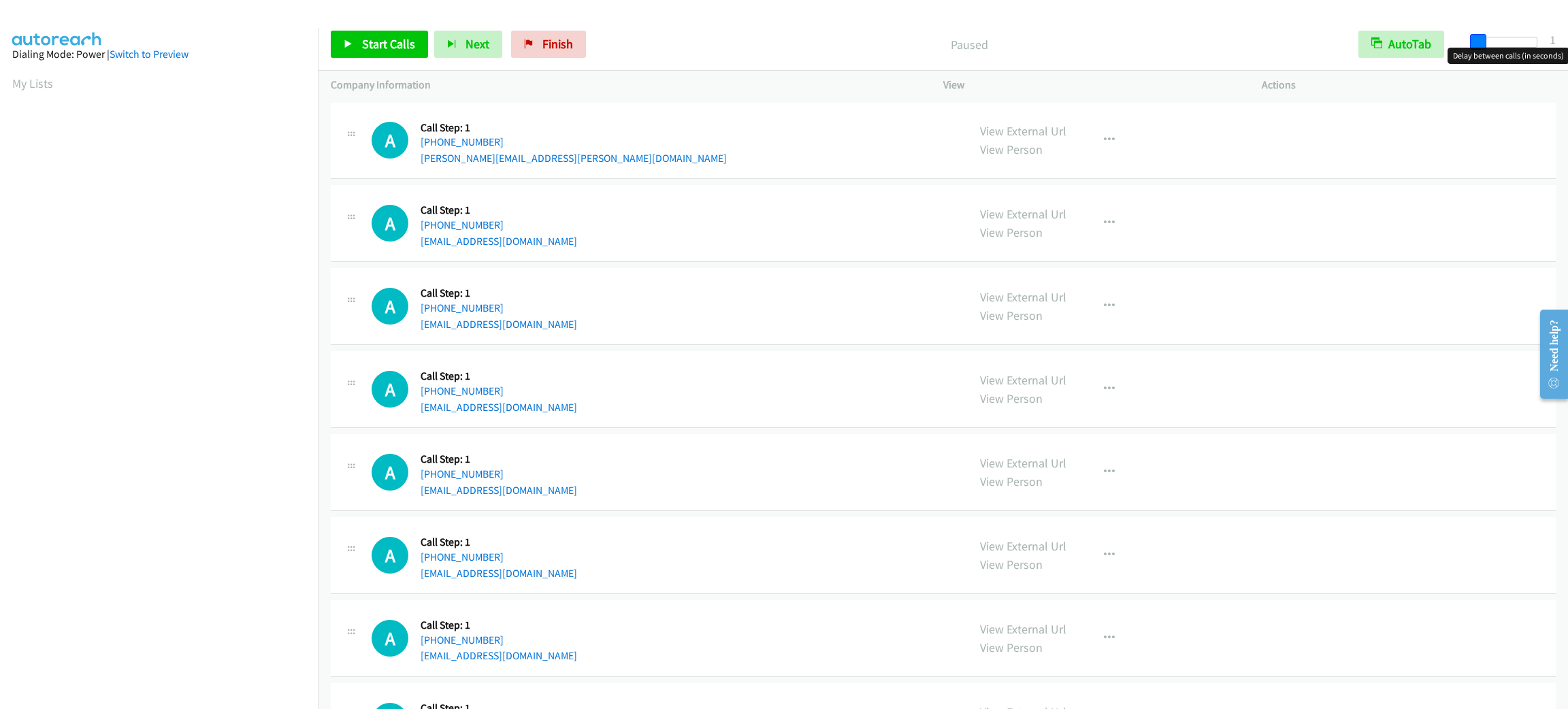
click at [1470, 38] on span at bounding box center [1479, 42] width 16 height 16
click at [378, 47] on span "Start Calls" at bounding box center [388, 43] width 53 height 16
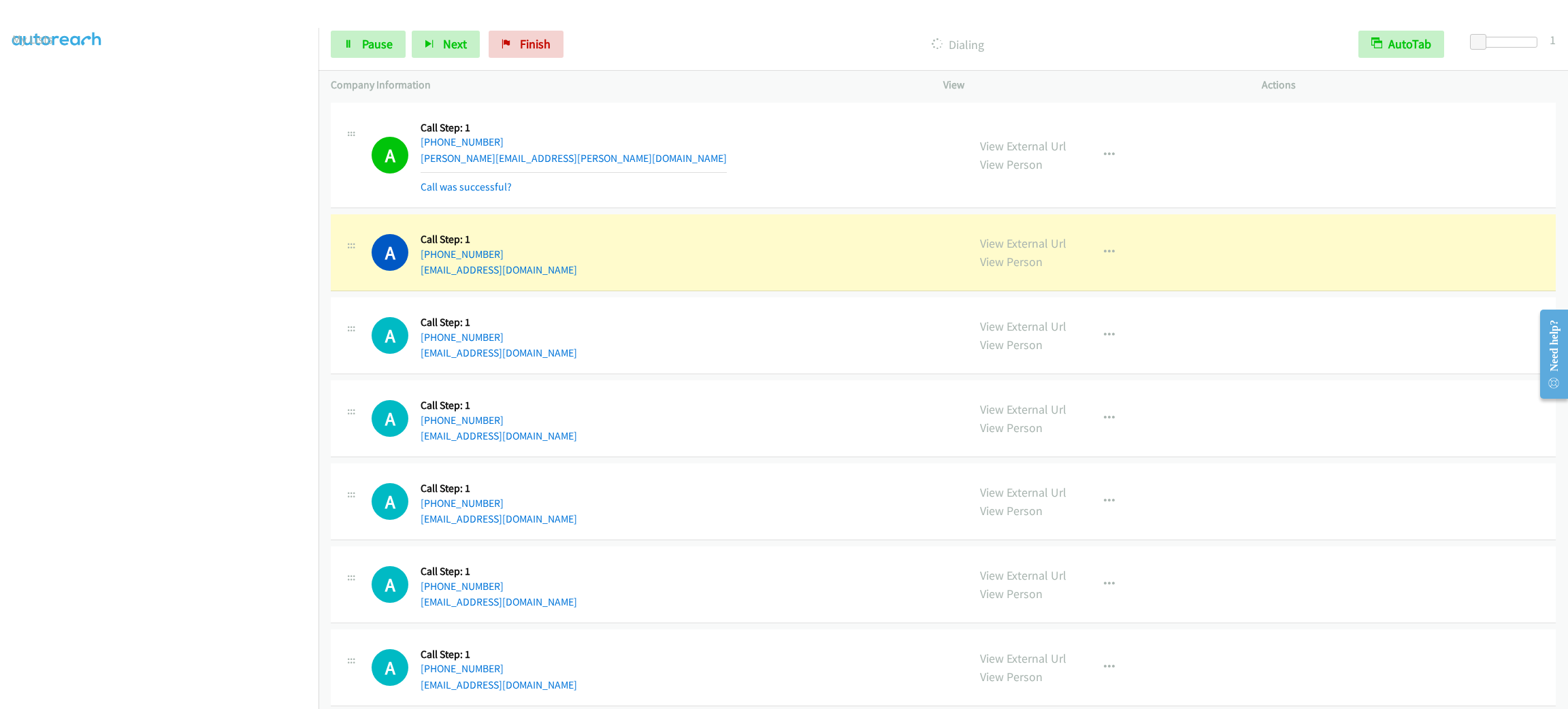
click at [407, 53] on div "Start Calls Pause Next Finish" at bounding box center [450, 43] width 239 height 27
click at [407, 48] on div "Start Calls Pause Next Finish" at bounding box center [450, 43] width 239 height 27
click at [403, 43] on link "Pause" at bounding box center [368, 43] width 75 height 27
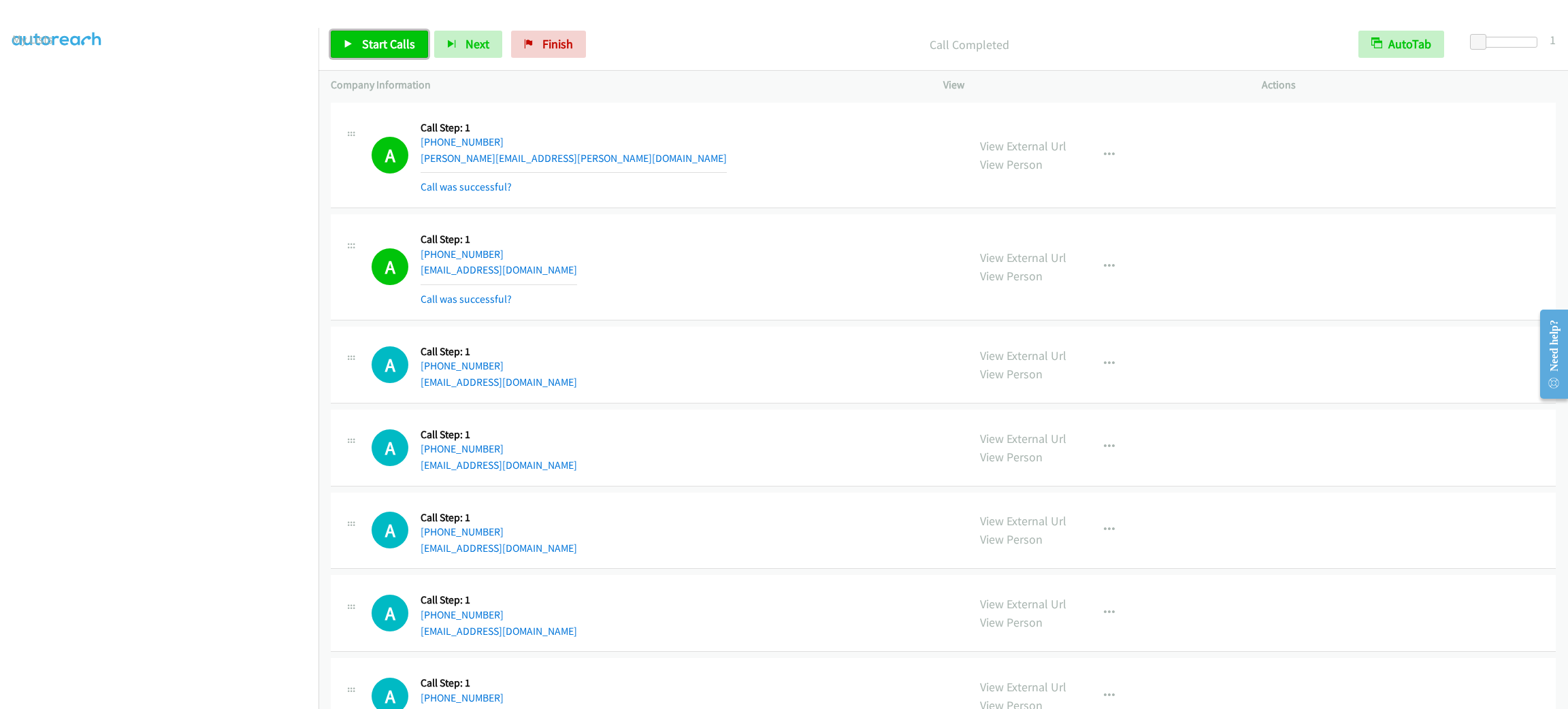
click at [393, 41] on span "Start Calls" at bounding box center [388, 43] width 53 height 16
click at [660, 135] on div "A Callback Scheduled Call Step: 1 America/New_York +1 757-679-0758 vicki.king@f…" at bounding box center [664, 155] width 584 height 81
click at [386, 50] on span "Pause" at bounding box center [377, 43] width 30 height 16
click at [386, 50] on span "Start Calls" at bounding box center [388, 43] width 53 height 16
click at [367, 41] on span "Pause" at bounding box center [377, 43] width 30 height 16
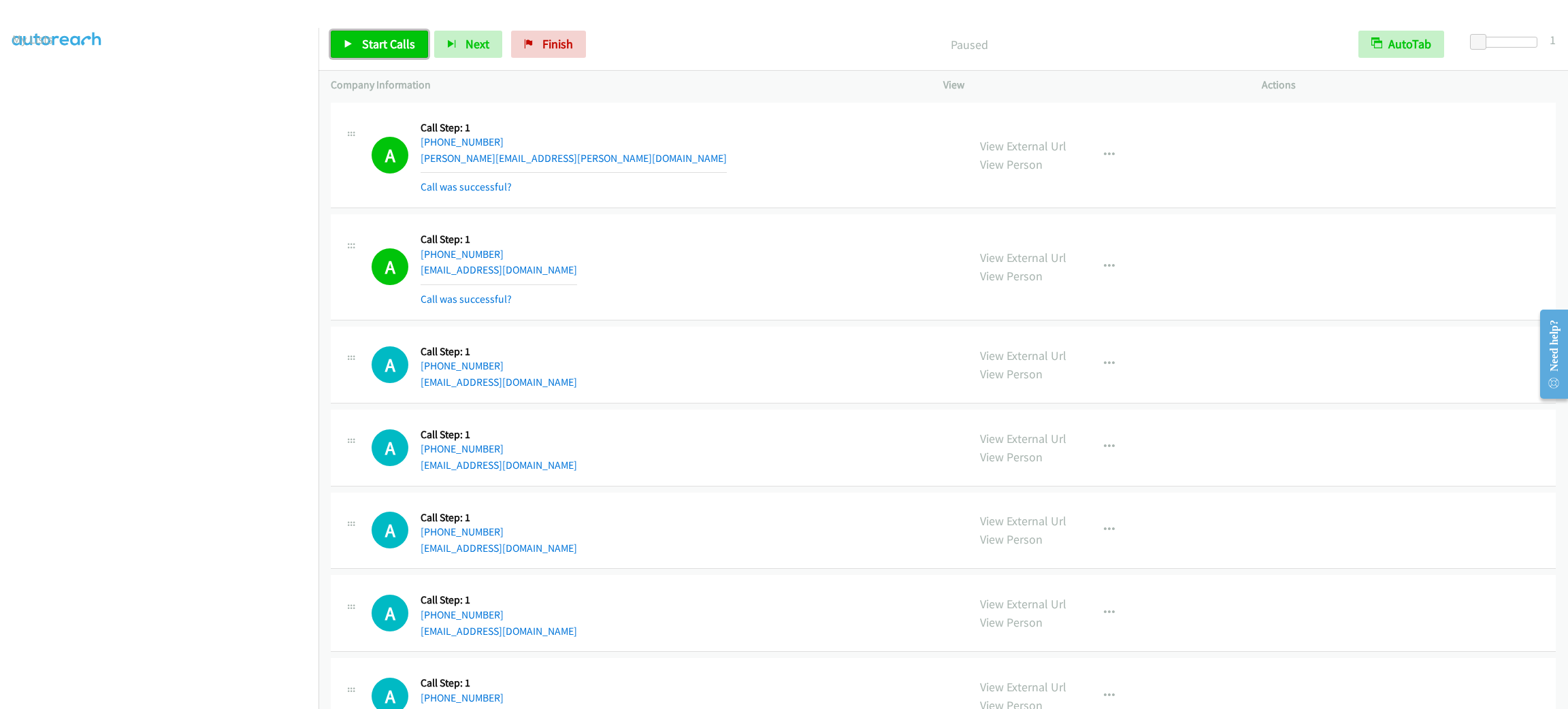
click at [379, 40] on span "Start Calls" at bounding box center [388, 43] width 53 height 16
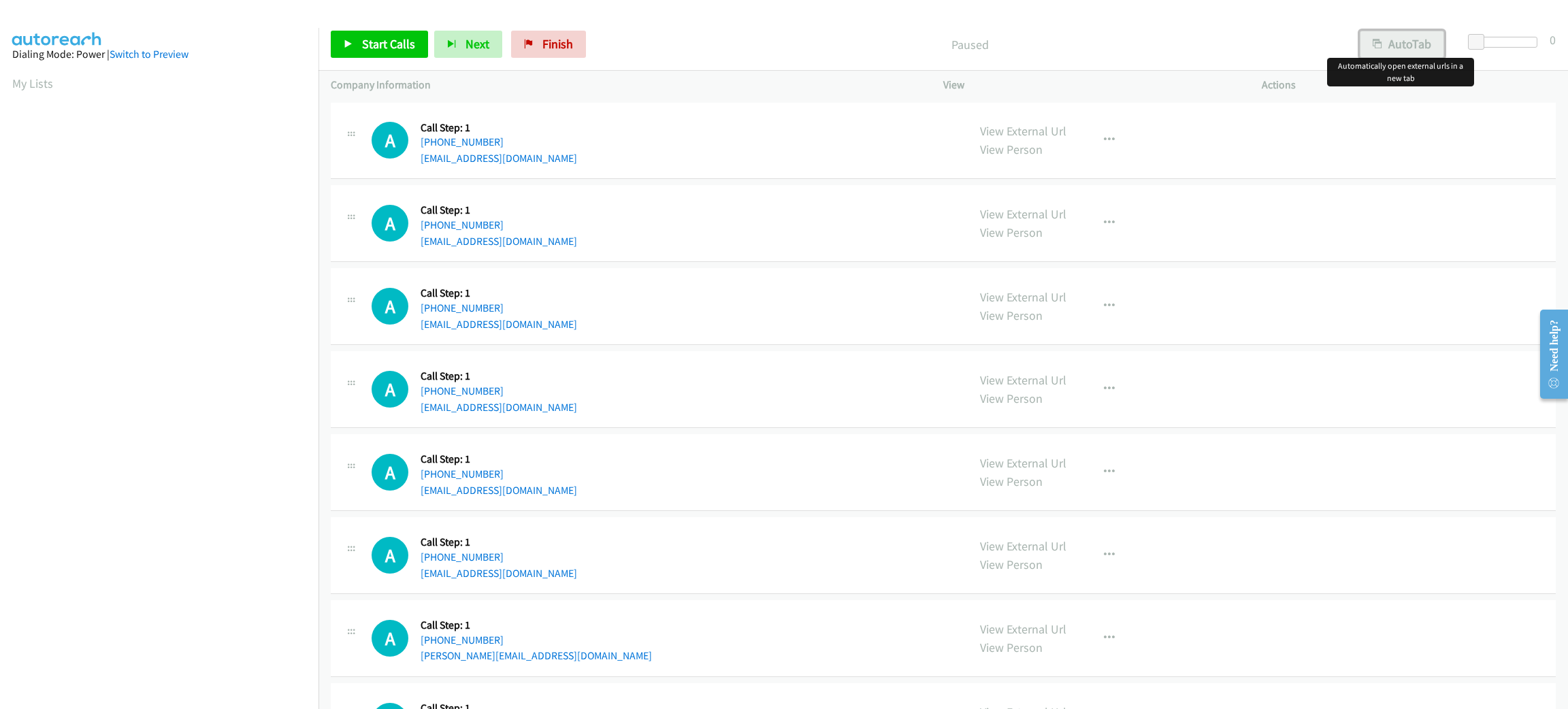
click at [1411, 45] on button "AutoTab" at bounding box center [1401, 43] width 85 height 27
click at [1474, 43] on span at bounding box center [1479, 42] width 16 height 16
click at [377, 40] on span "Start Calls" at bounding box center [388, 43] width 53 height 16
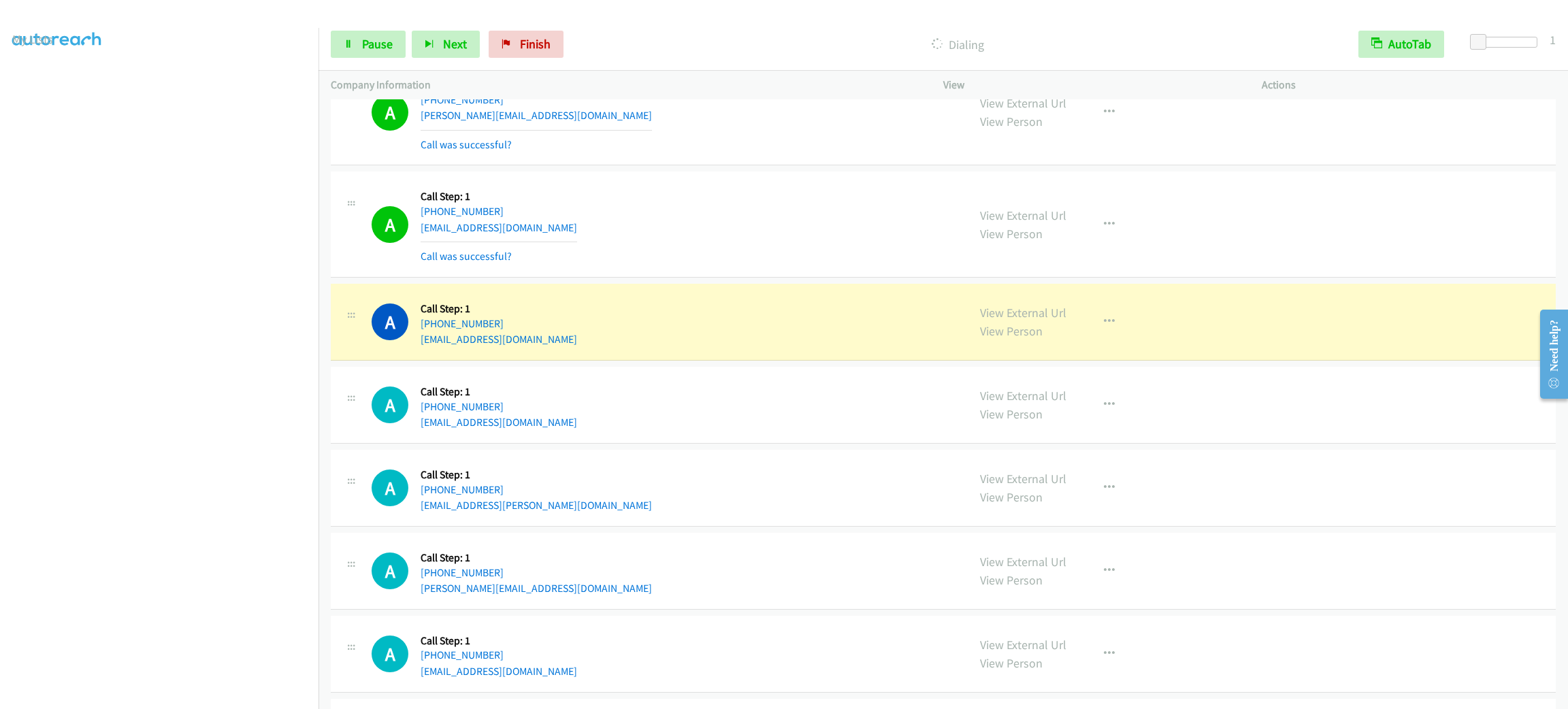
scroll to position [816, 0]
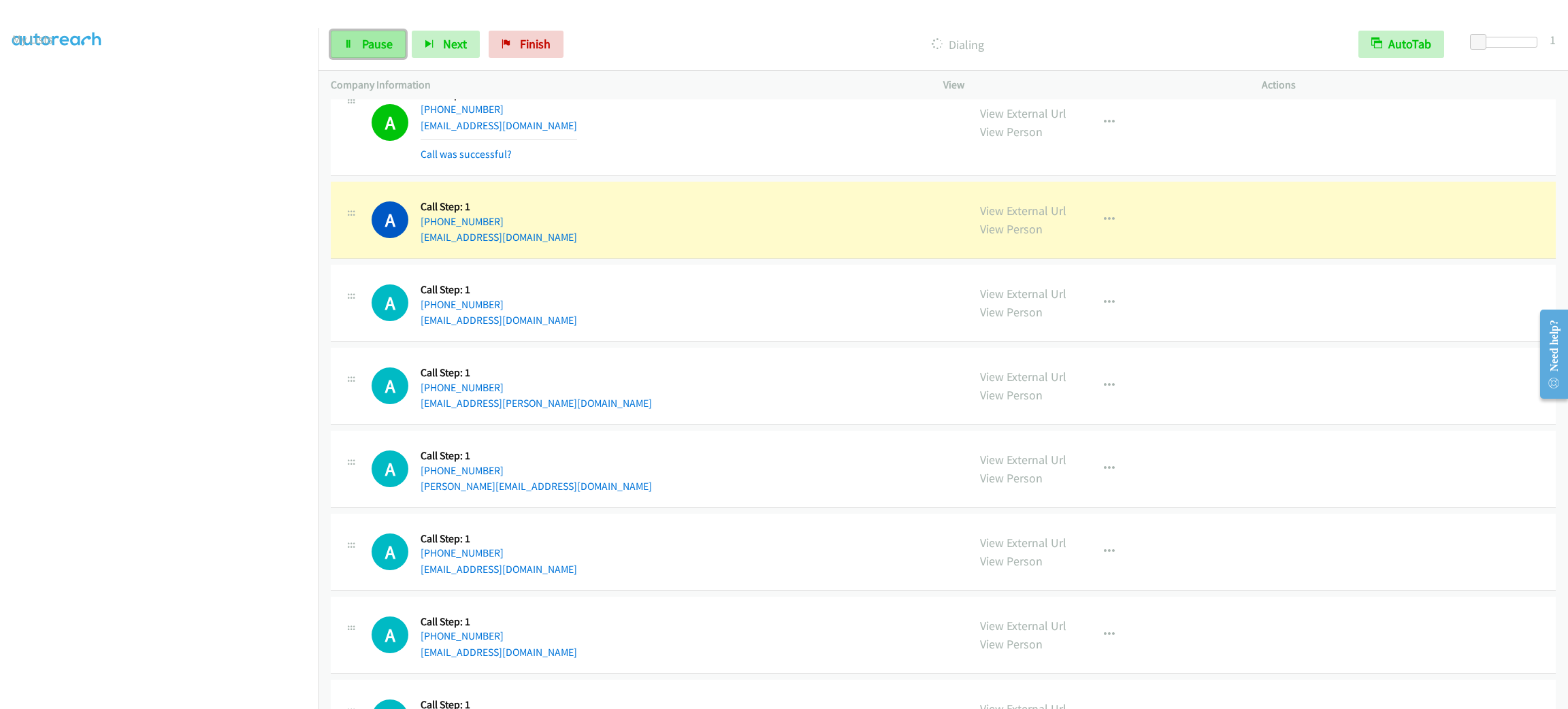
click at [364, 32] on link "Pause" at bounding box center [368, 43] width 75 height 27
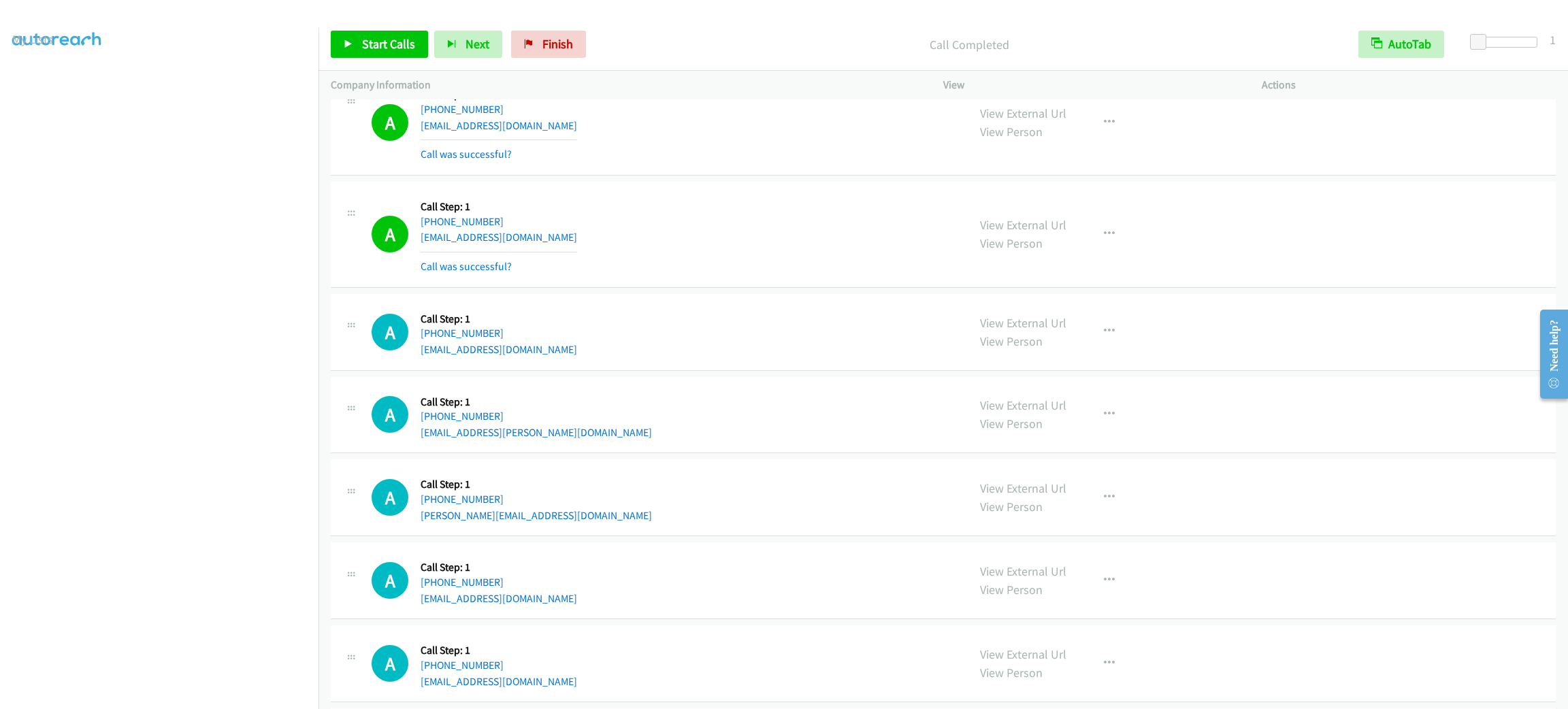
click at [785, 86] on p "Company Information" at bounding box center [624, 85] width 588 height 16
click at [697, 42] on p "Call Completed" at bounding box center [969, 44] width 729 height 18
